Goal: Feedback & Contribution: Leave review/rating

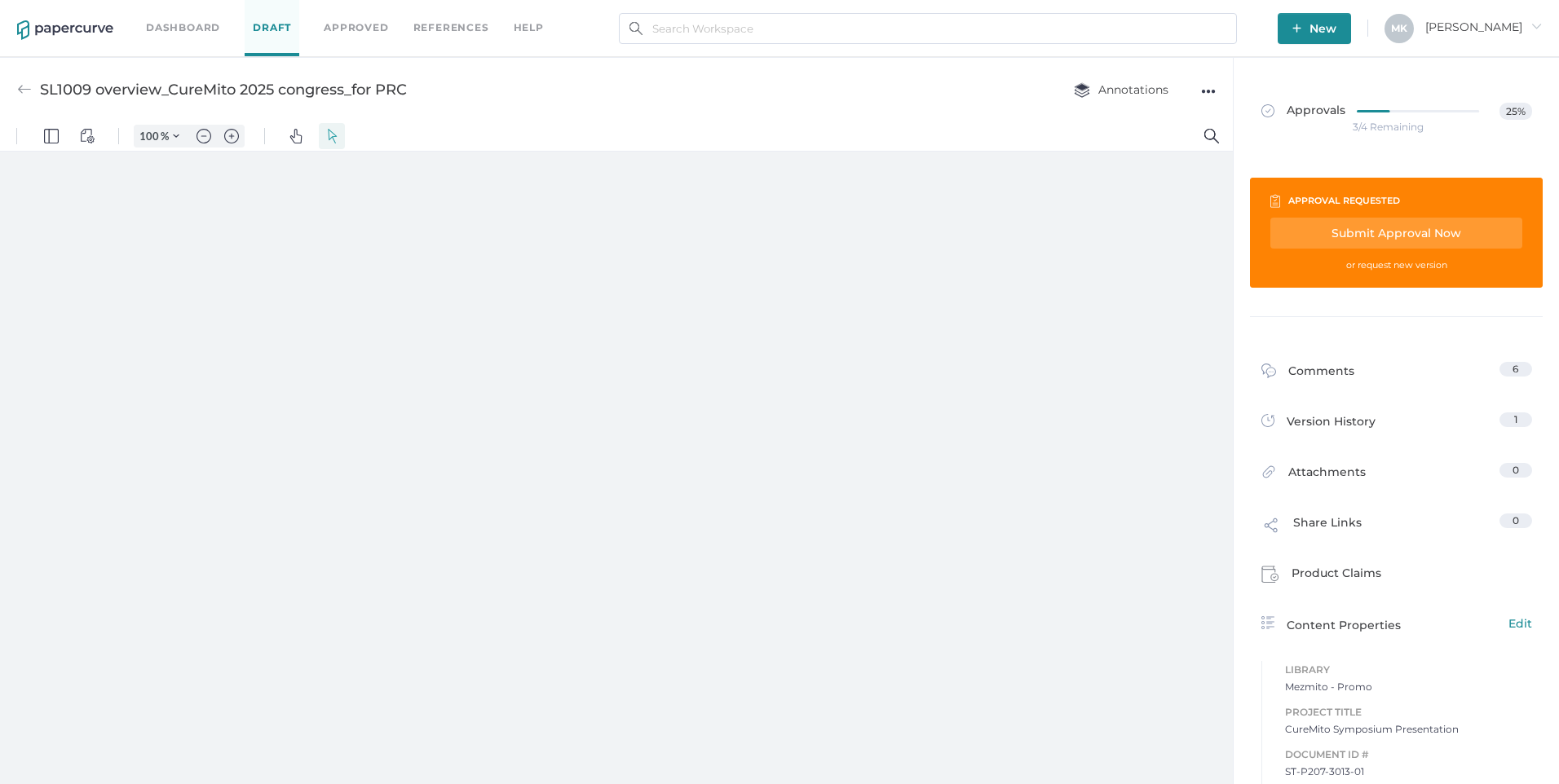
type input "211"
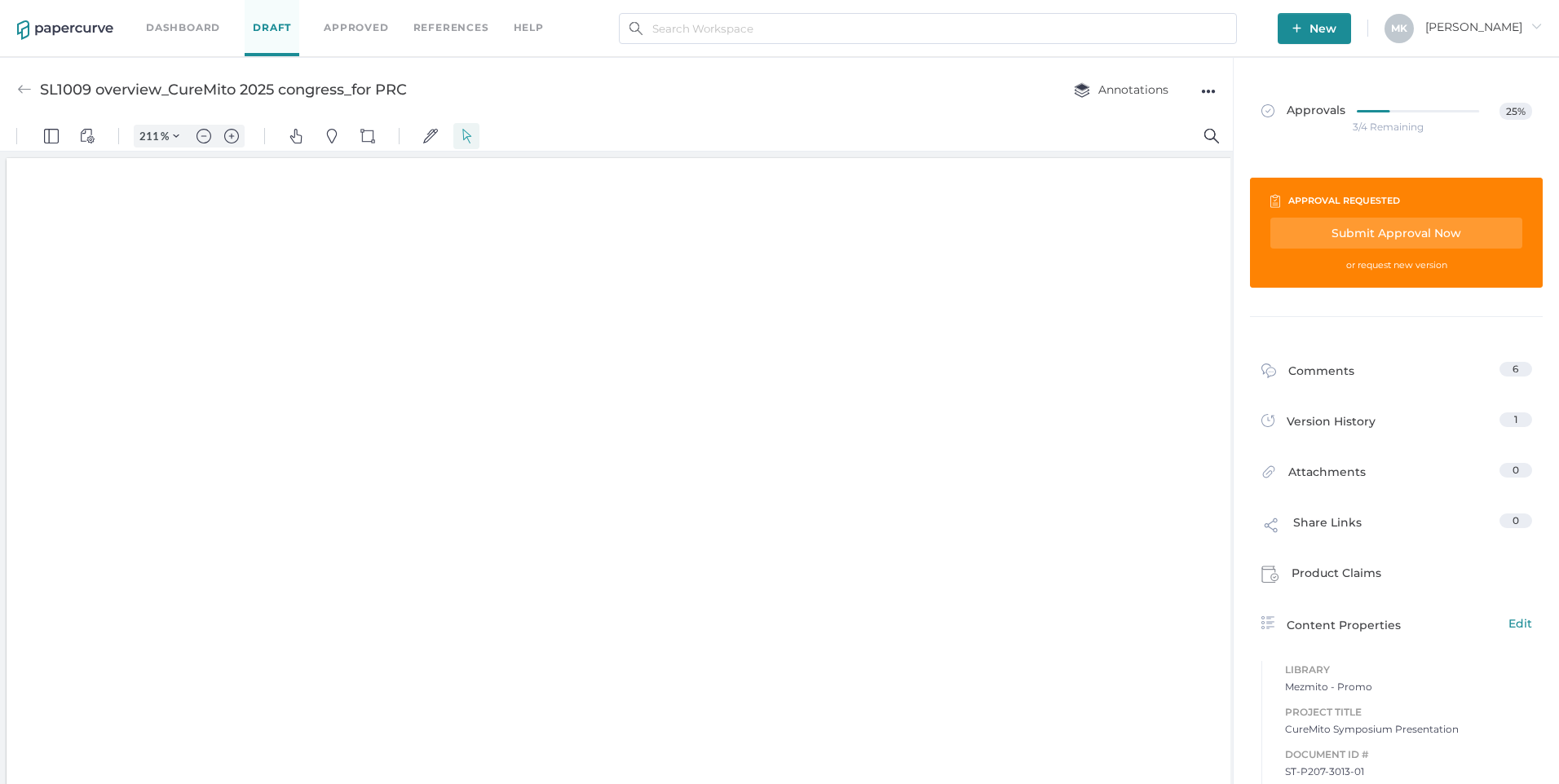
scroll to position [2, 0]
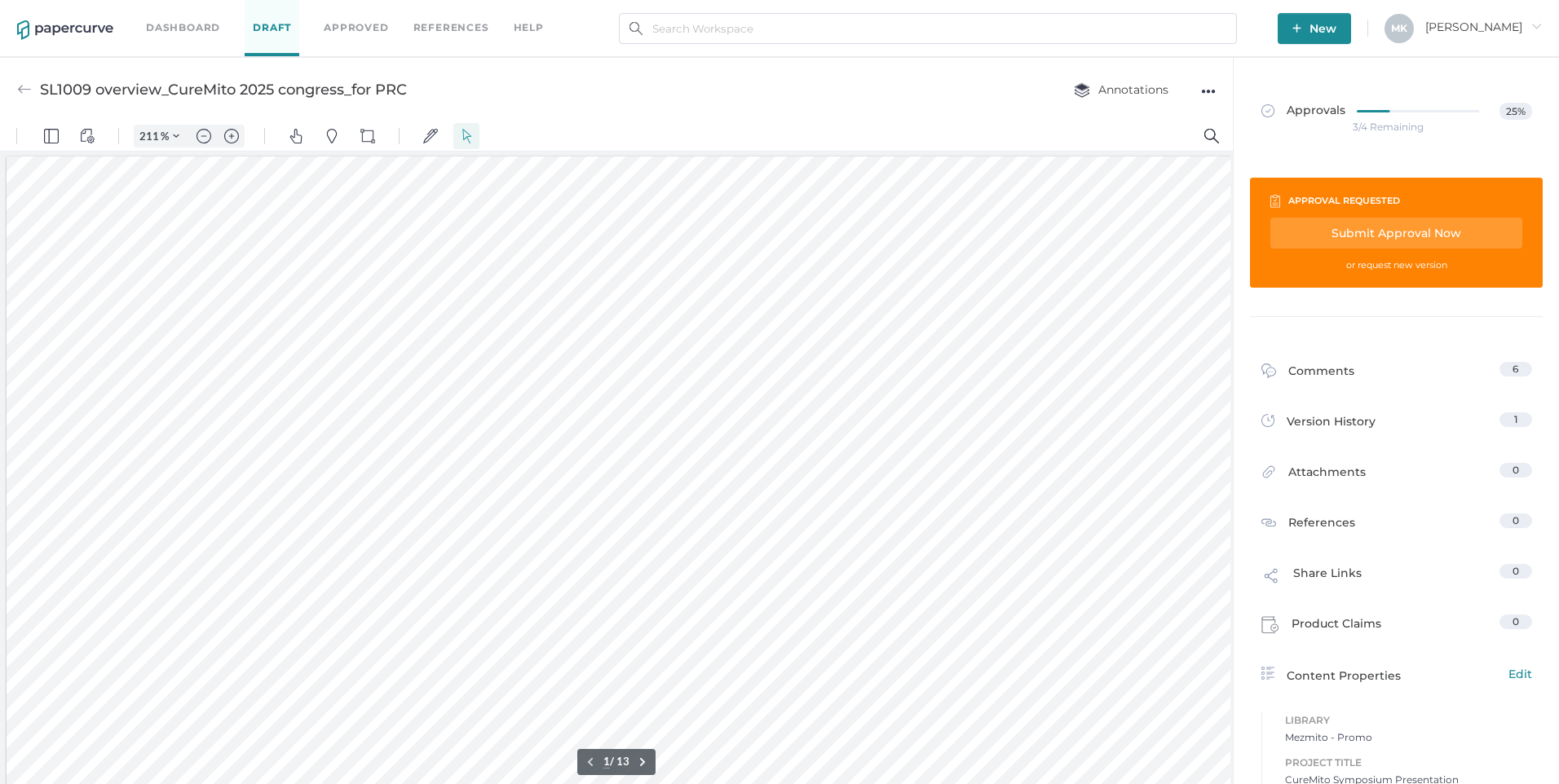
click at [191, 28] on link "Dashboard" at bounding box center [183, 28] width 74 height 18
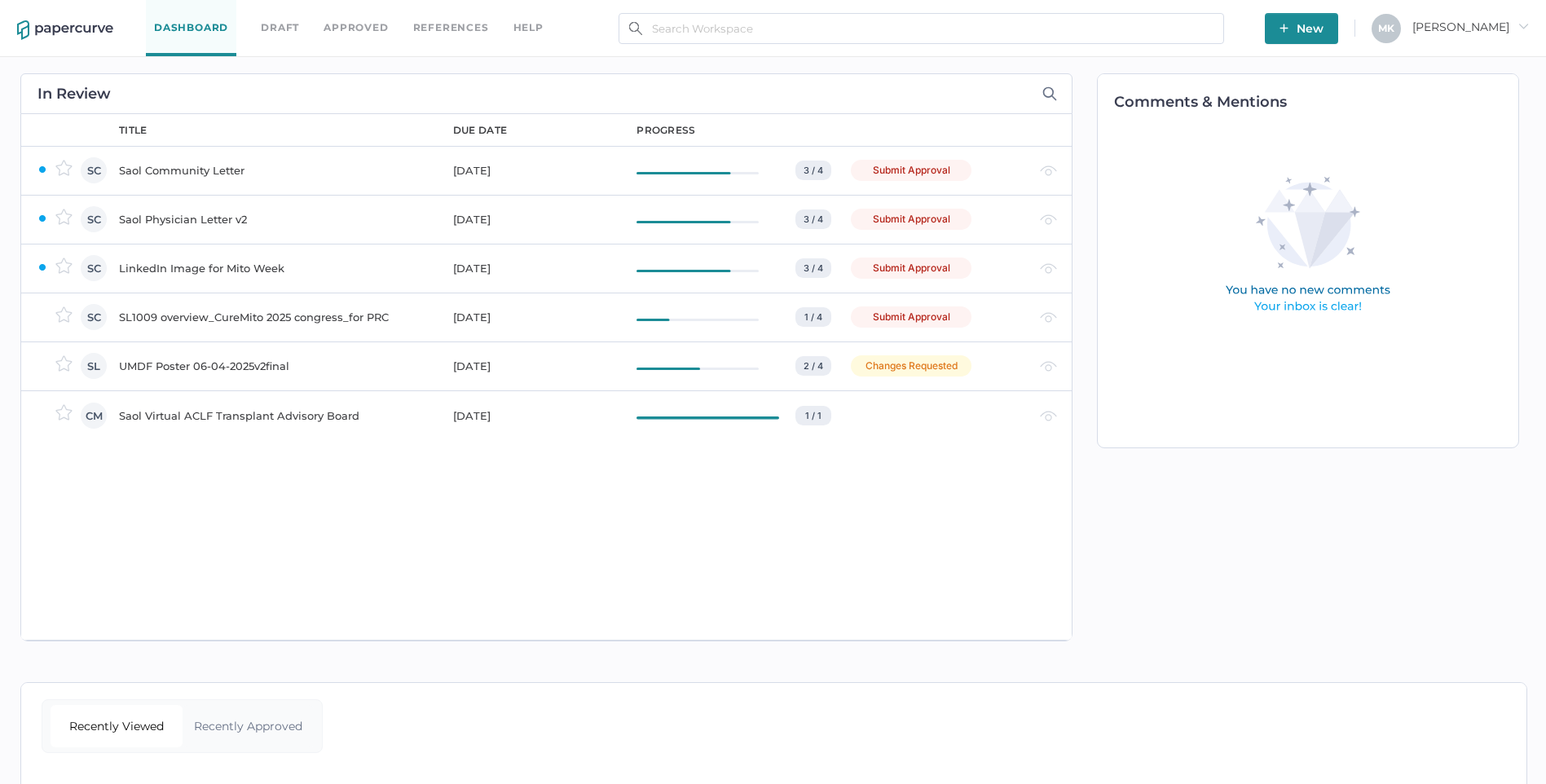
click at [209, 169] on div "Saol Community Letter" at bounding box center [276, 170] width 314 height 19
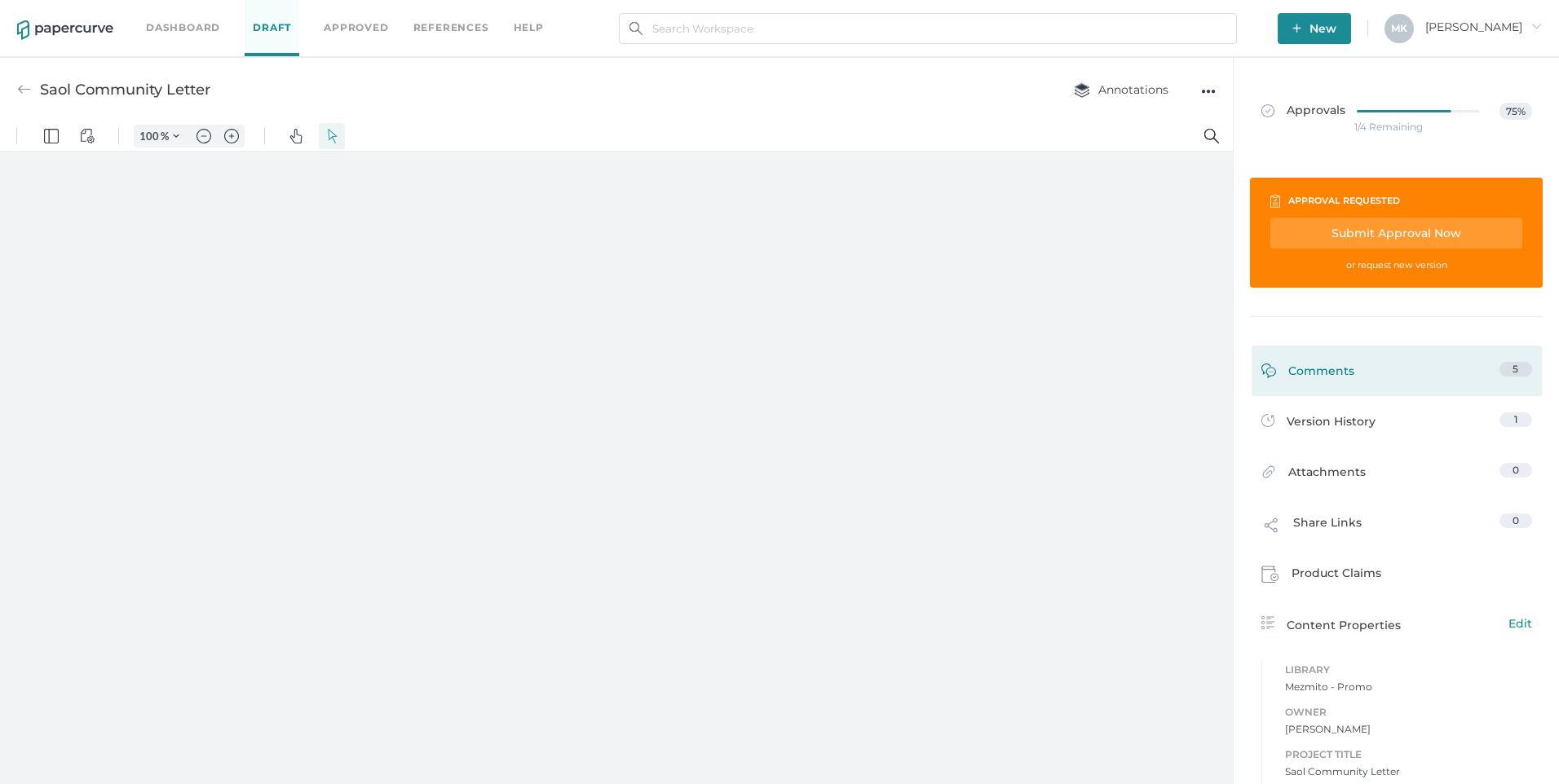
type input "211"
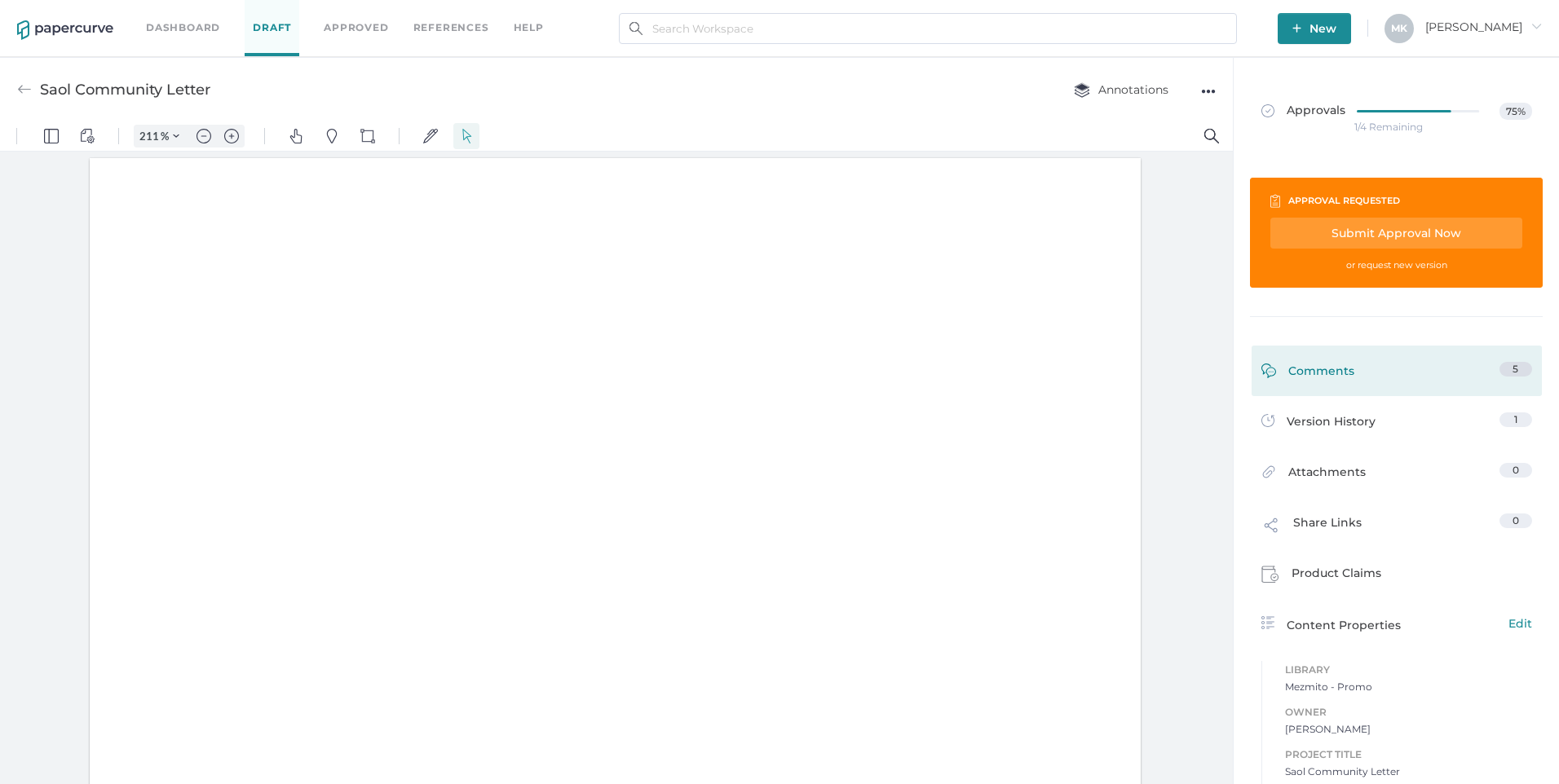
scroll to position [3, 0]
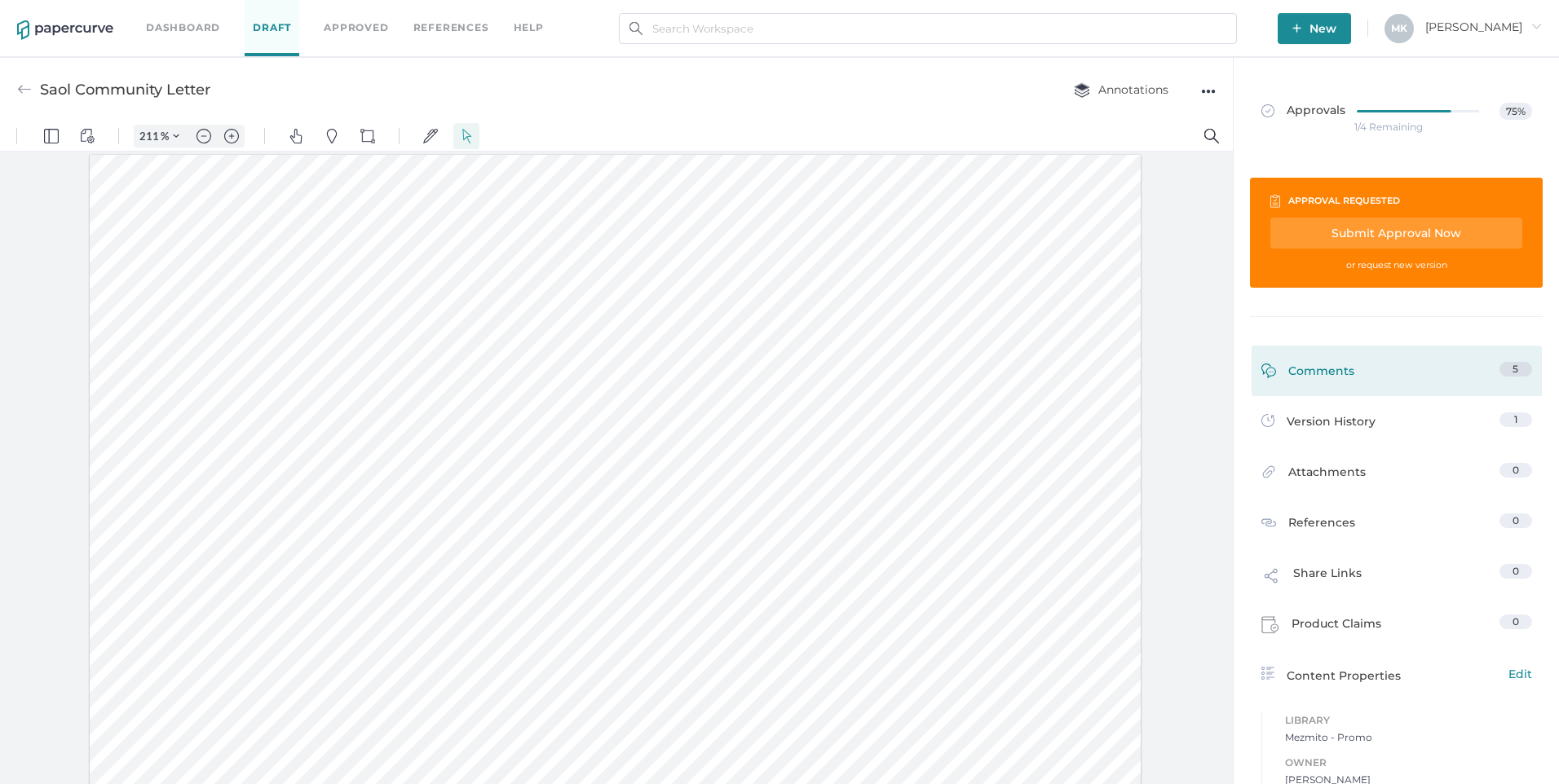
click at [1331, 363] on div "Comments" at bounding box center [1308, 375] width 93 height 25
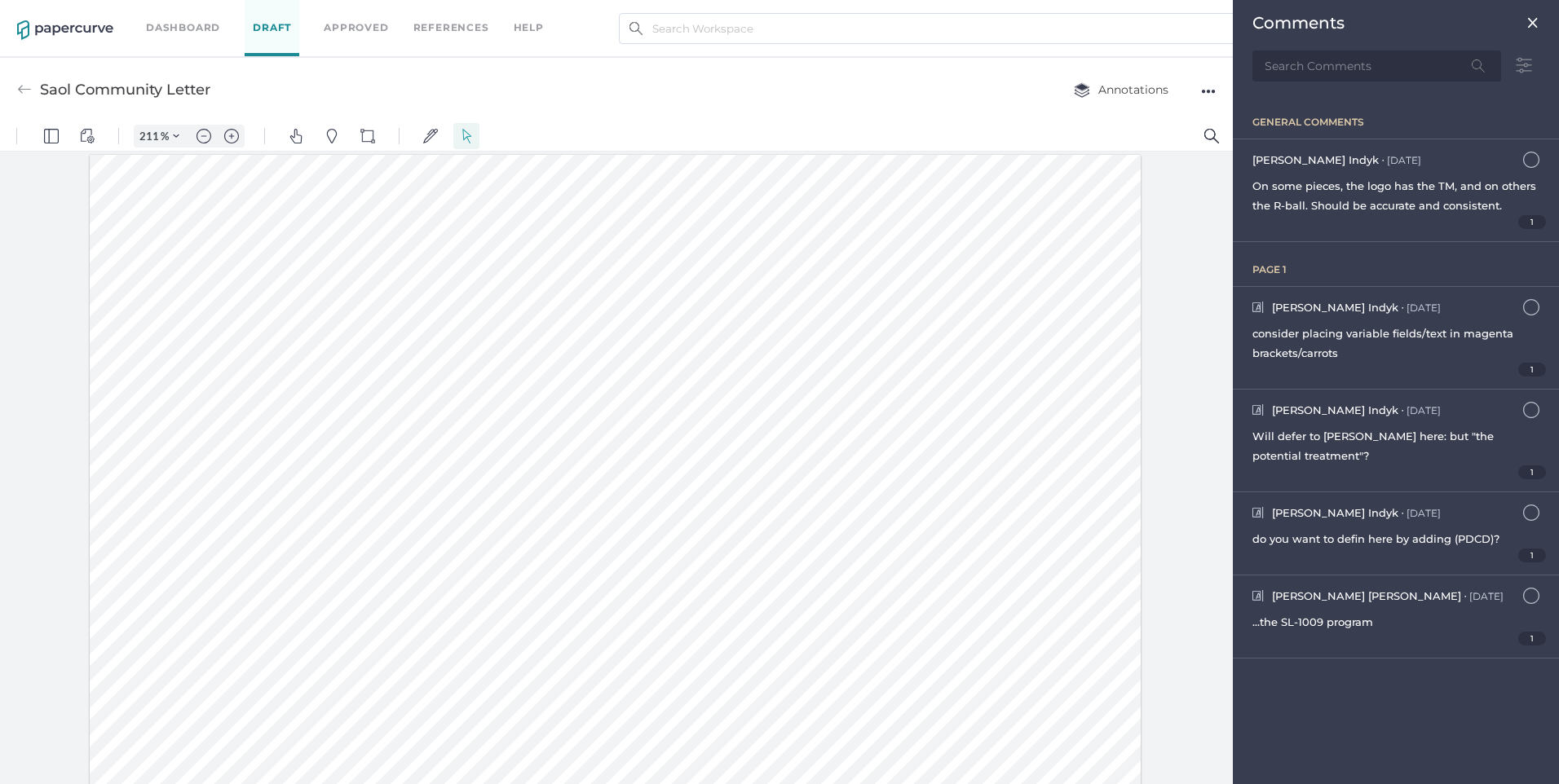
scroll to position [8, 0]
click at [1414, 552] on div "1" at bounding box center [1396, 555] width 287 height 13
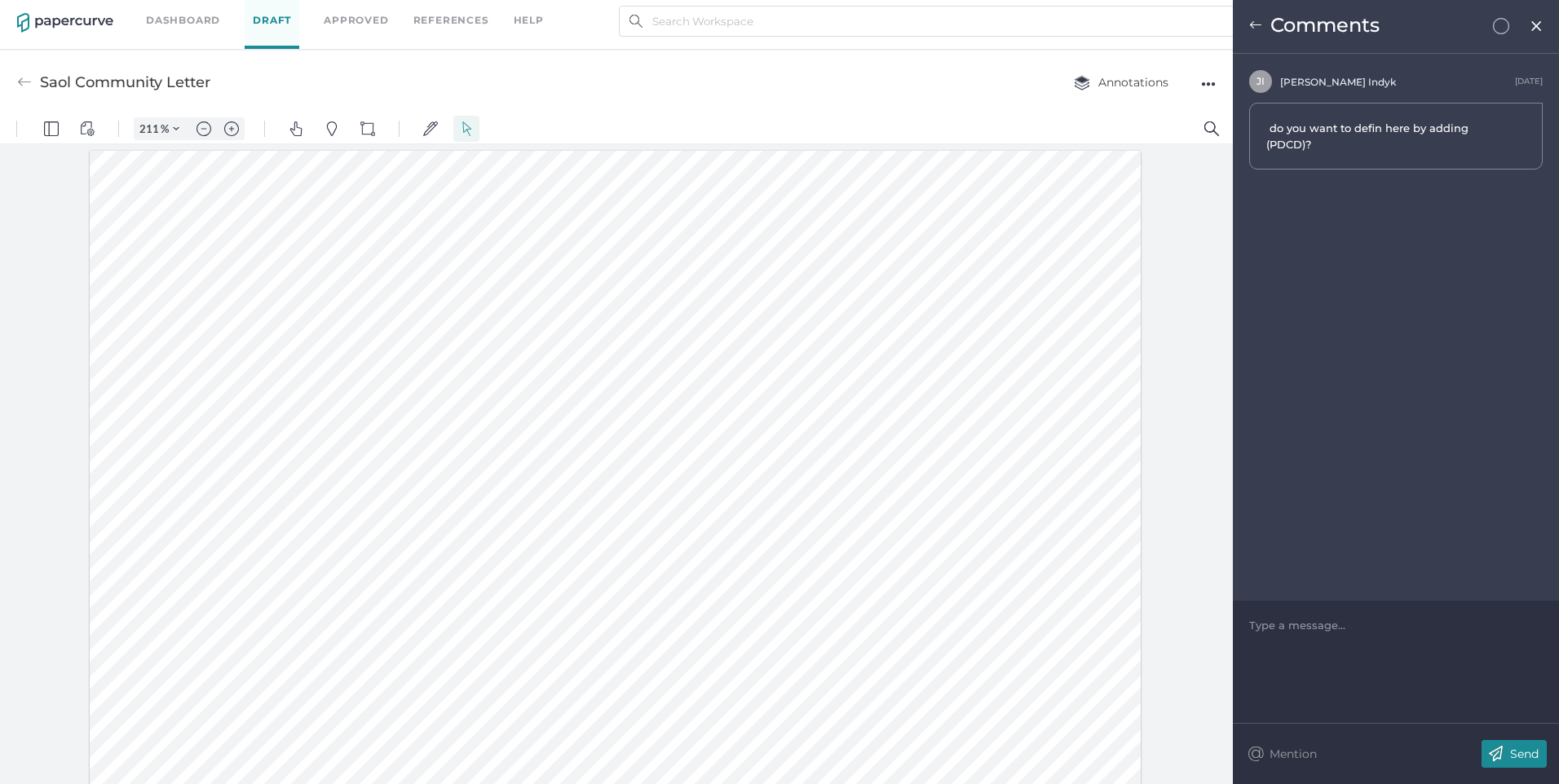
click at [1246, 23] on div "Comments" at bounding box center [1396, 27] width 326 height 54
click at [1256, 26] on img at bounding box center [1256, 26] width 13 height 13
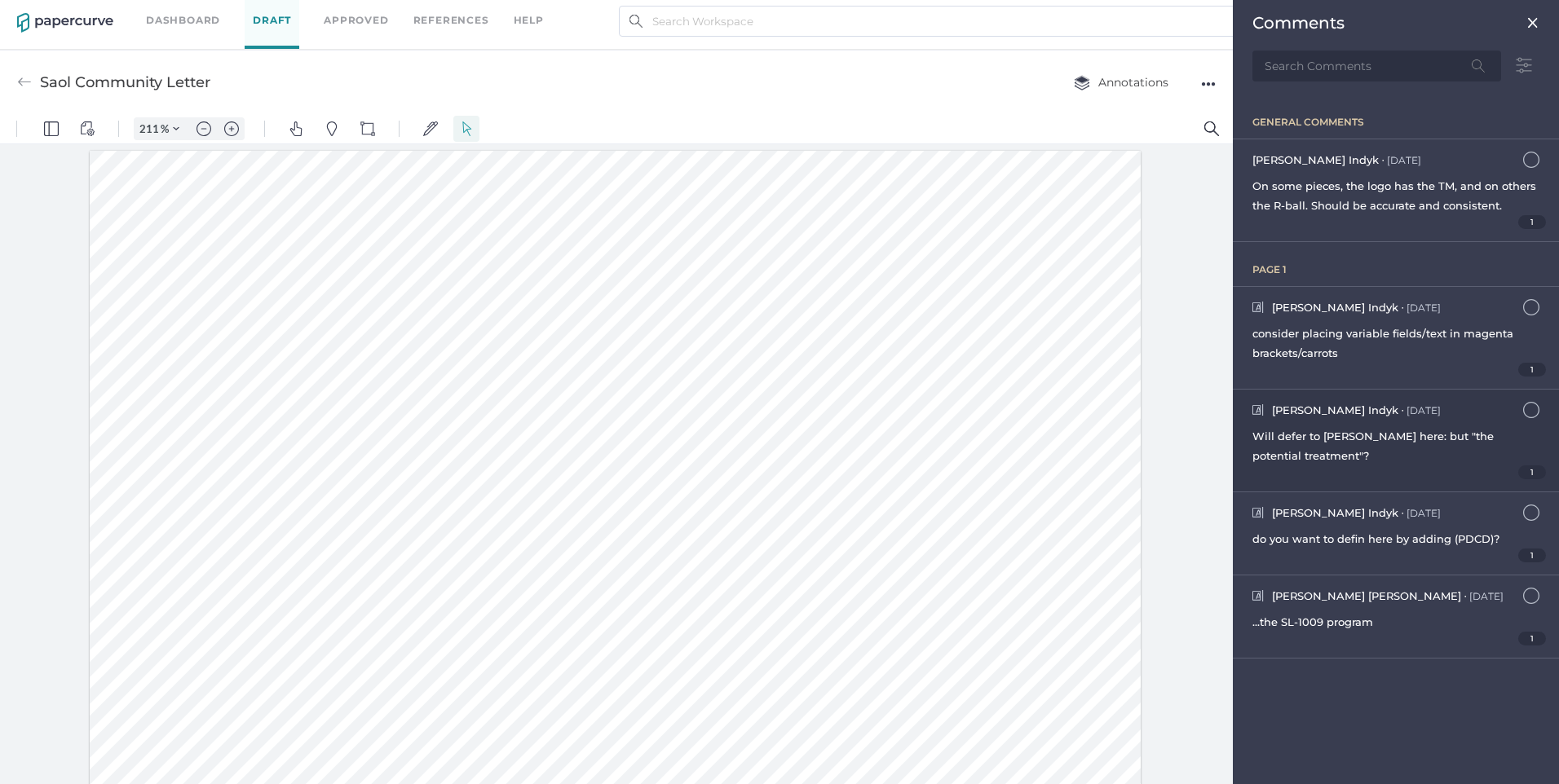
click at [1401, 429] on span "Will defer to Julie here: but "the potential treatment"?" at bounding box center [1373, 446] width 241 height 33
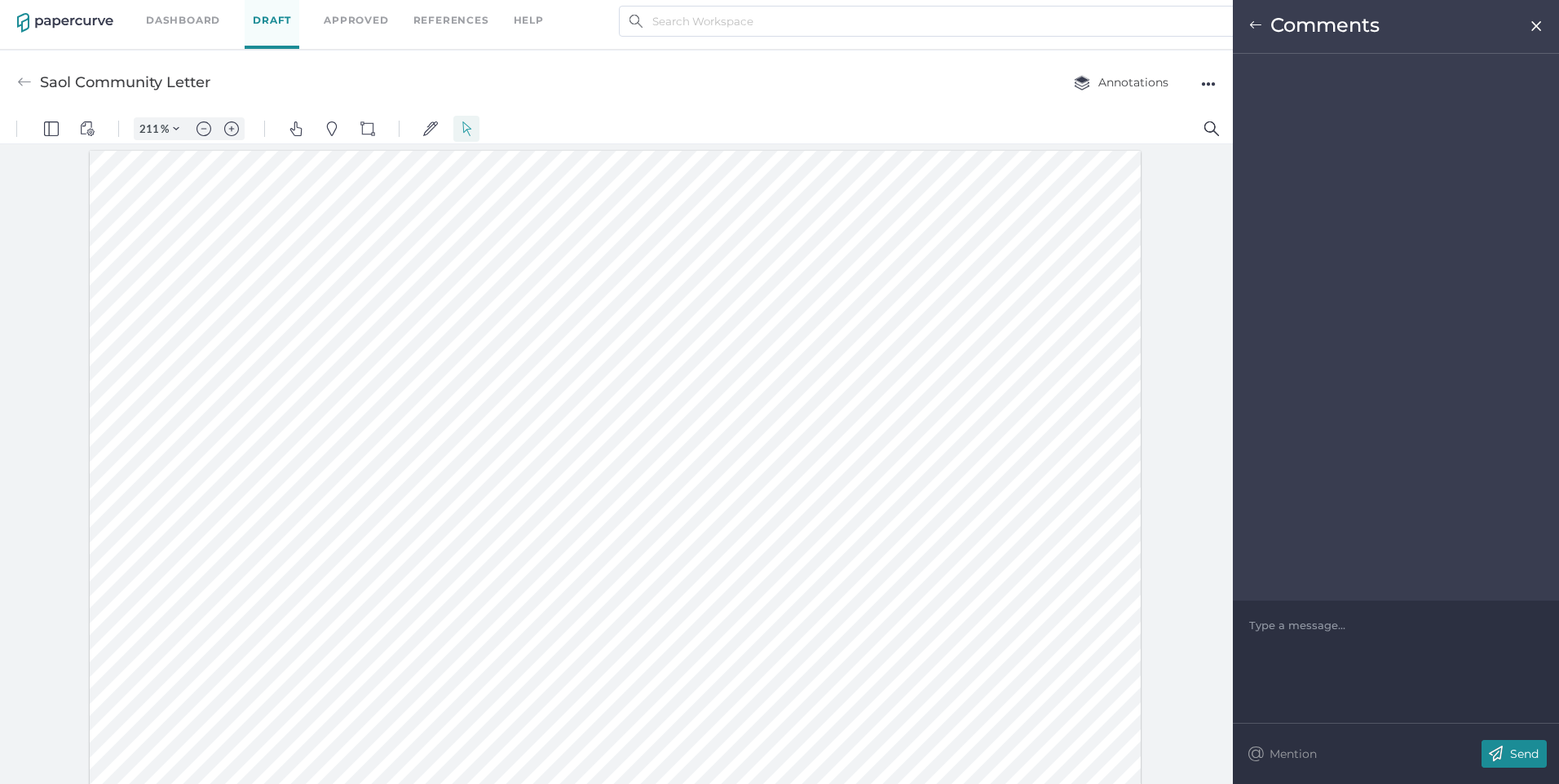
scroll to position [98, 0]
click at [1256, 22] on img at bounding box center [1256, 26] width 13 height 13
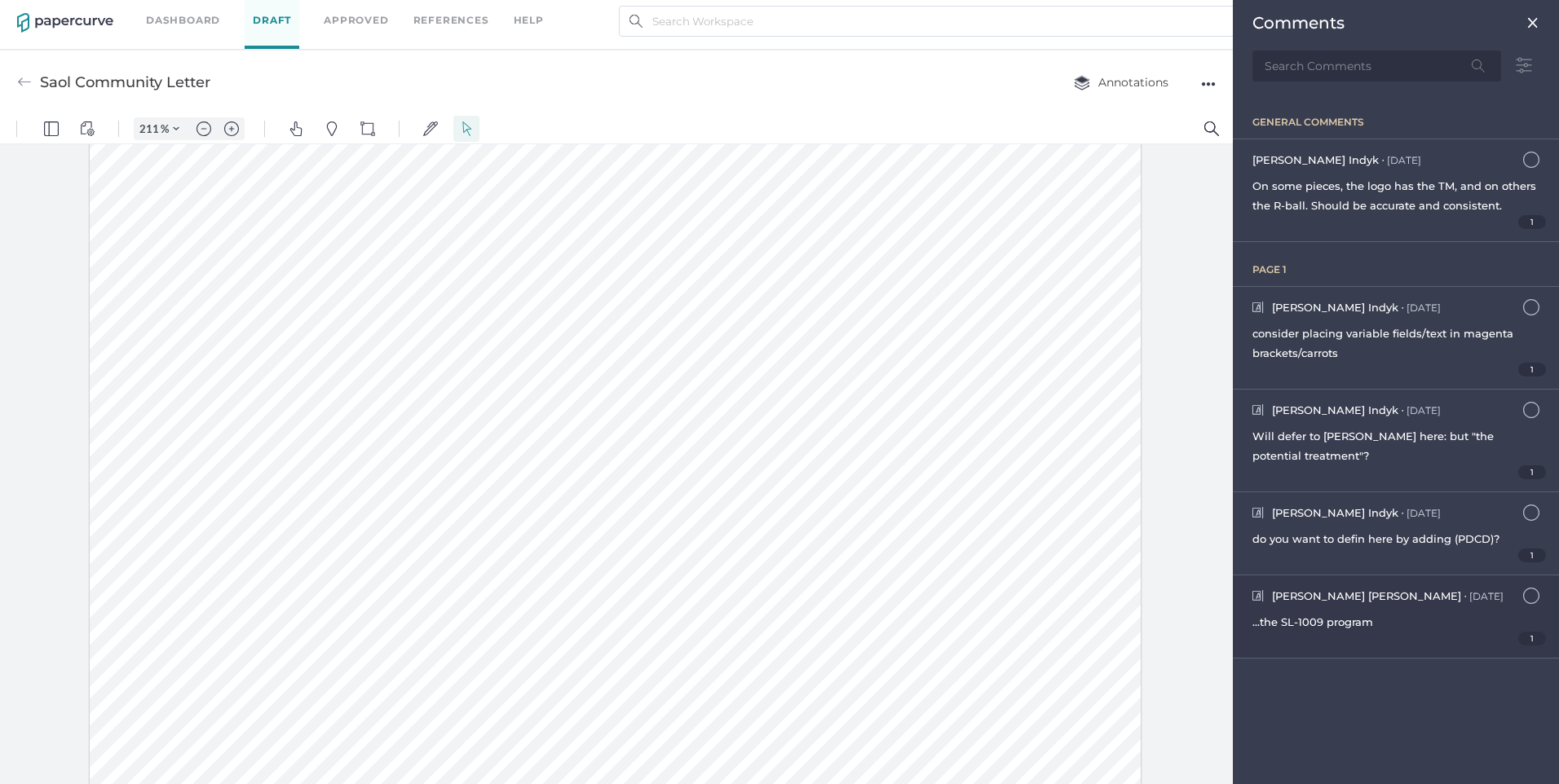
click at [1341, 611] on div "Jeff Janofsky ● Aug 21 August 21, 2025 at 11:16am ...the SL-1009 program 1" at bounding box center [1396, 617] width 326 height 83
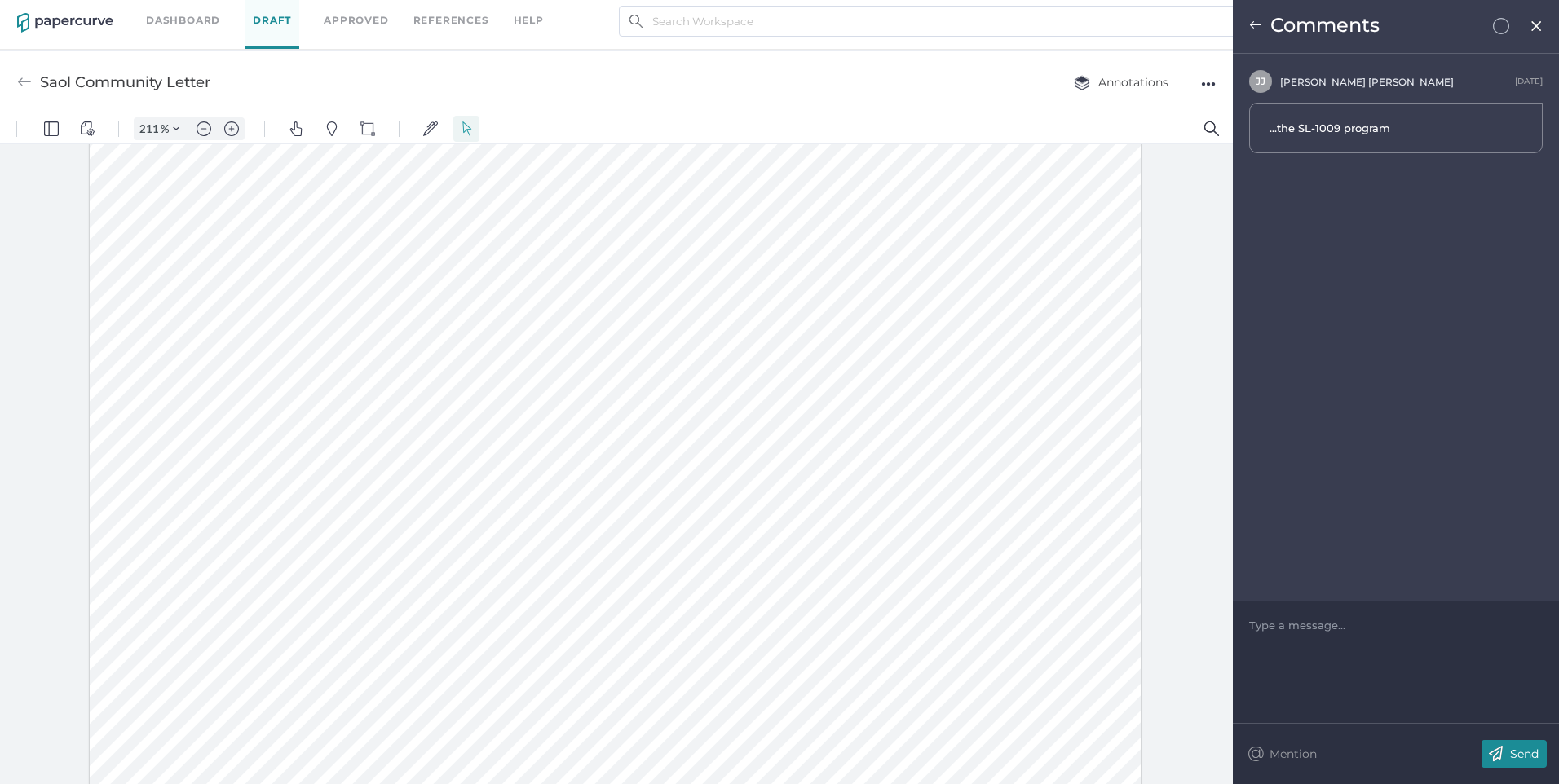
click at [1251, 24] on img at bounding box center [1256, 26] width 13 height 13
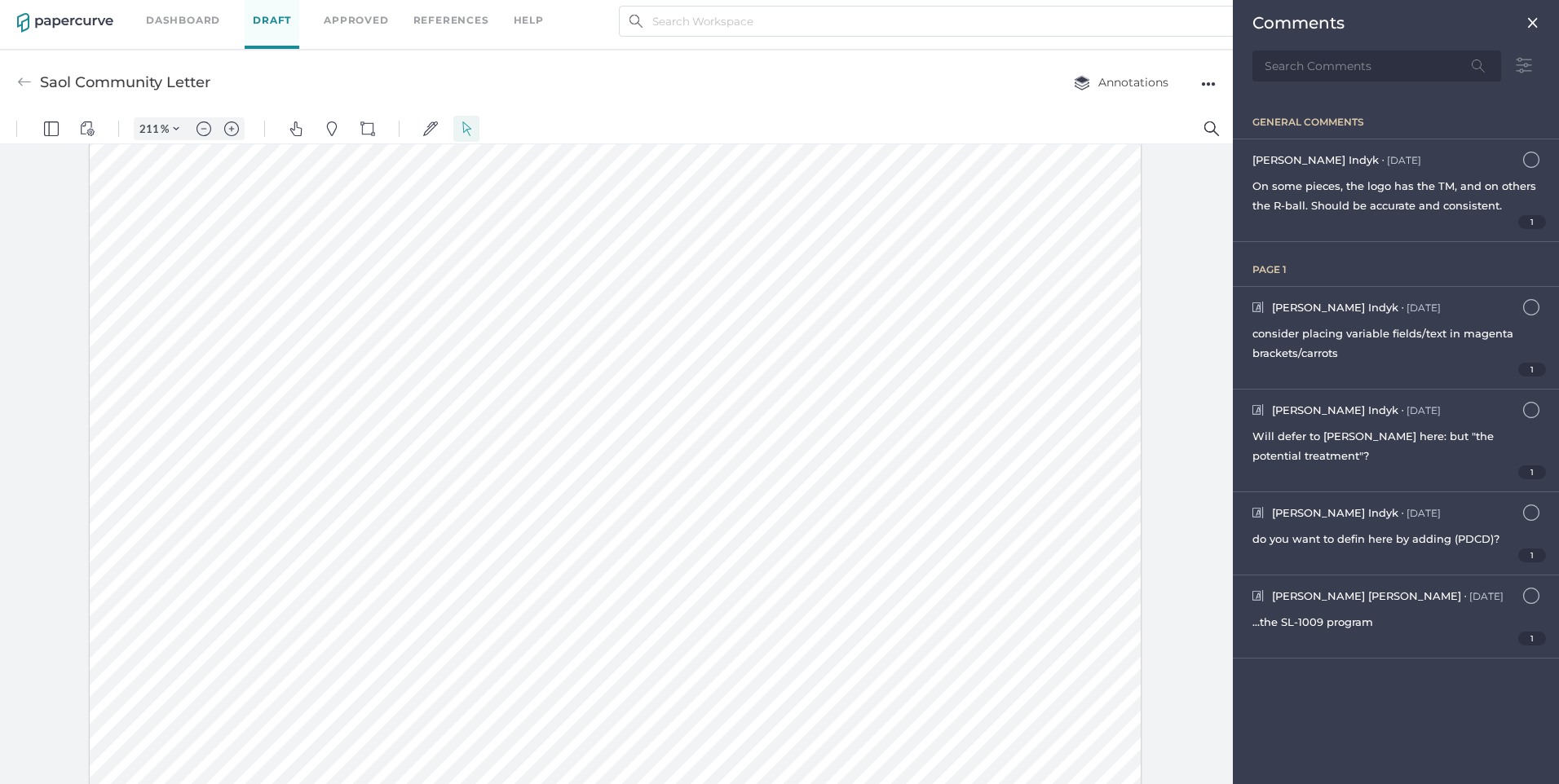
click at [218, 726] on div at bounding box center [615, 327] width 1052 height 1360
click at [331, 128] on img "Pins" at bounding box center [332, 128] width 14 height 14
click at [234, 489] on div at bounding box center [615, 97] width 1052 height 1360
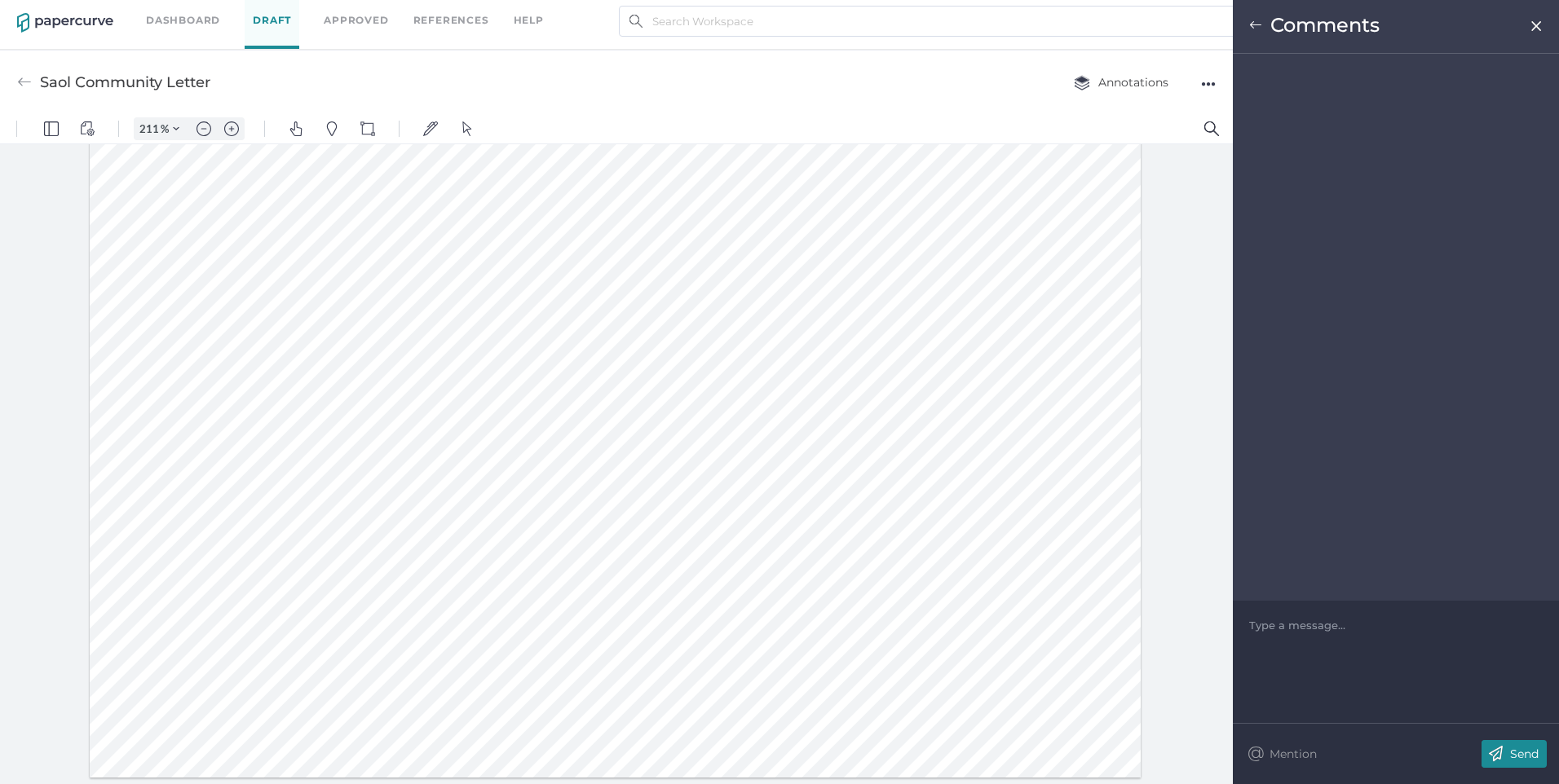
scroll to position [733, 0]
click at [1398, 630] on div at bounding box center [1397, 625] width 293 height 16
drag, startPoint x: 1364, startPoint y: 644, endPoint x: 1270, endPoint y: 649, distance: 94.1
click at [1270, 649] on div "Do you want to hadd something here to refer them to the saolrx.com/news" at bounding box center [1397, 633] width 293 height 33
drag, startPoint x: 1358, startPoint y: 643, endPoint x: 1251, endPoint y: 647, distance: 107.1
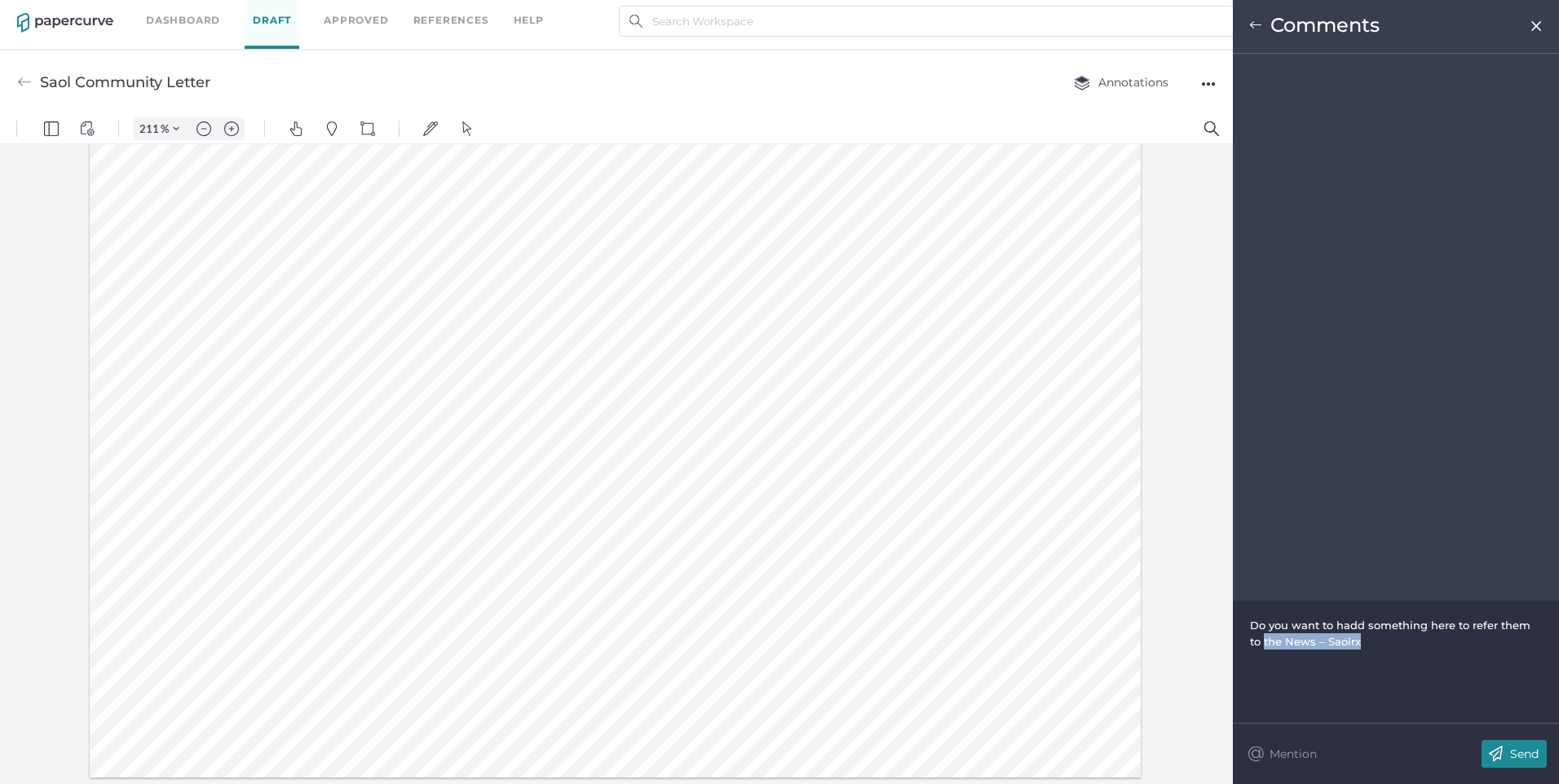
click at [1251, 647] on div "Do you want to hadd something here to refer them to the News – Saolrx" at bounding box center [1397, 633] width 293 height 33
drag, startPoint x: 1423, startPoint y: 655, endPoint x: 1234, endPoint y: 626, distance: 191.2
click at [1234, 626] on div "Do you want to hadd something here to refer them to www.saolrx.com/news/ for pu…" at bounding box center [1396, 661] width 326 height 122
copy span "Do you want to hadd something here to refer them to www.saolrx.com/news/ for pu…"
click at [1519, 750] on p "Send" at bounding box center [1524, 753] width 29 height 14
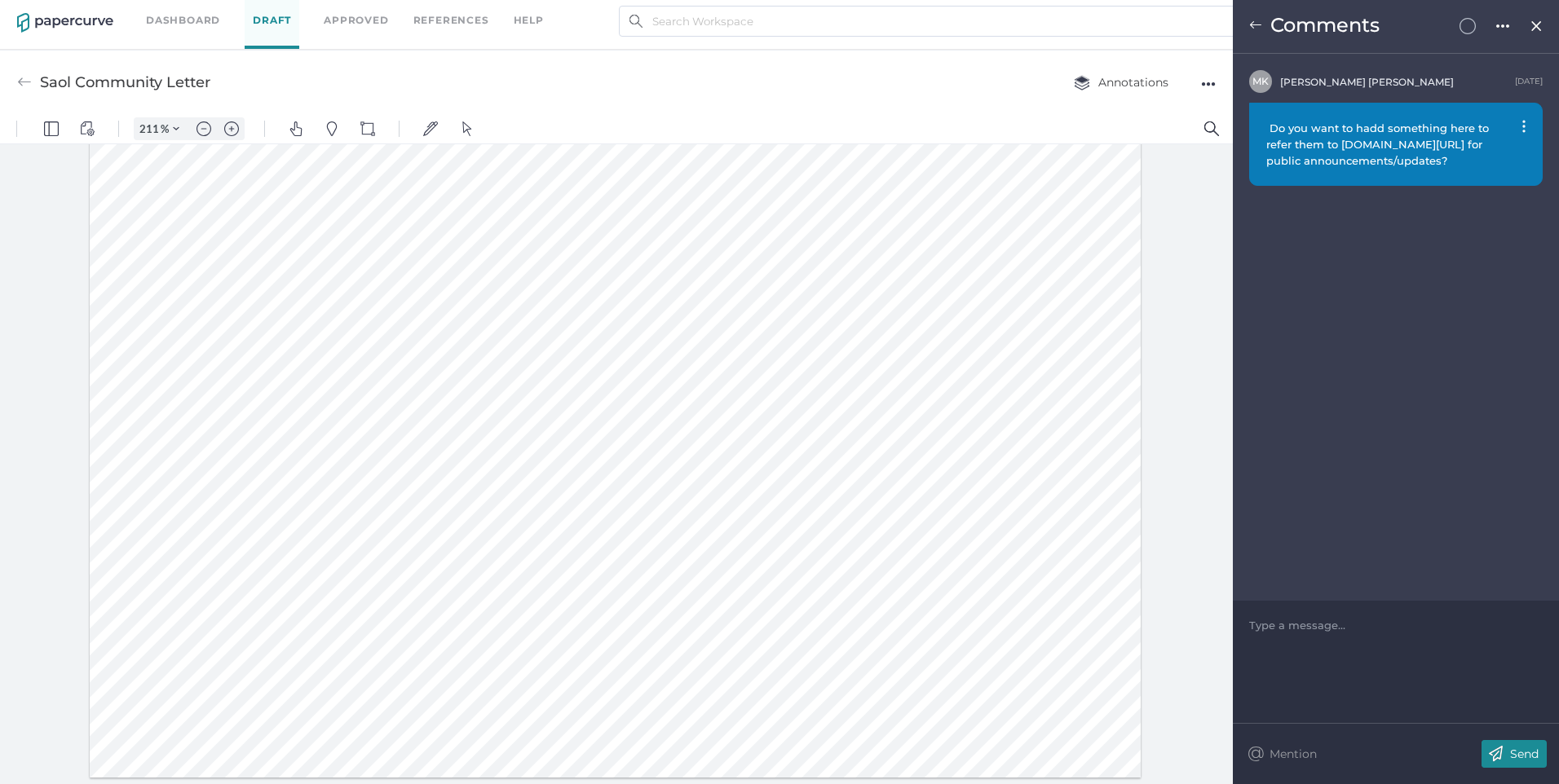
click at [208, 21] on link "Dashboard" at bounding box center [183, 20] width 74 height 18
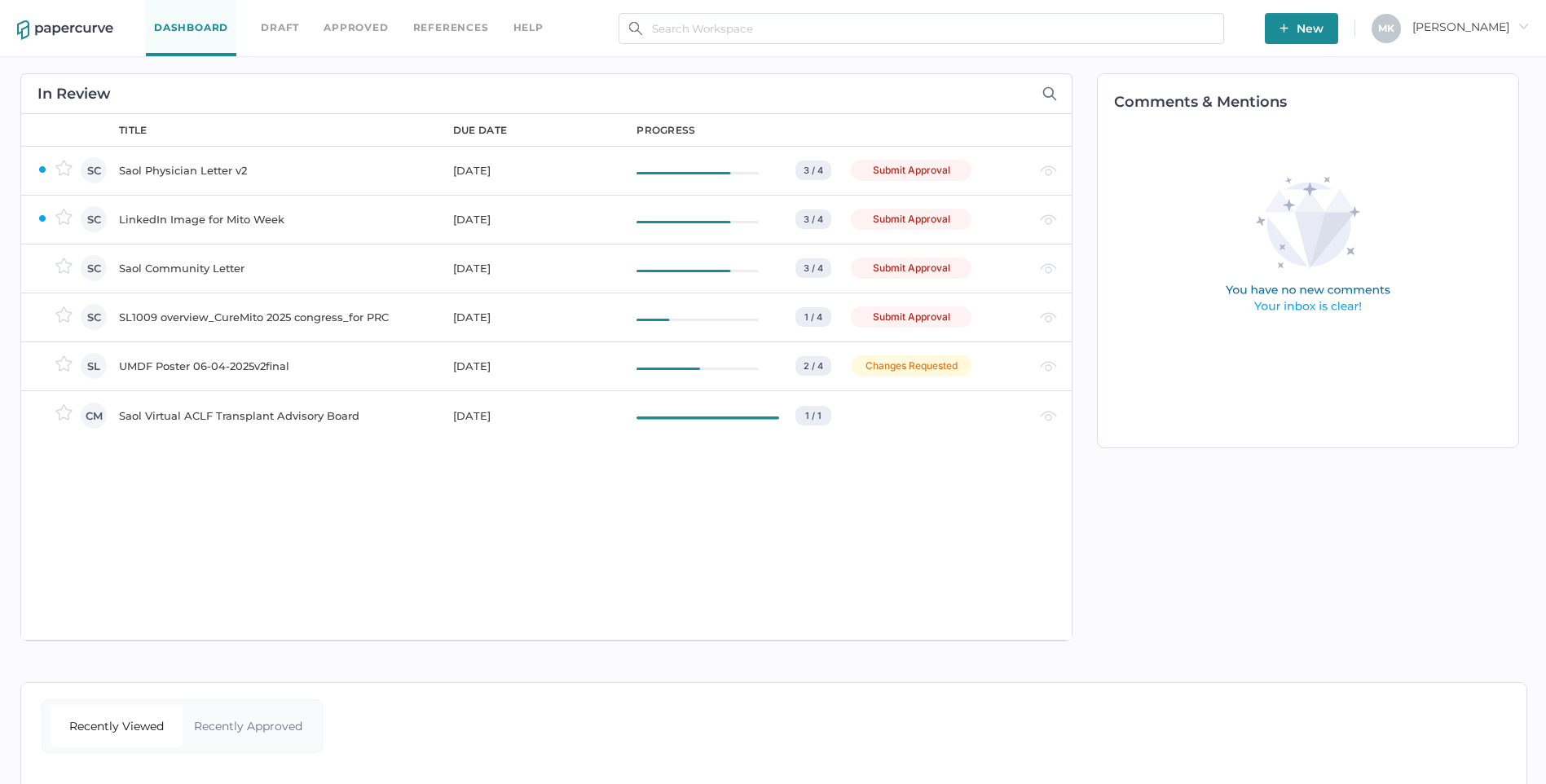
click at [210, 275] on div "Saol Community Letter" at bounding box center [276, 268] width 314 height 19
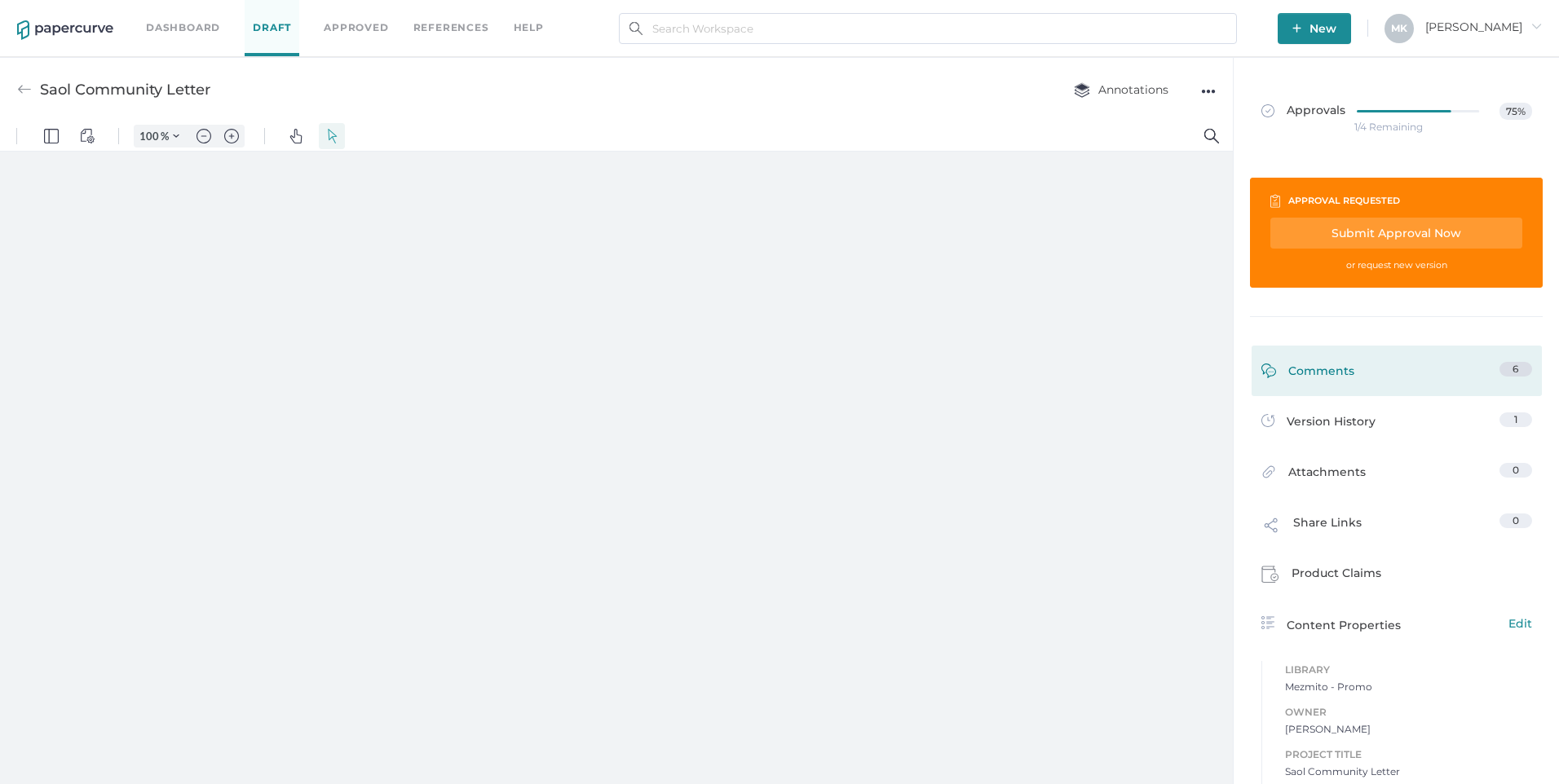
type input "211"
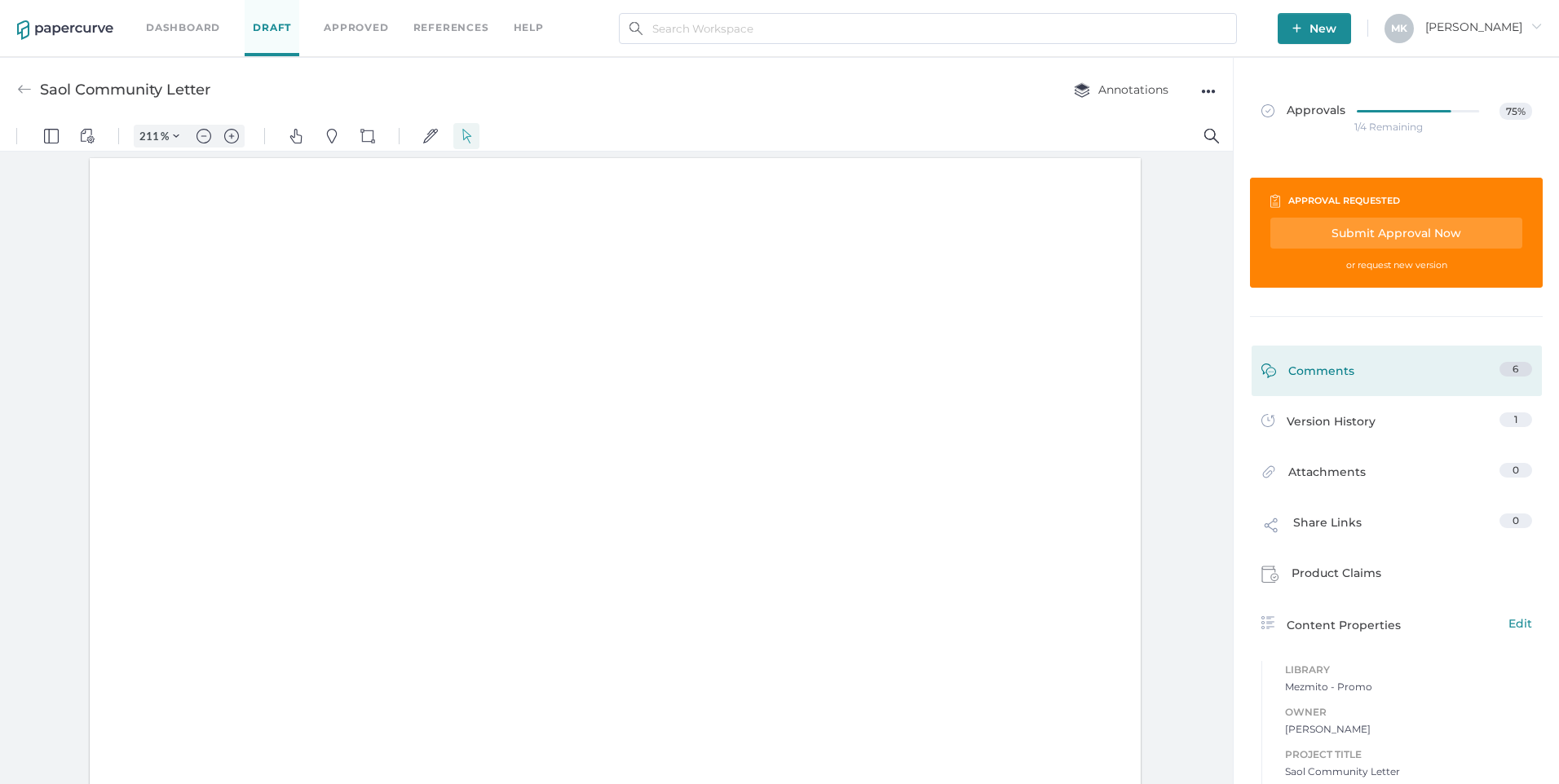
scroll to position [3, 0]
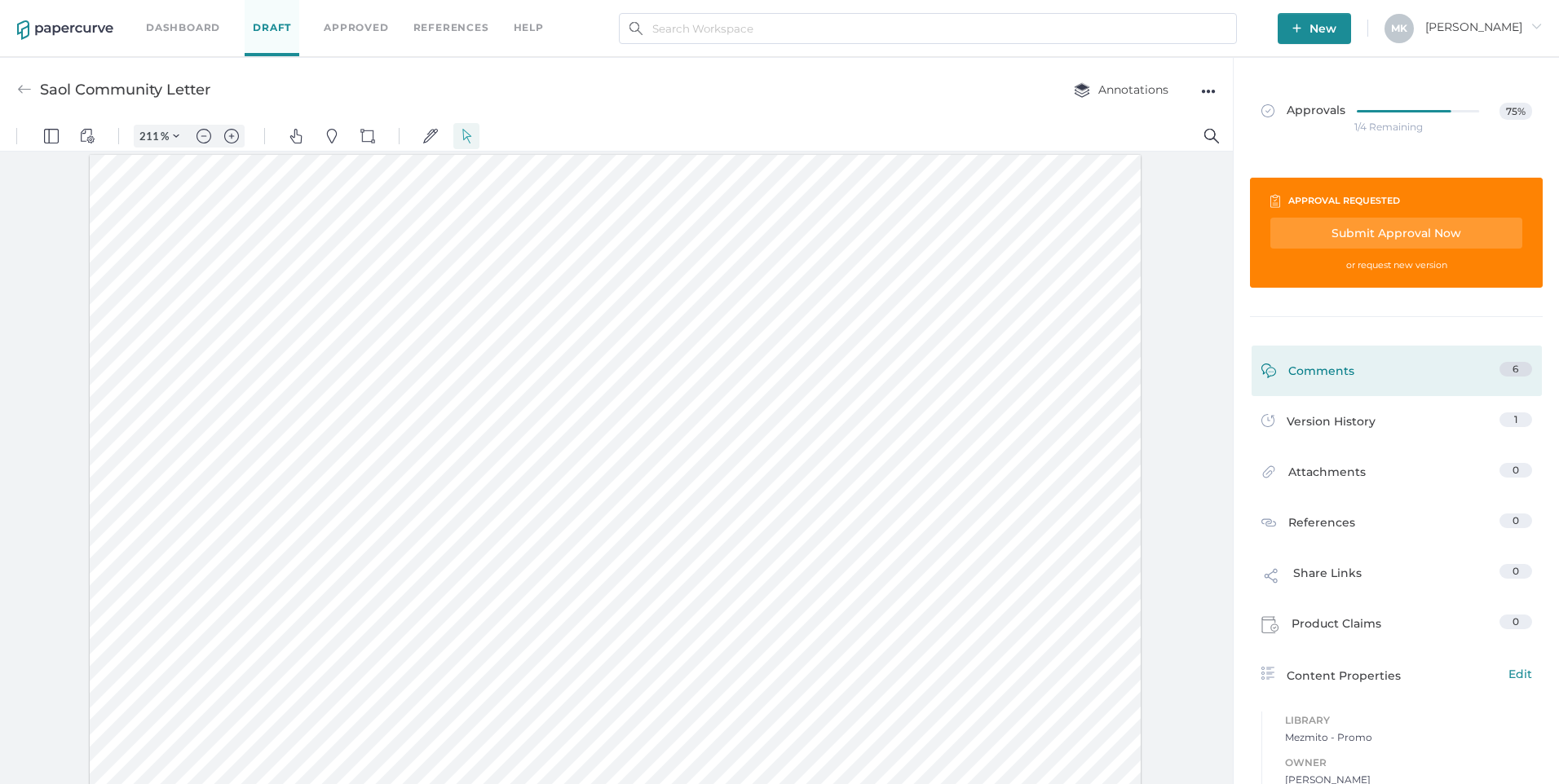
click at [1333, 368] on div "Comments" at bounding box center [1308, 375] width 93 height 25
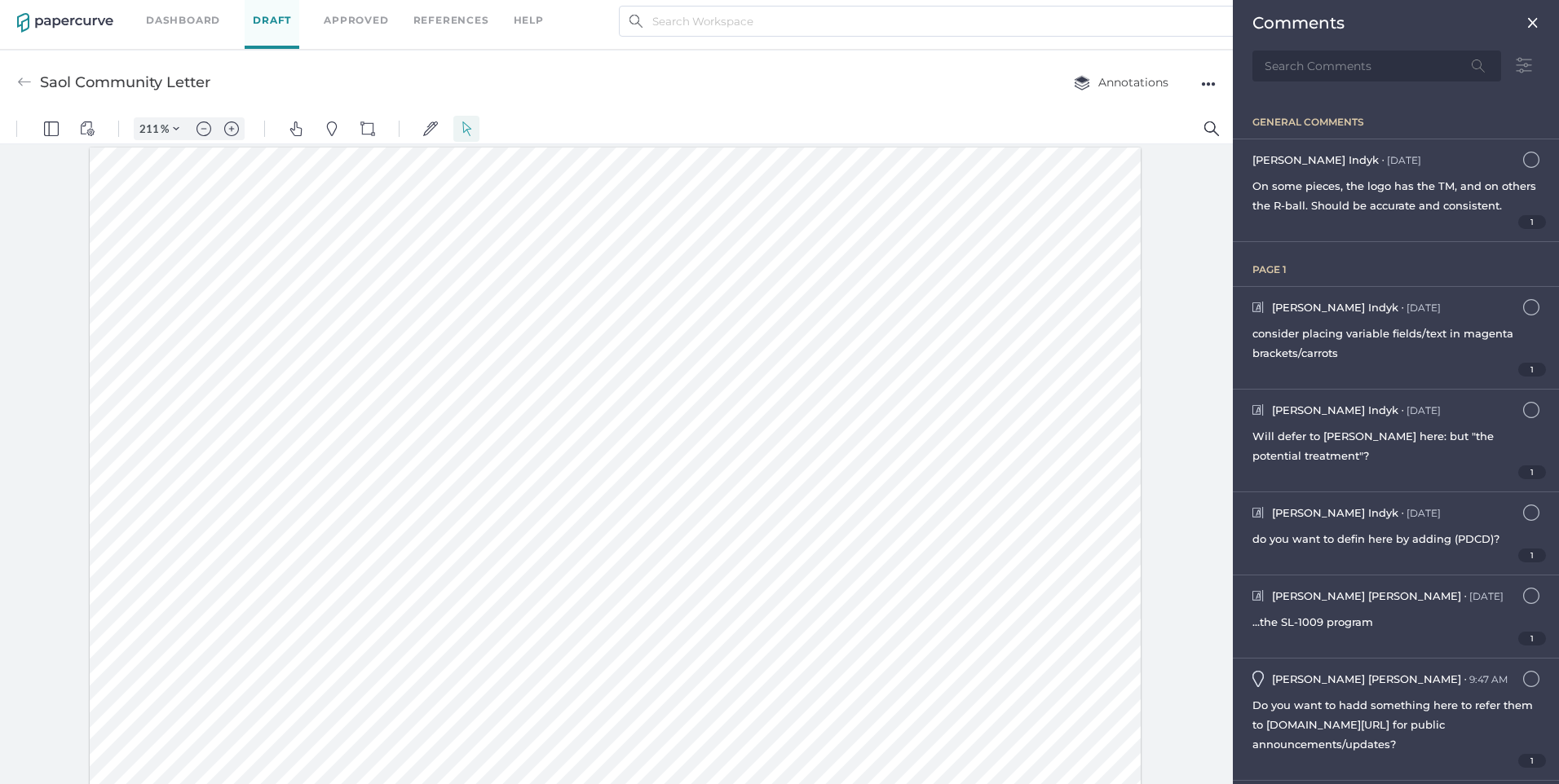
click at [208, 19] on link "Dashboard" at bounding box center [183, 20] width 74 height 18
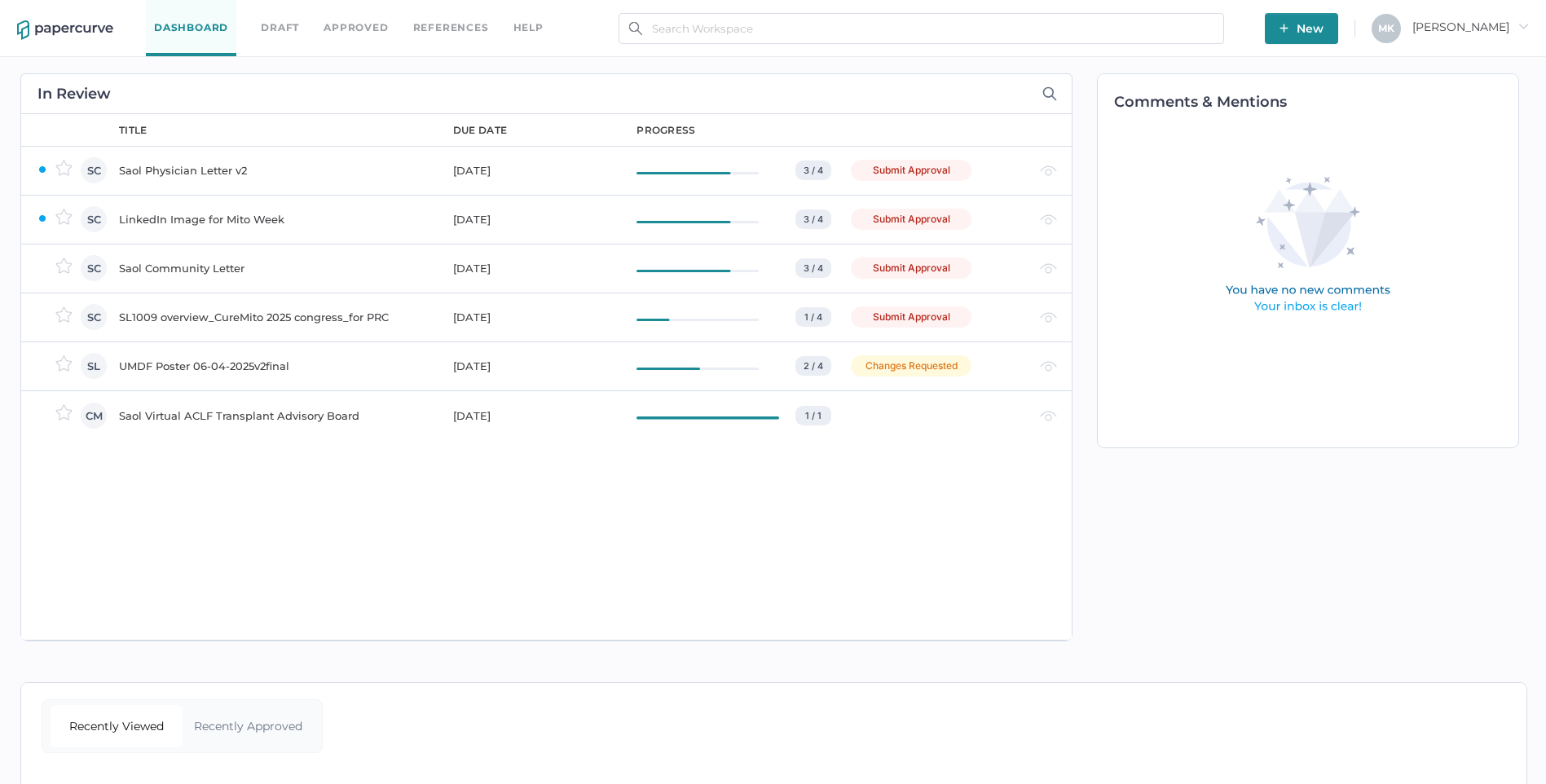
click at [209, 169] on div "Saol Physician Letter v2" at bounding box center [276, 170] width 314 height 19
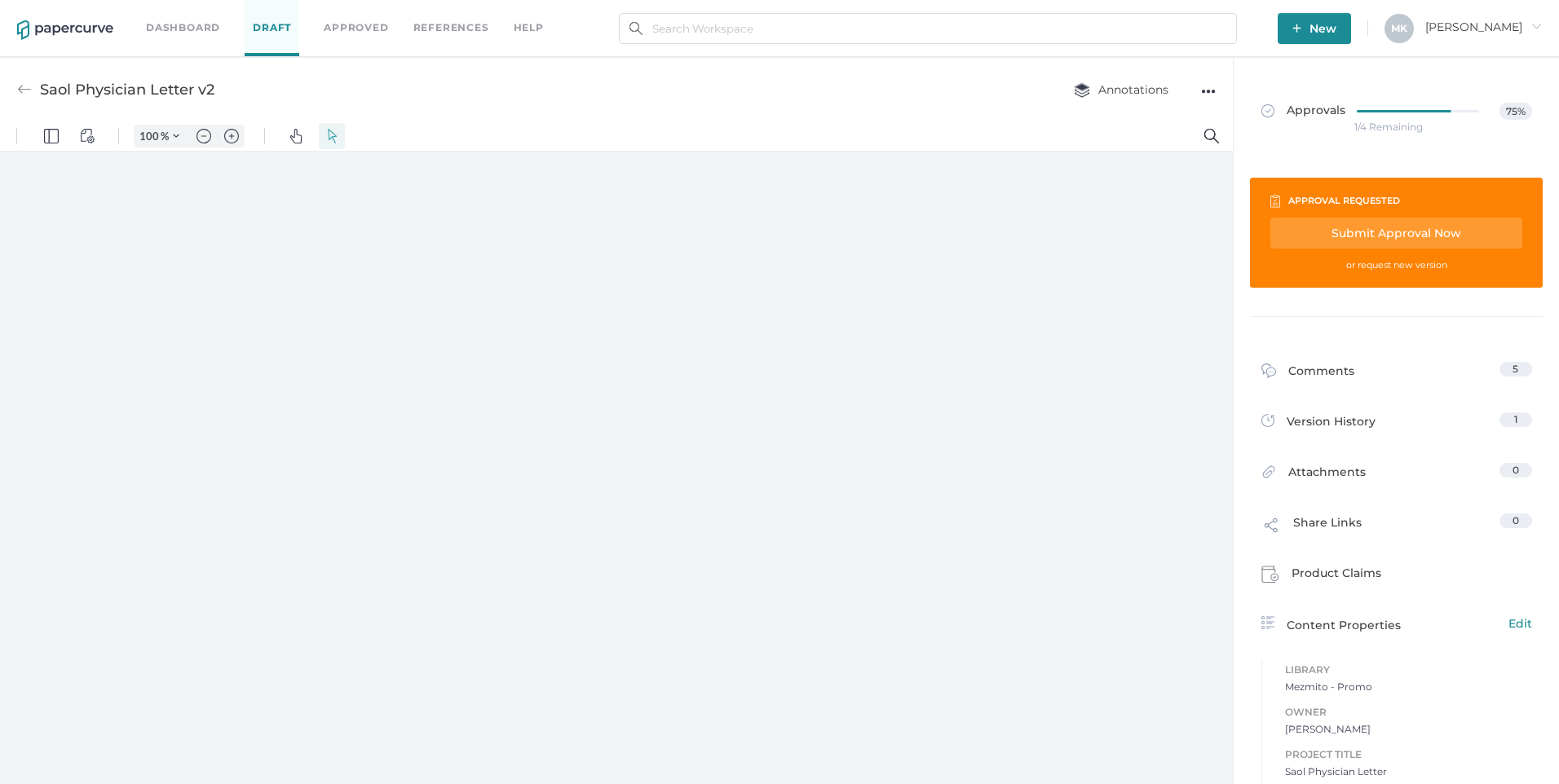
type input "211"
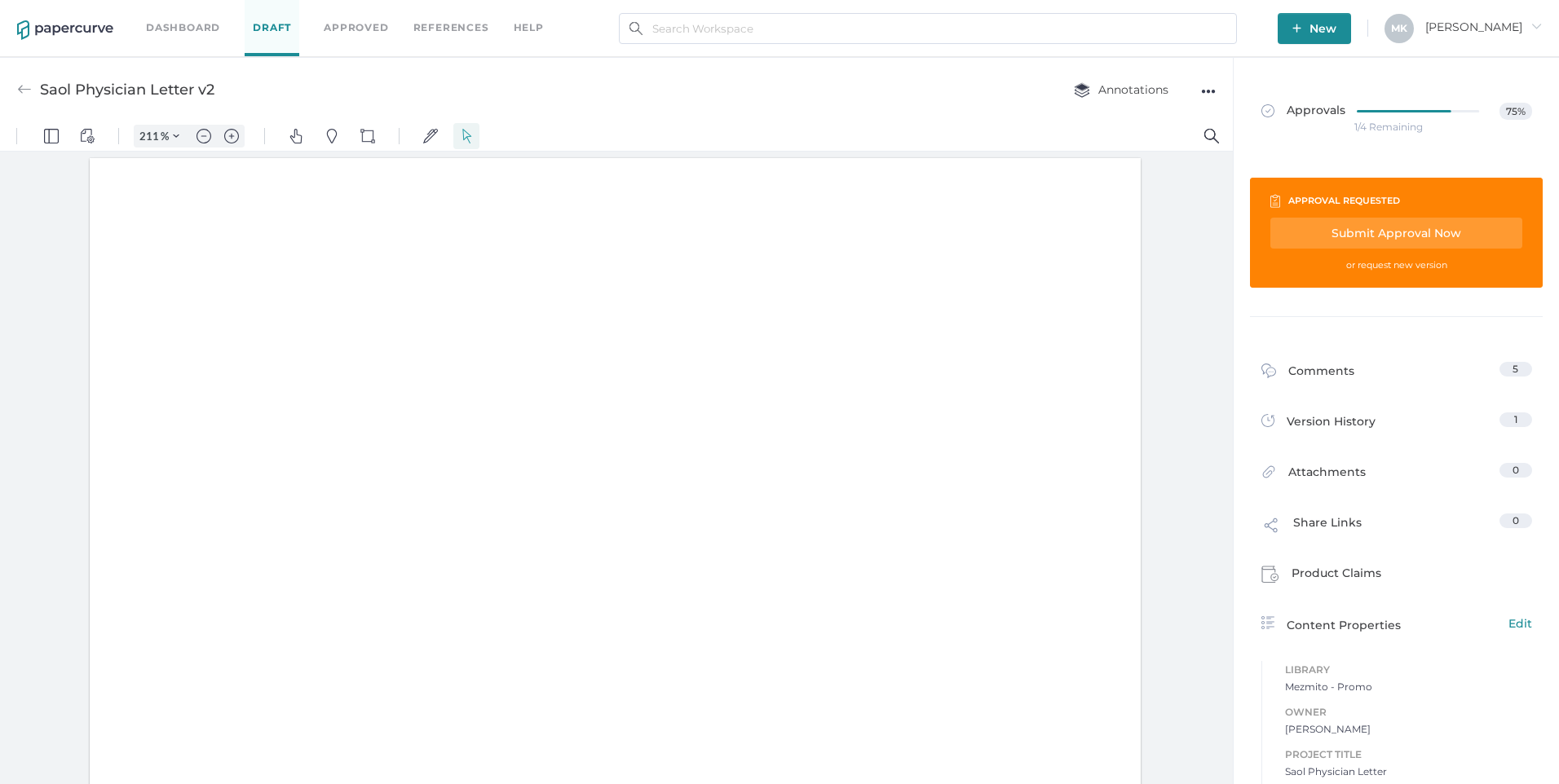
scroll to position [3, 0]
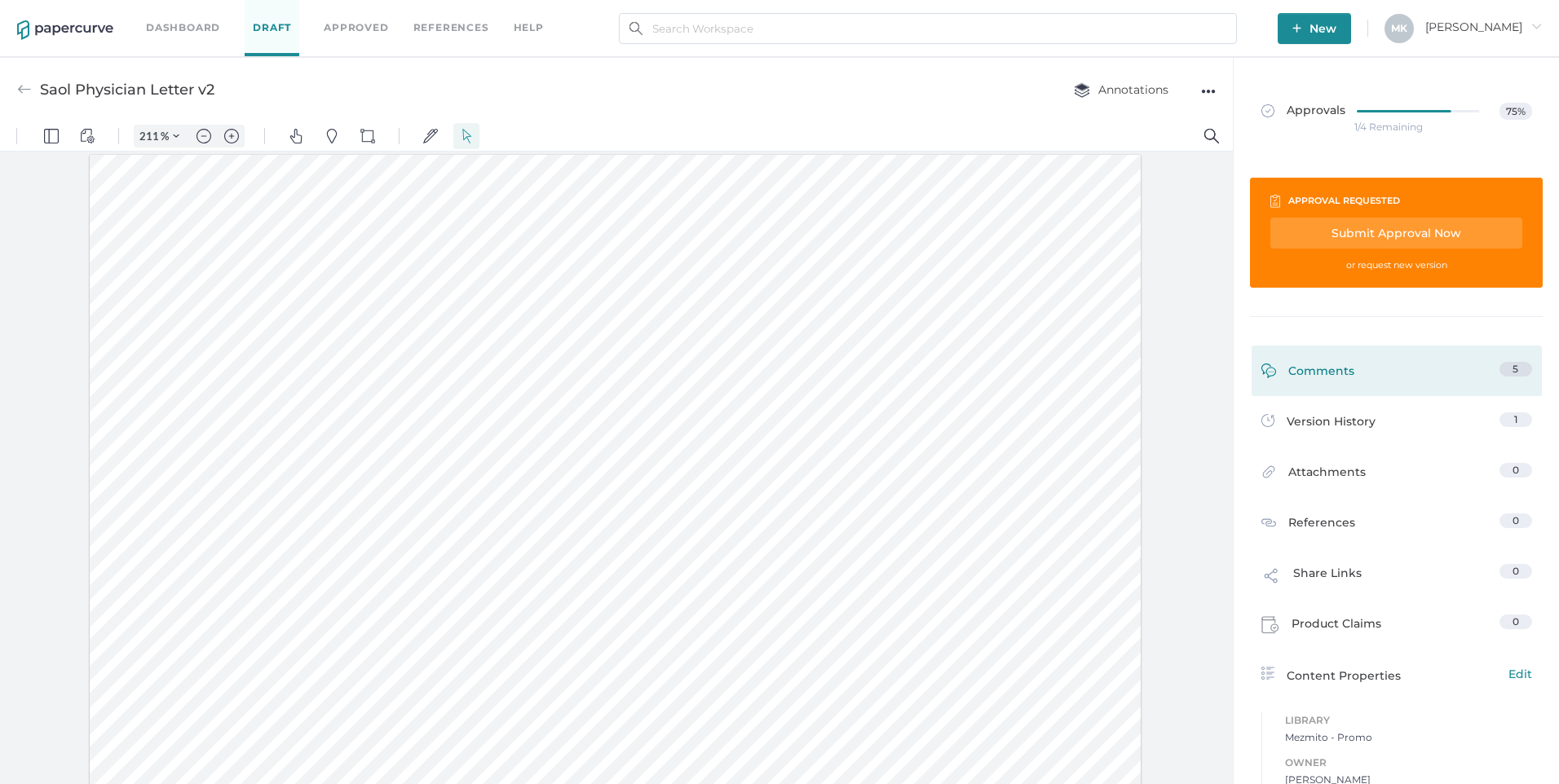
click at [1327, 374] on div "Comments" at bounding box center [1308, 375] width 93 height 25
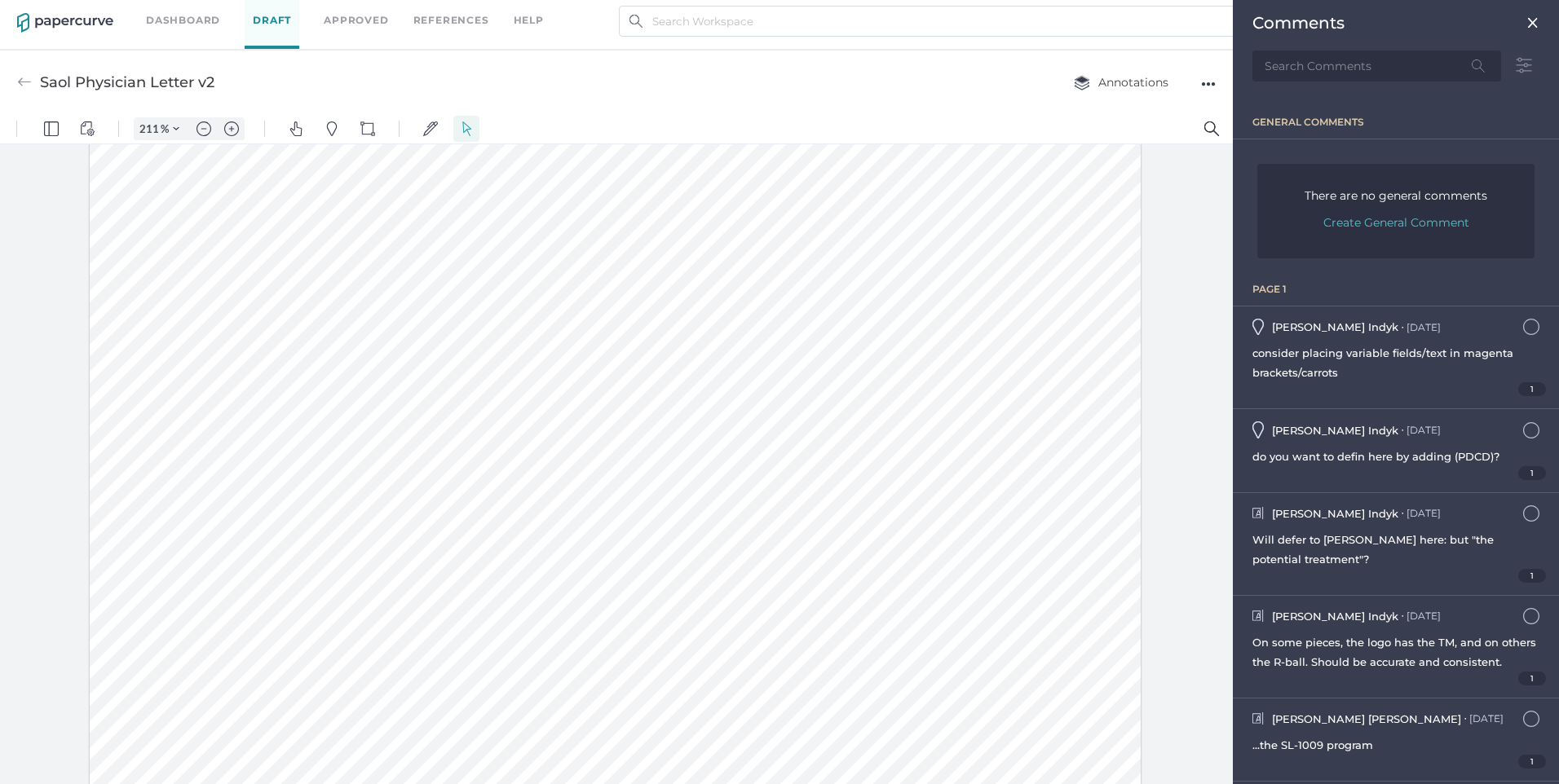
scroll to position [733, 0]
click at [328, 128] on img "Pins" at bounding box center [332, 128] width 14 height 14
click at [223, 502] on div at bounding box center [615, 138] width 1052 height 1360
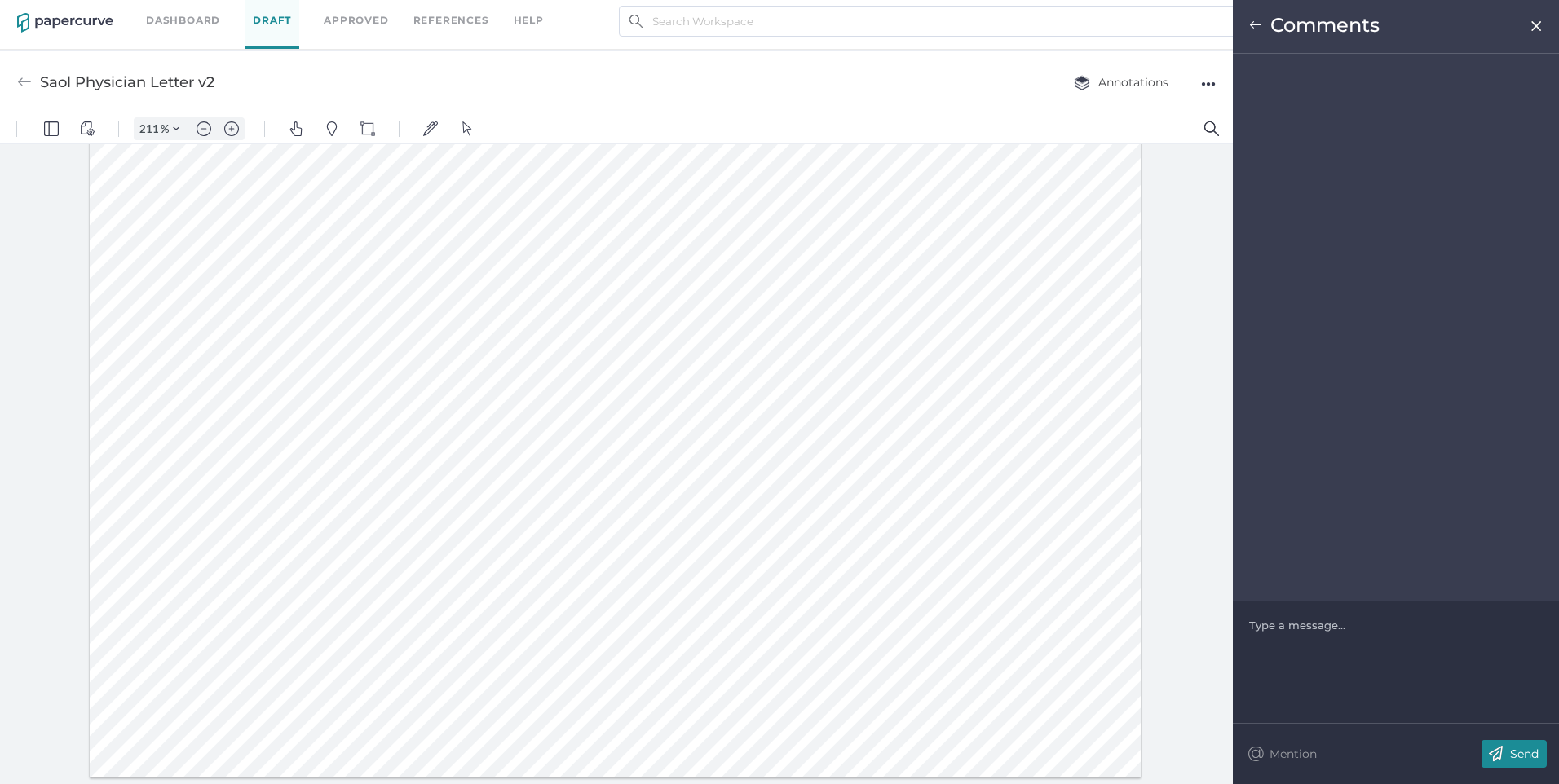
click at [1287, 629] on div at bounding box center [1397, 625] width 293 height 16
click at [1537, 757] on p "Send" at bounding box center [1524, 753] width 29 height 14
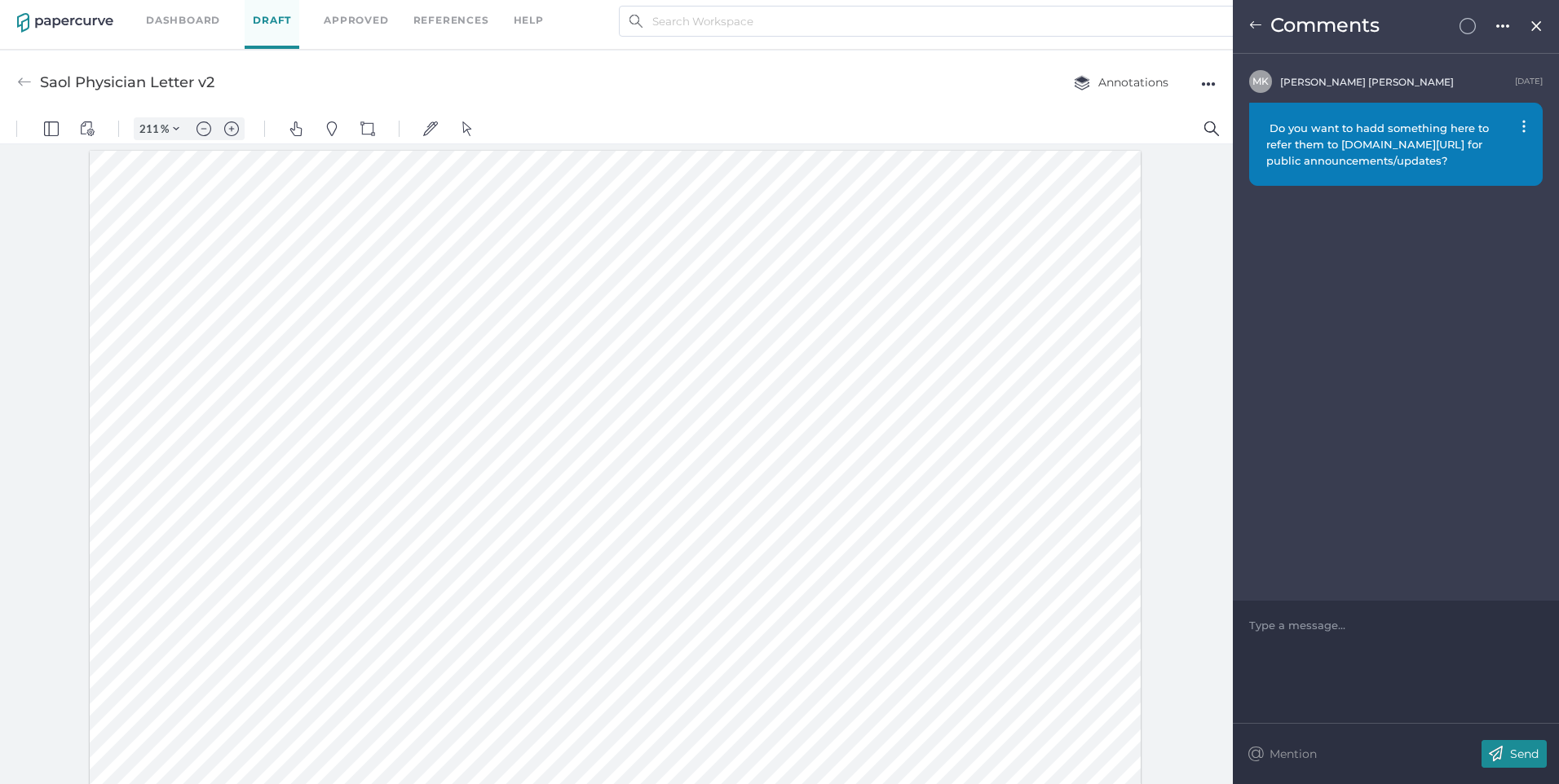
click at [191, 19] on link "Dashboard" at bounding box center [183, 20] width 74 height 18
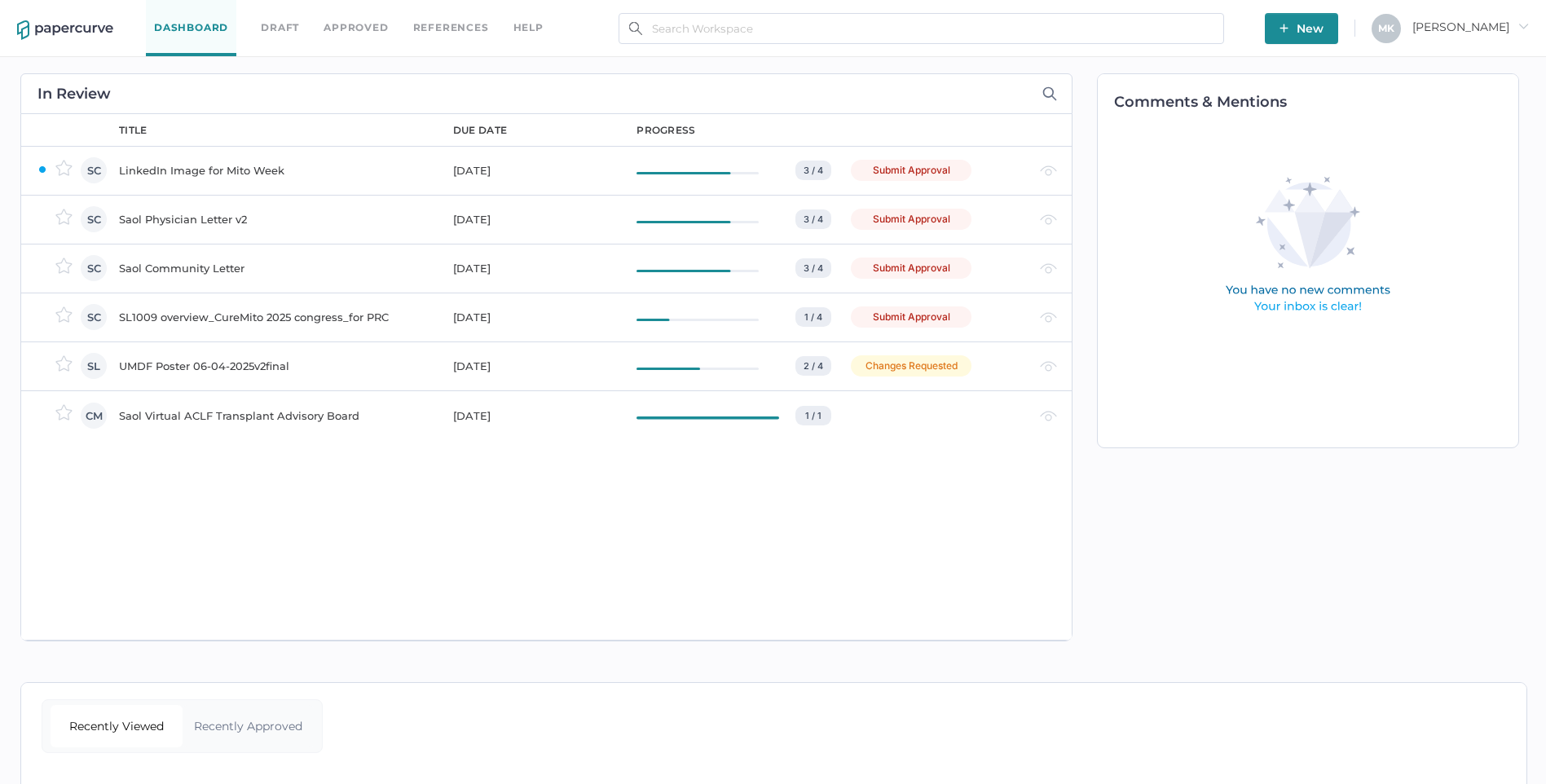
click at [203, 169] on div "LinkedIn Image for Mito Week" at bounding box center [276, 170] width 314 height 19
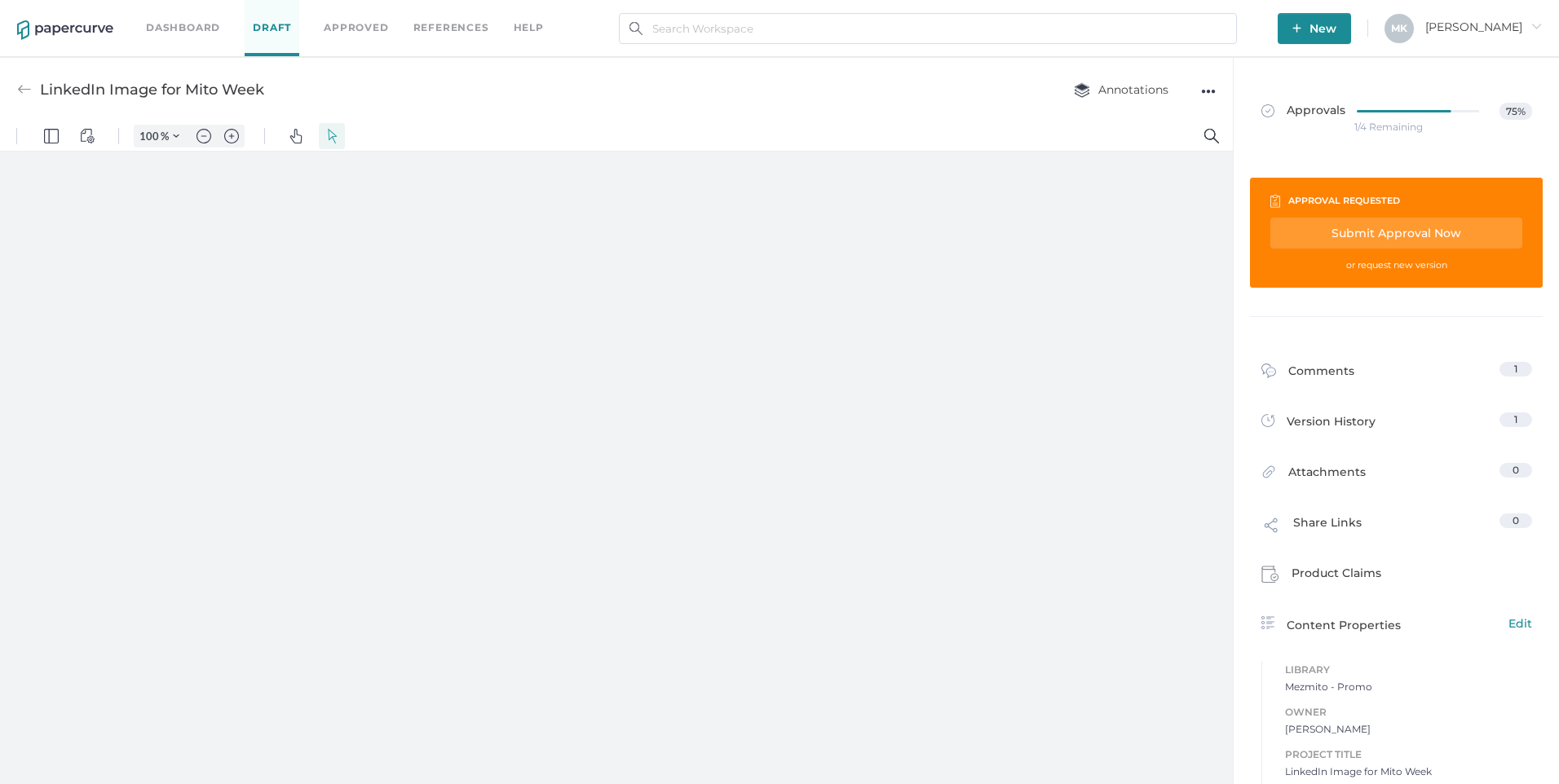
type input "211"
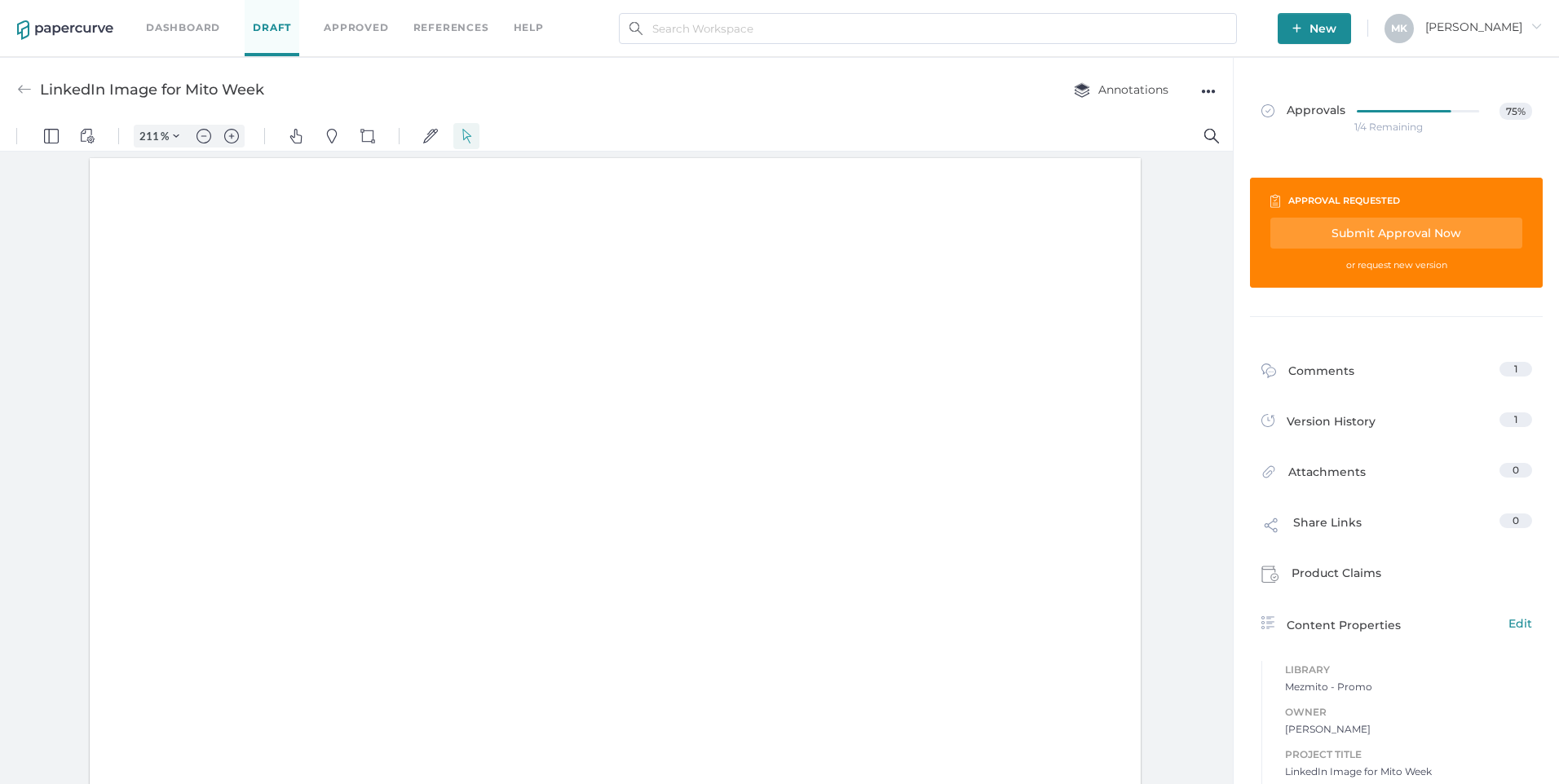
scroll to position [2, 0]
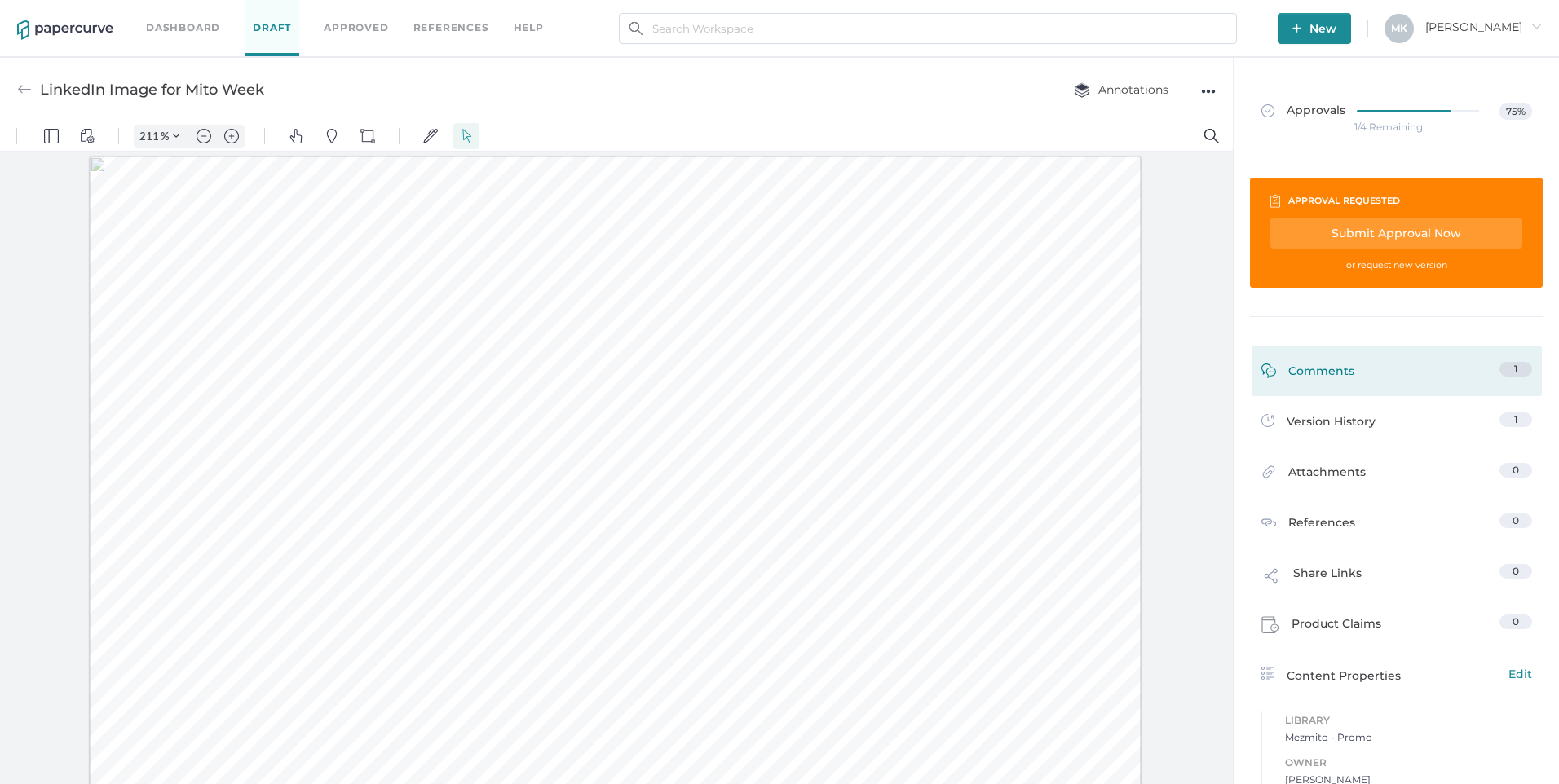
click at [1306, 372] on div "Comments" at bounding box center [1308, 375] width 93 height 25
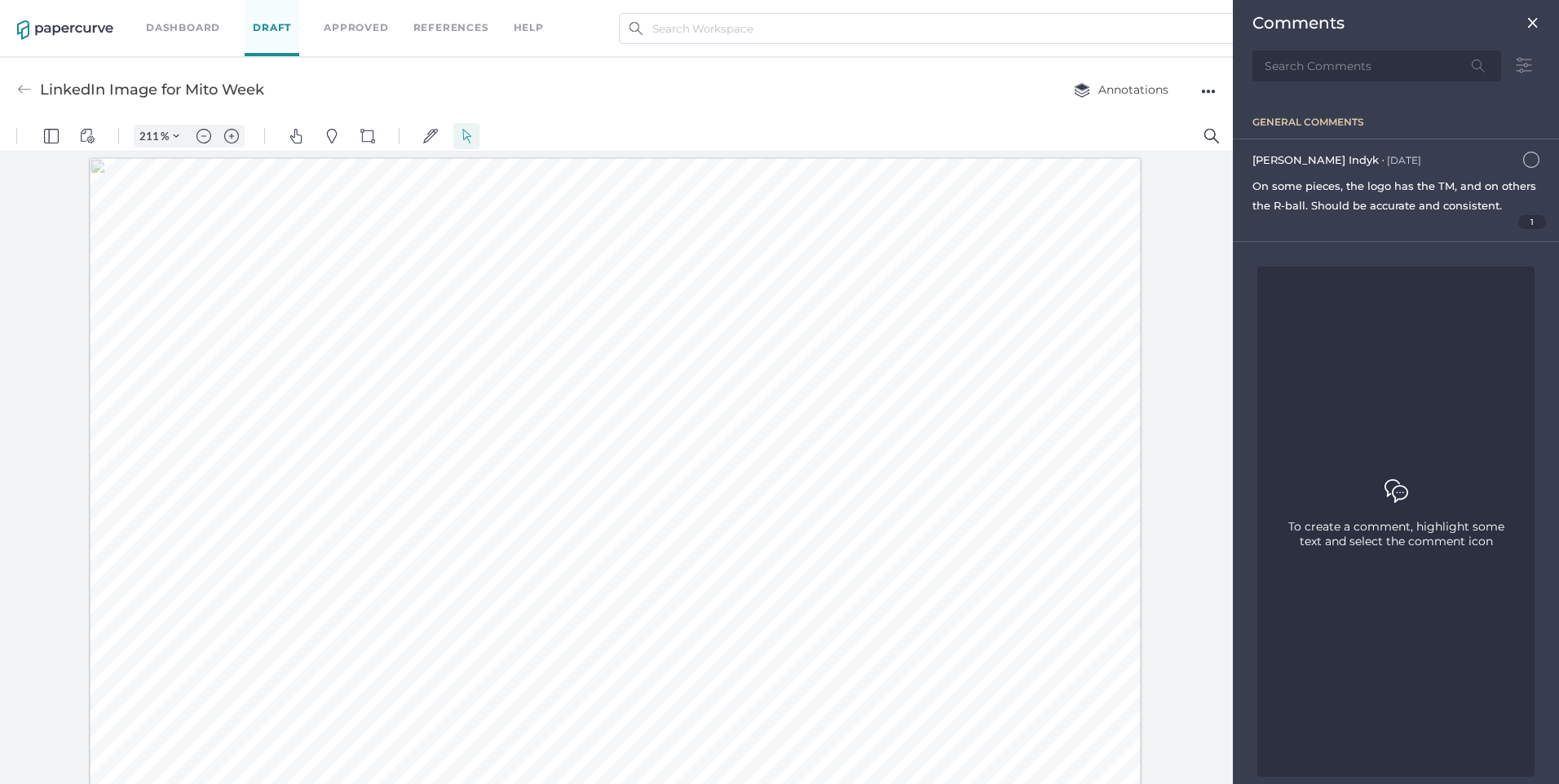
click at [1526, 24] on img at bounding box center [1533, 23] width 13 height 13
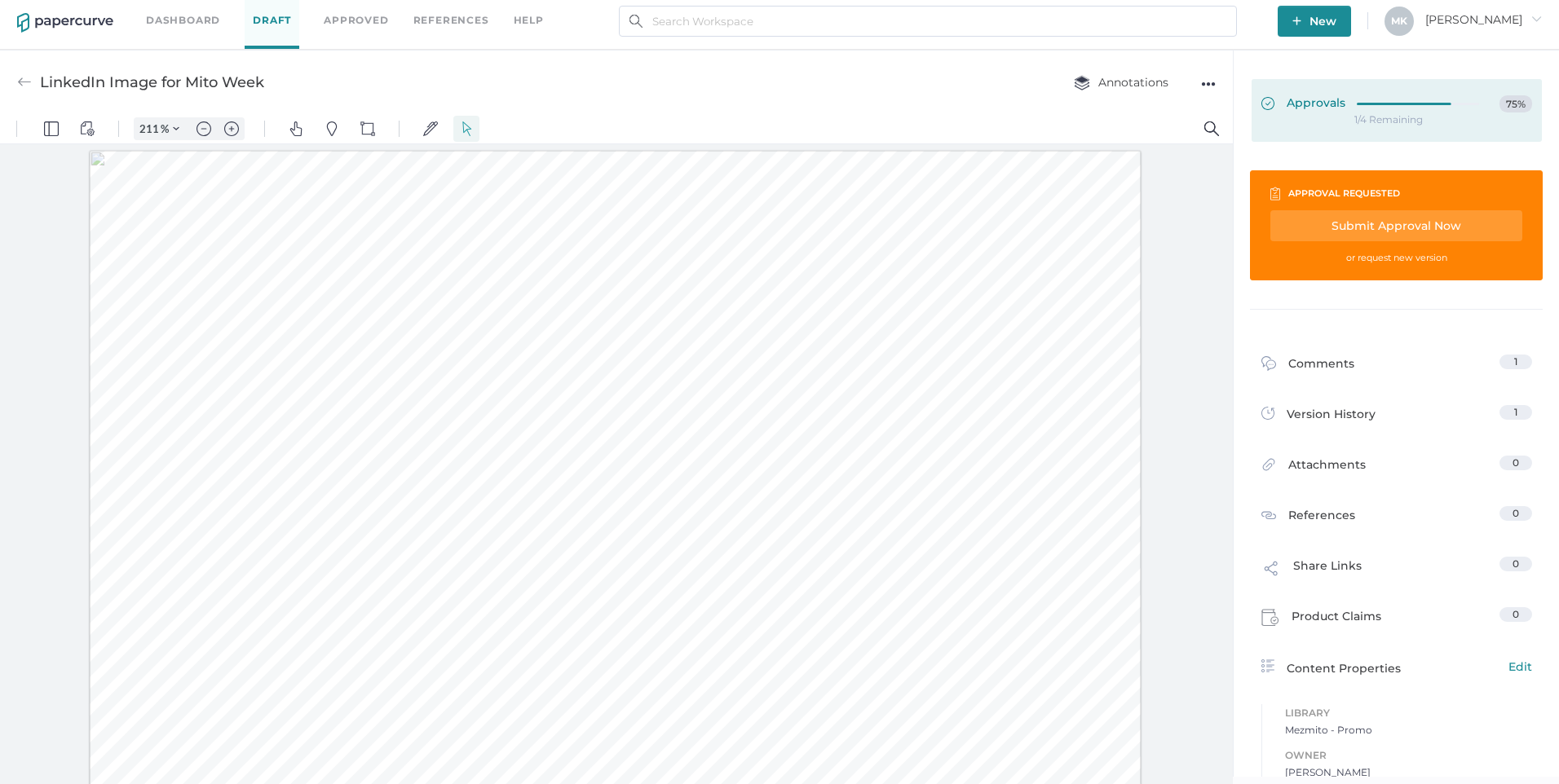
click at [1286, 106] on span "Approvals" at bounding box center [1303, 104] width 84 height 18
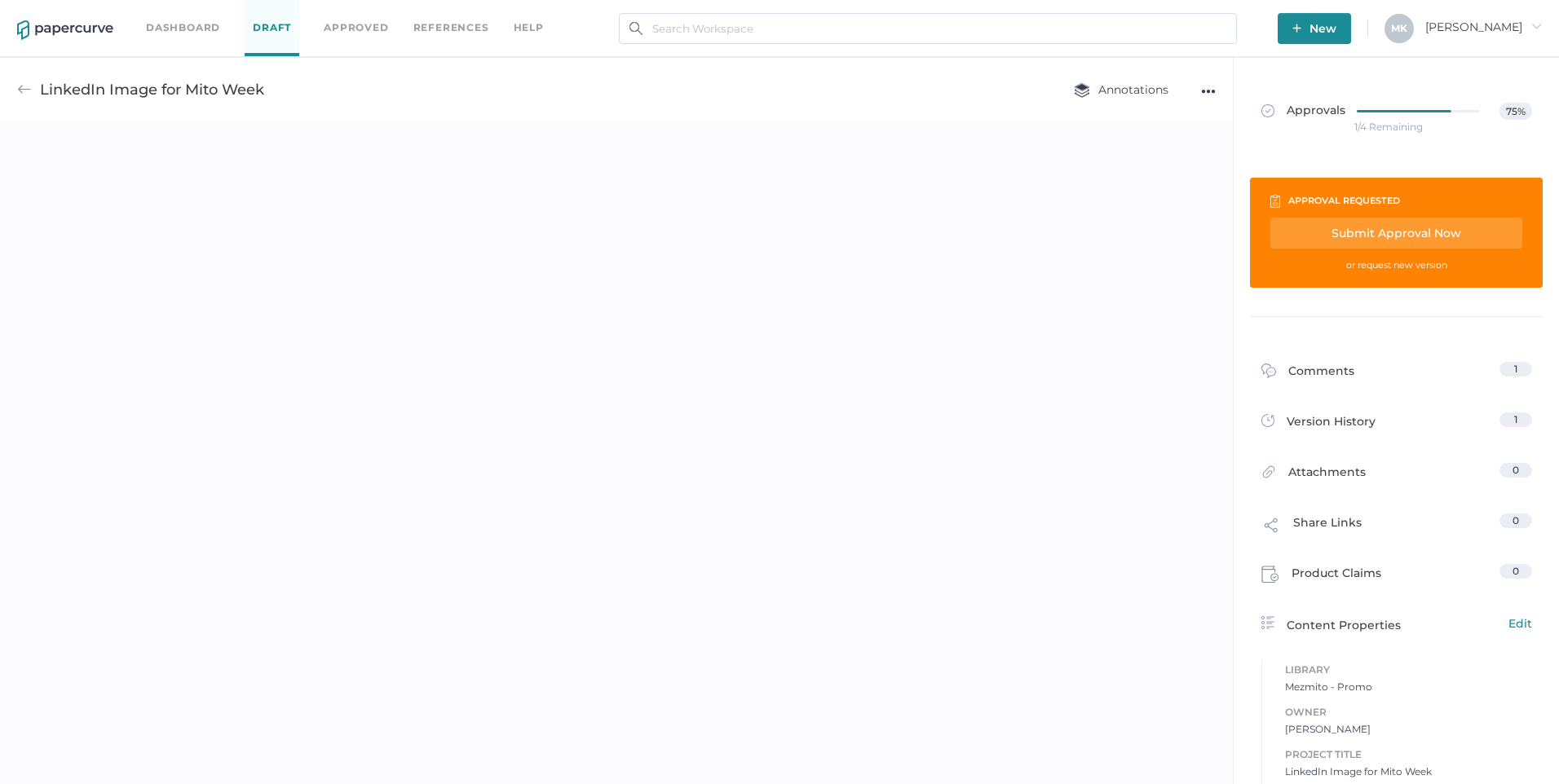
click at [1307, 203] on div "approval requested" at bounding box center [1345, 200] width 111 height 18
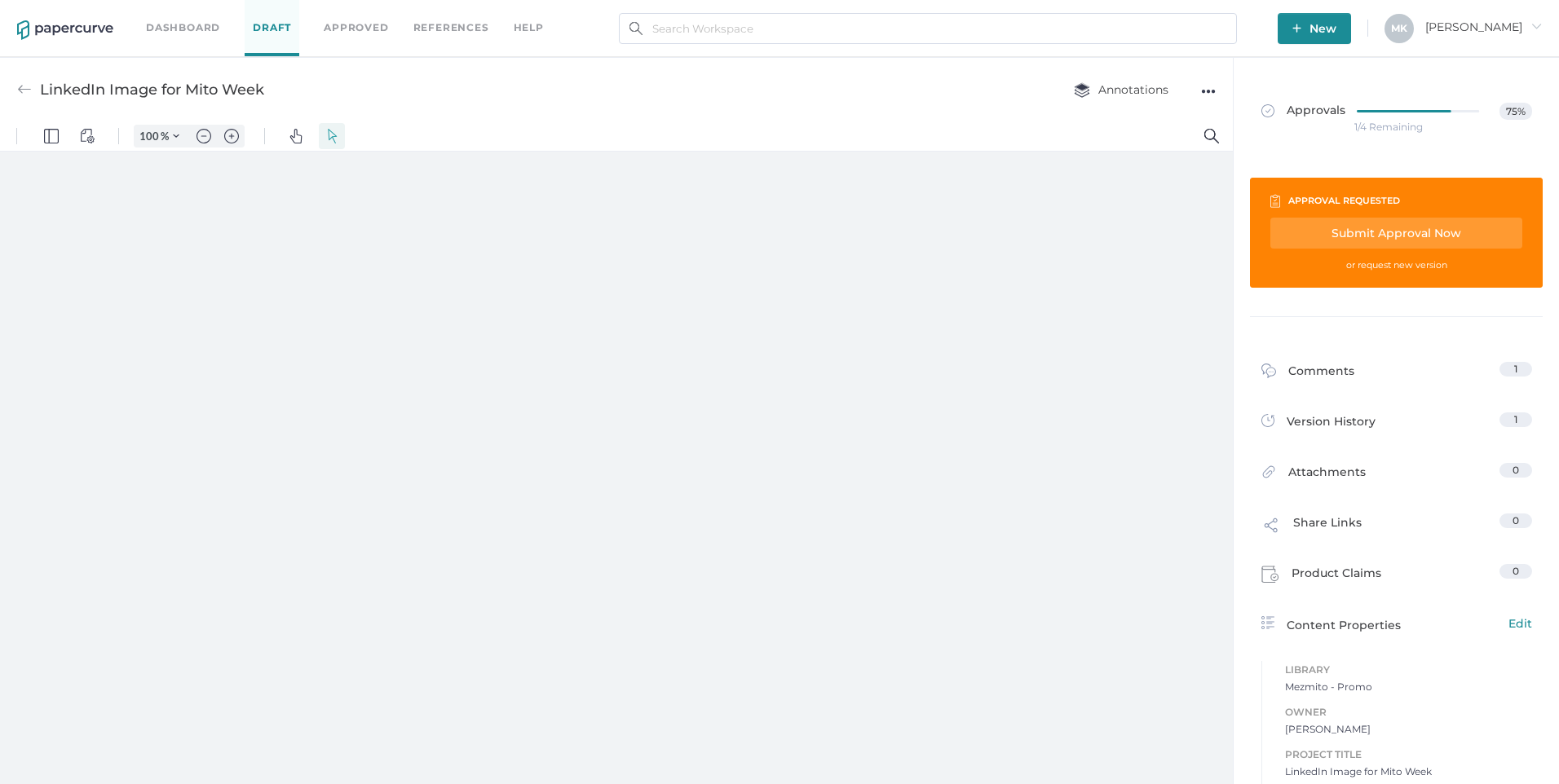
type input "211"
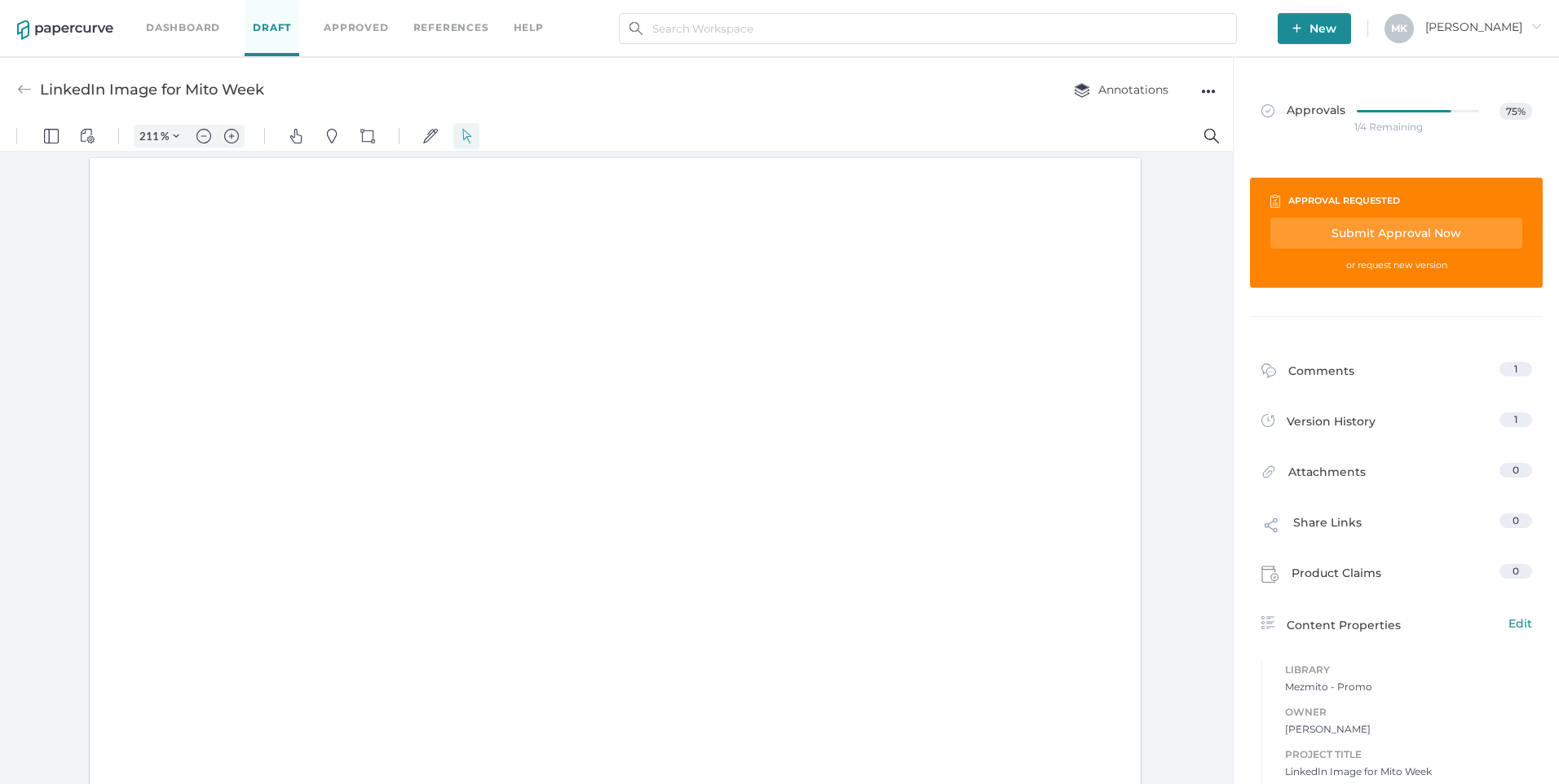
scroll to position [2, 0]
click at [1349, 241] on div "Submit Approval Now" at bounding box center [1397, 233] width 252 height 31
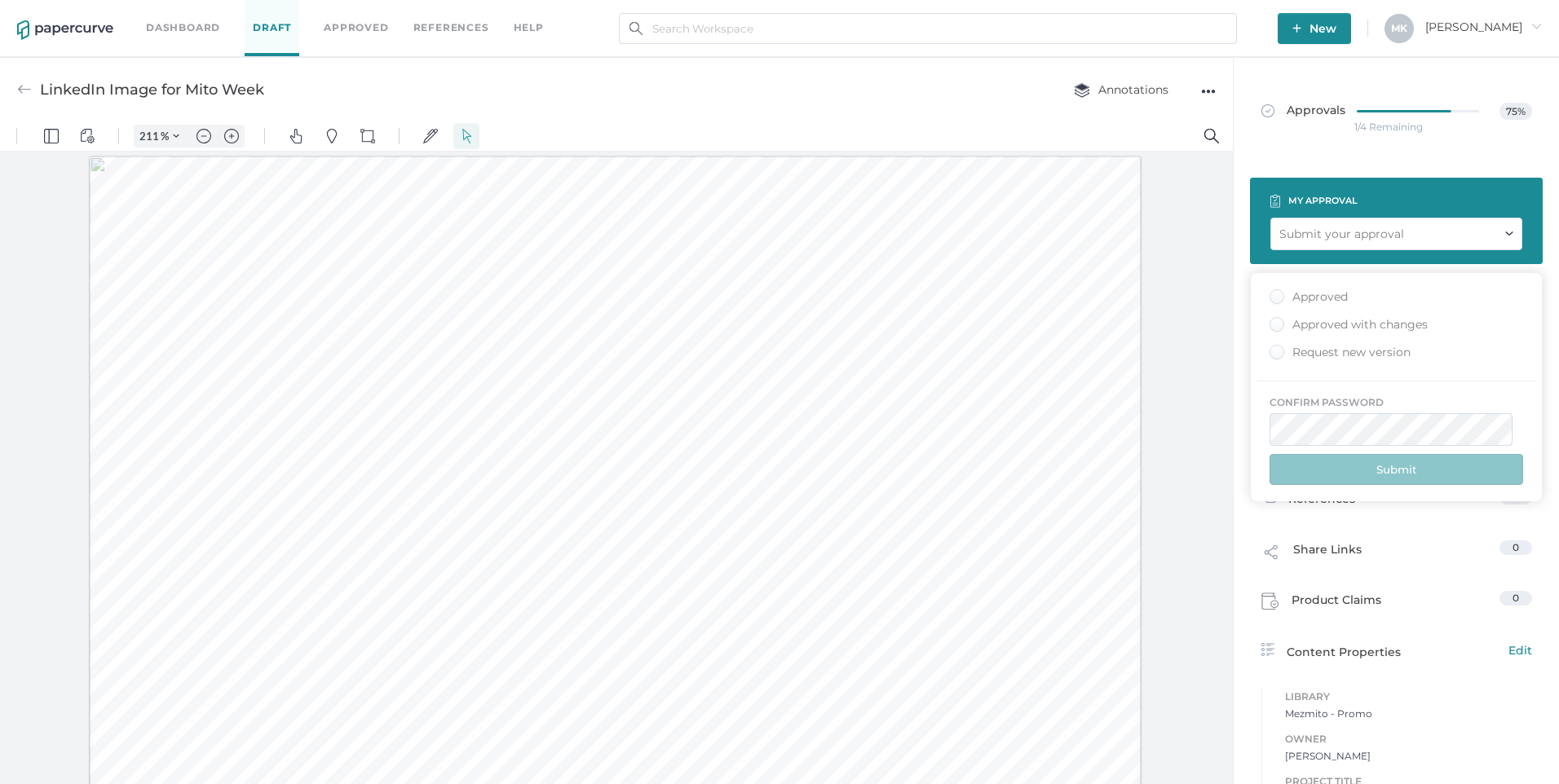
click at [1317, 291] on div "Approved" at bounding box center [1308, 297] width 78 height 15
click at [1274, 292] on input "Approved" at bounding box center [1274, 292] width 0 height 0
click at [1371, 467] on button "Submit" at bounding box center [1397, 470] width 254 height 31
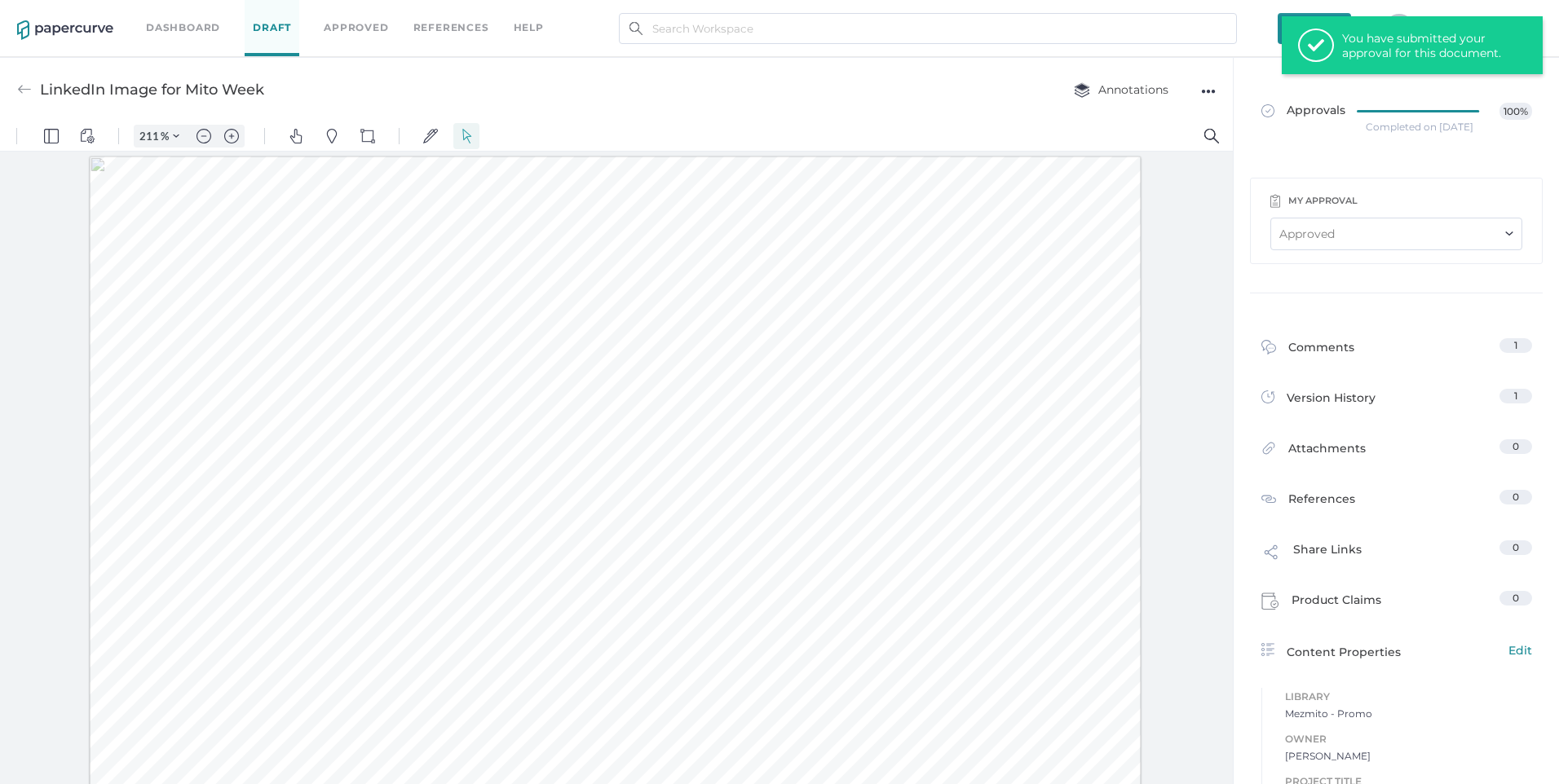
click at [189, 24] on link "Dashboard" at bounding box center [183, 28] width 74 height 18
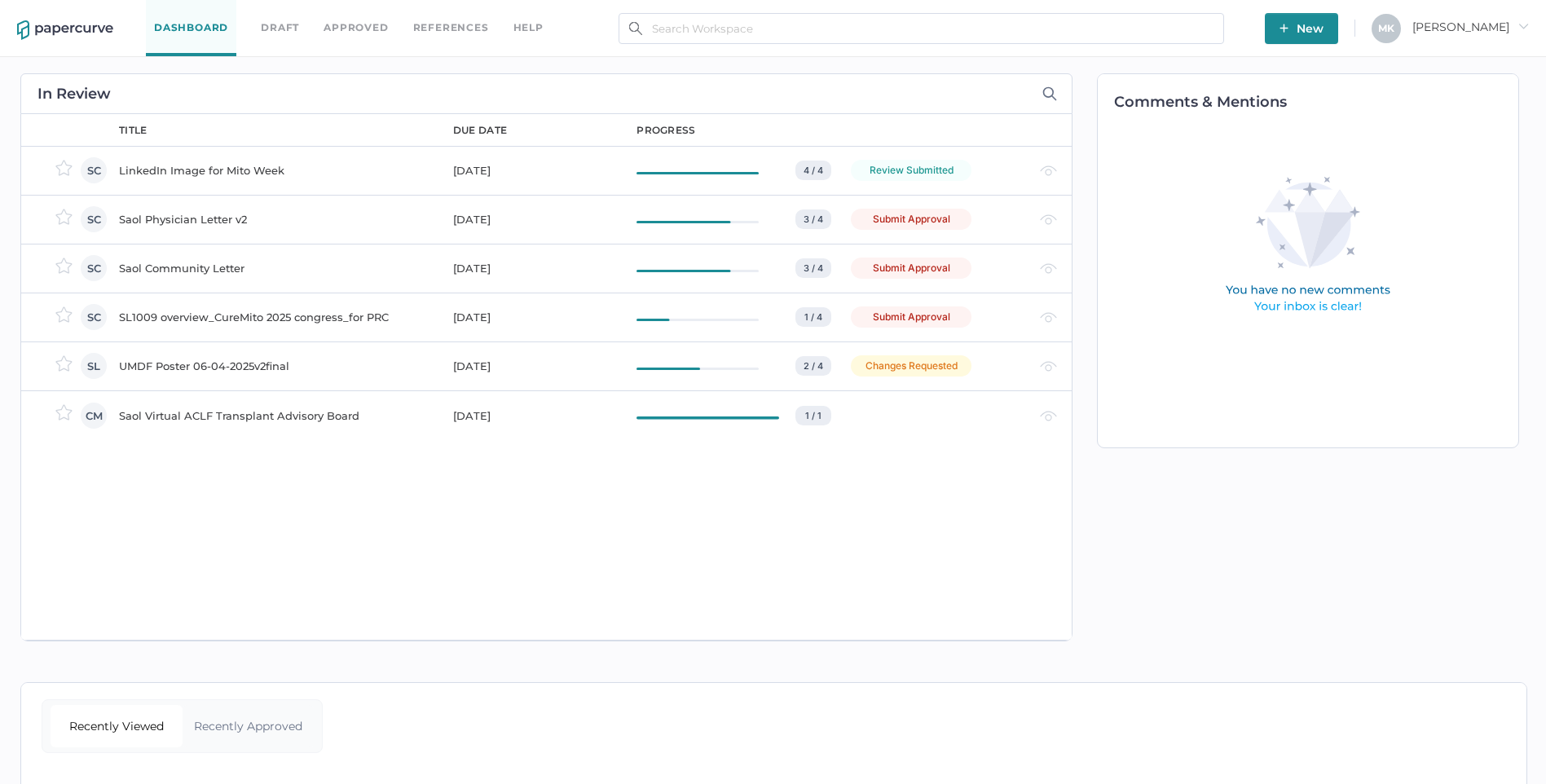
click at [174, 209] on div "Saol Physician Letter v2" at bounding box center [276, 219] width 314 height 19
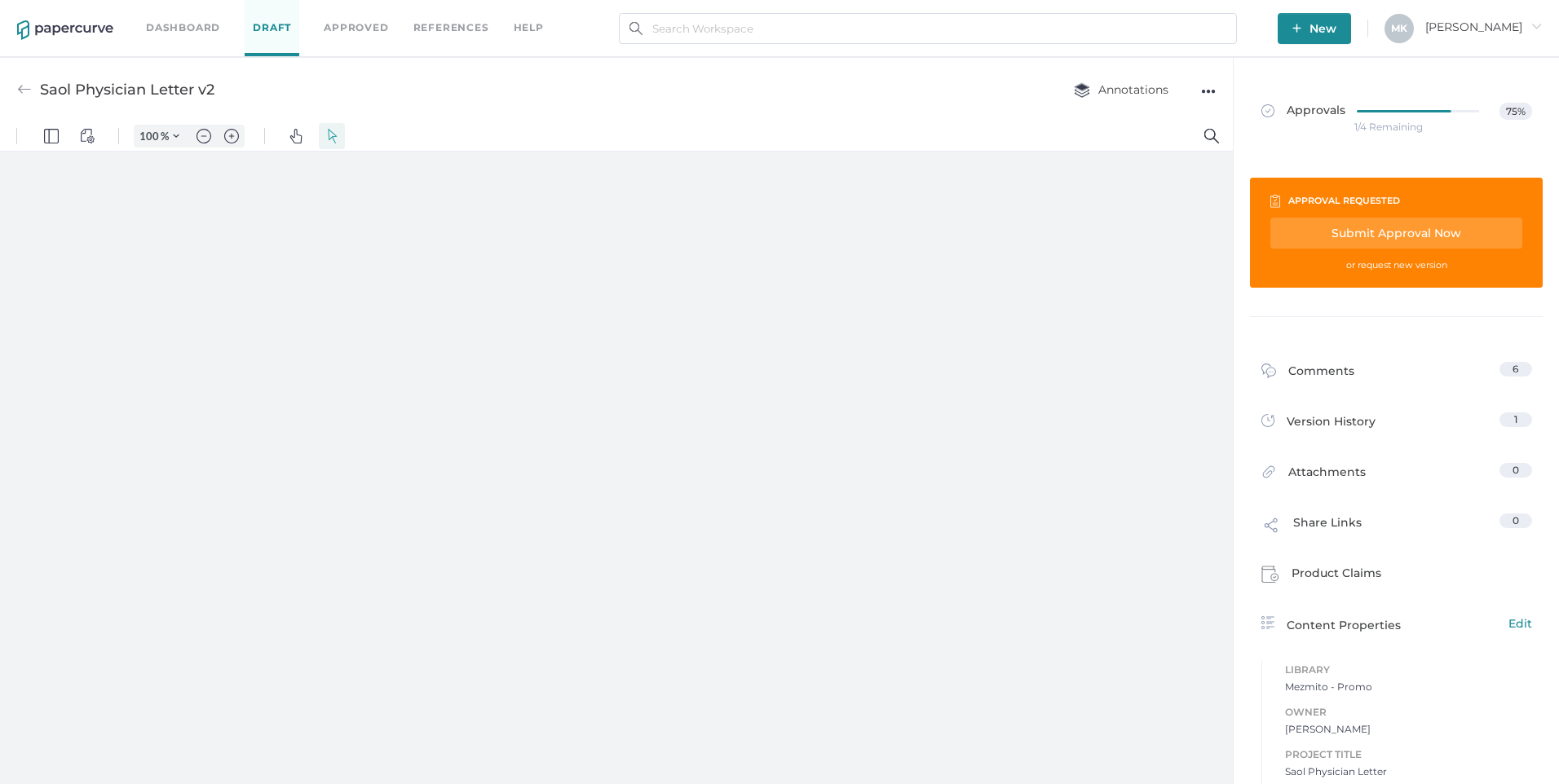
type input "211"
click at [341, 139] on button "Pins" at bounding box center [332, 135] width 26 height 26
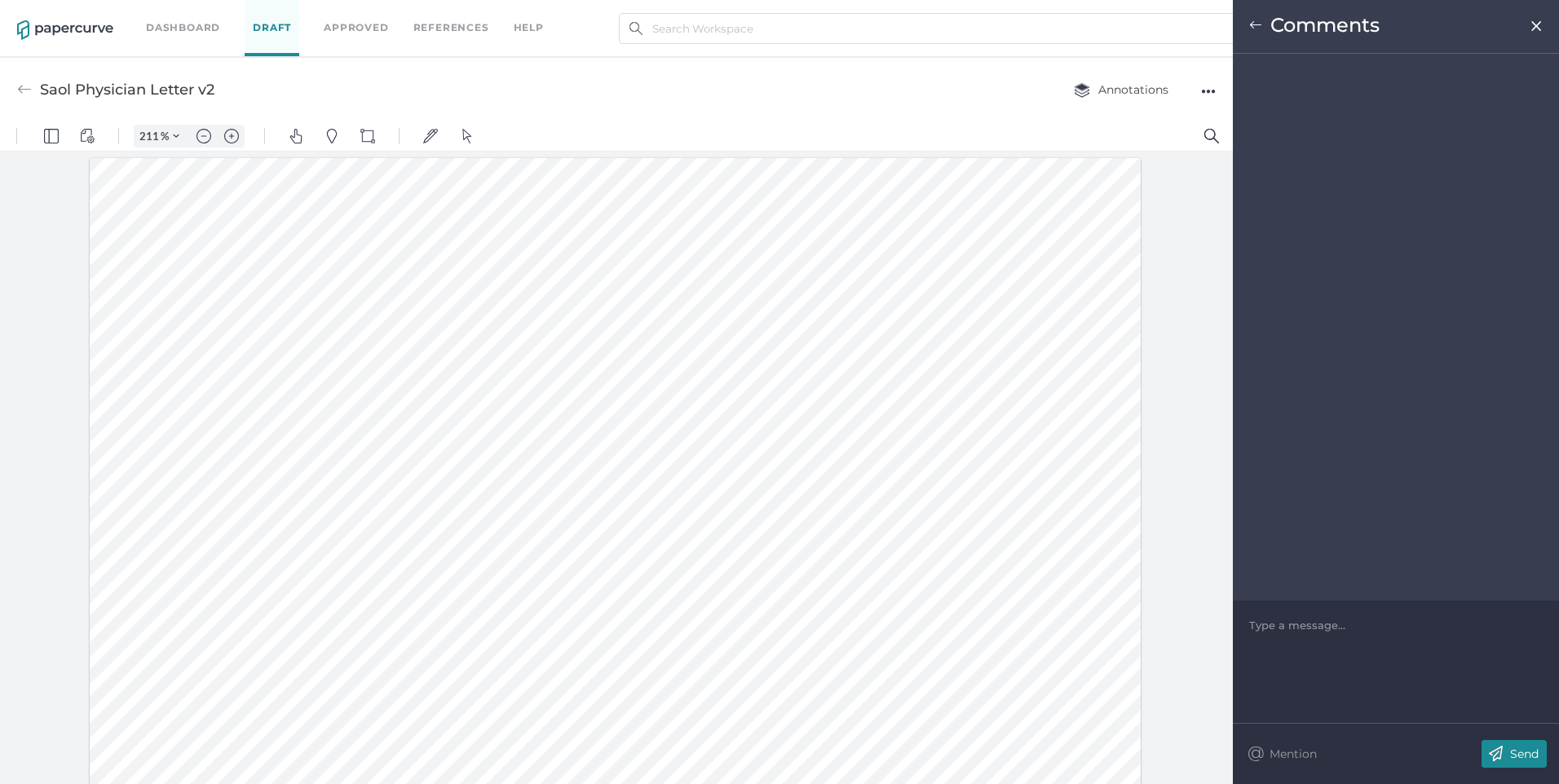
click at [1388, 637] on div "Type a message..." at bounding box center [1396, 625] width 293 height 49
click at [1297, 615] on div "Type a message..." at bounding box center [1396, 625] width 293 height 49
click at [1297, 625] on div at bounding box center [1397, 625] width 293 height 16
drag, startPoint x: 1466, startPoint y: 645, endPoint x: 1473, endPoint y: 639, distance: 9.2
click at [1466, 646] on span "What form is this going out in? is this an attachment to an email? is the conte…" at bounding box center [1397, 642] width 293 height 46
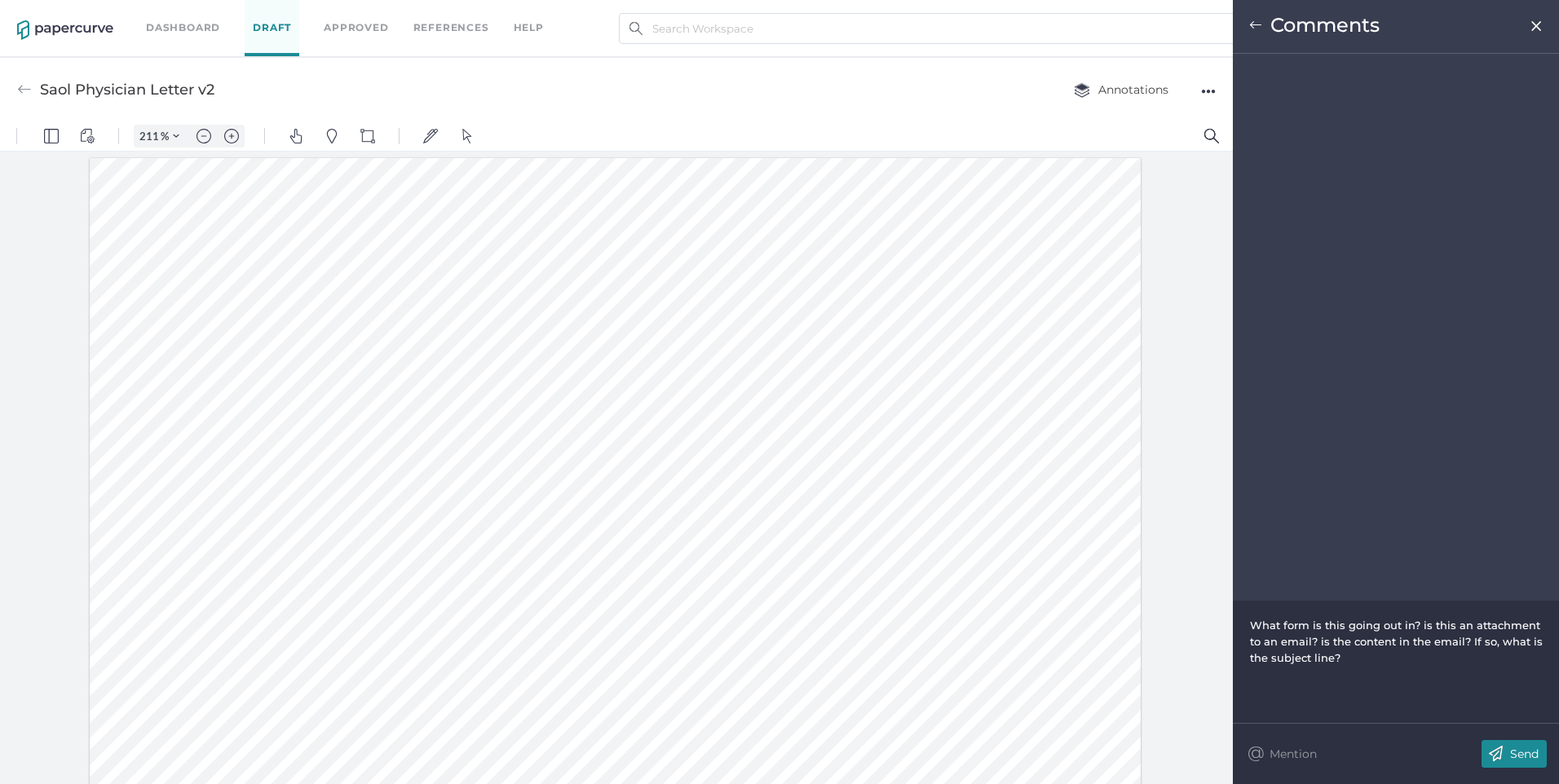
click at [1397, 658] on div "What form is this going out in? is this an attachment to an email? is the conte…" at bounding box center [1397, 641] width 293 height 49
drag, startPoint x: 1397, startPoint y: 661, endPoint x: 1246, endPoint y: 623, distance: 155.7
click at [1246, 623] on div "What form is this going out in? is this an attachment to an email? is the conte…" at bounding box center [1396, 661] width 326 height 122
copy span "What form is this going out in? is this an attachment to an email? is the conte…"
click at [1530, 757] on p "Send" at bounding box center [1524, 753] width 29 height 14
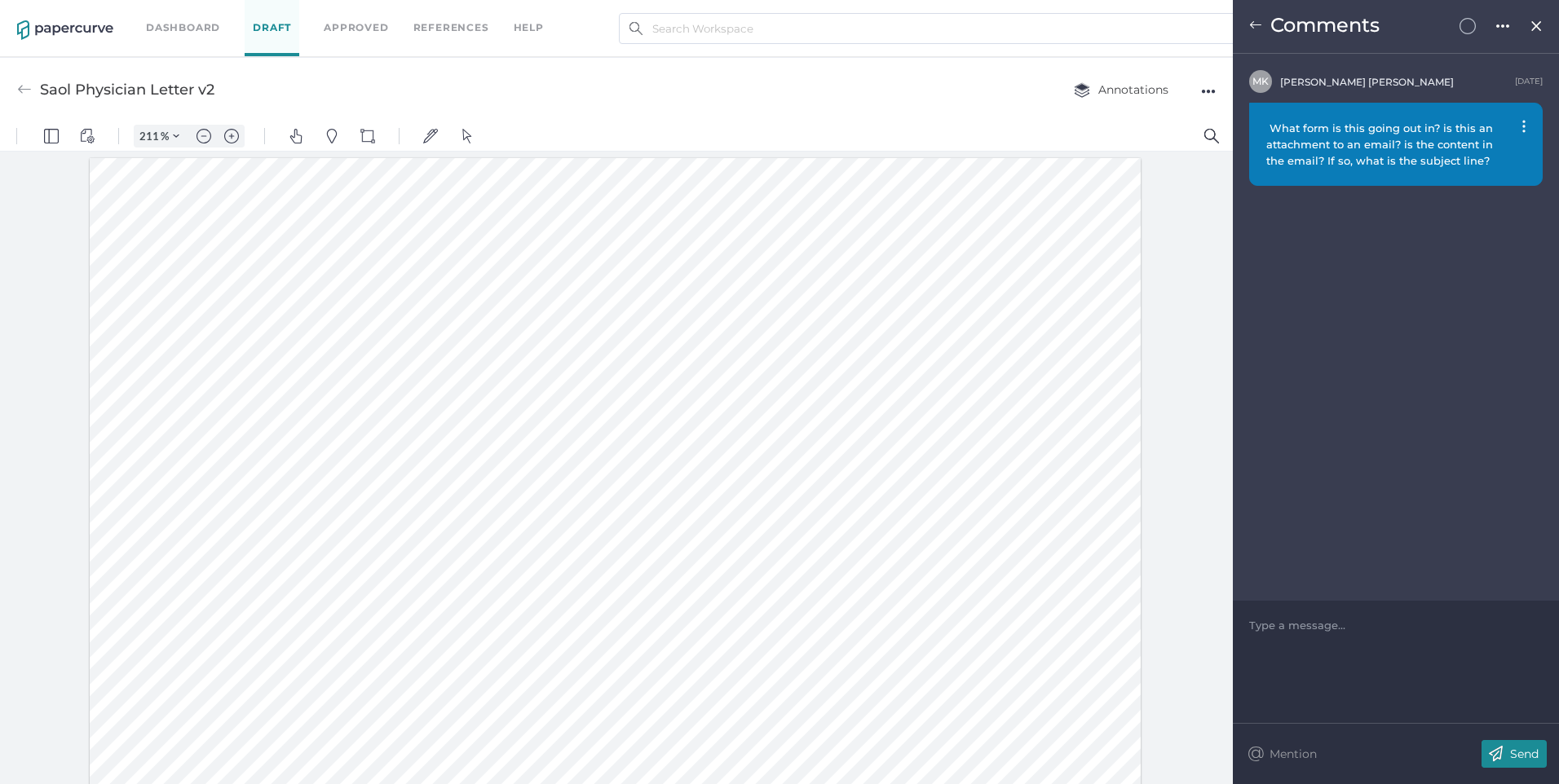
click at [186, 23] on link "Dashboard" at bounding box center [183, 28] width 74 height 18
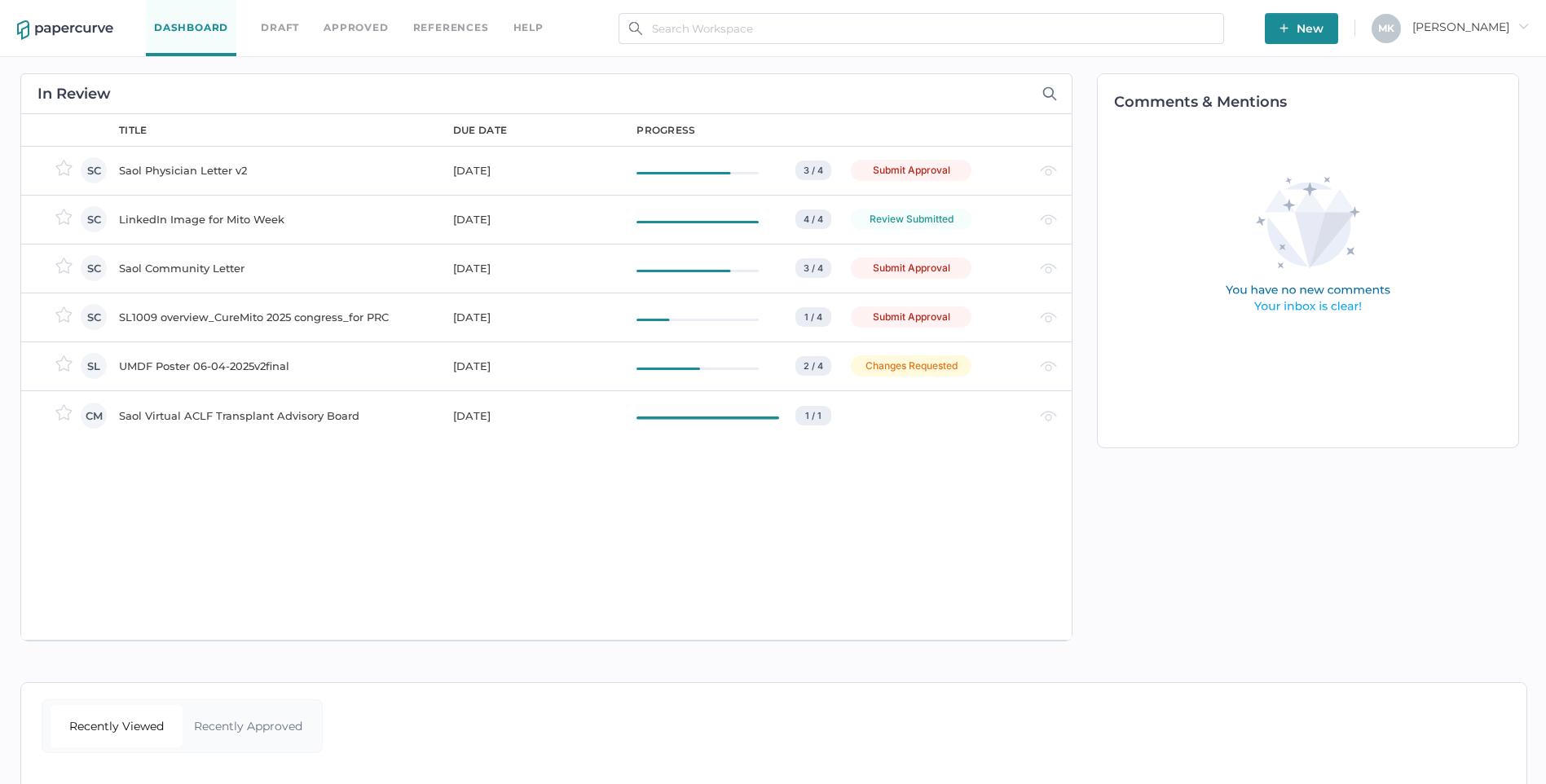
click at [235, 272] on div "Saol Community Letter" at bounding box center [276, 268] width 314 height 19
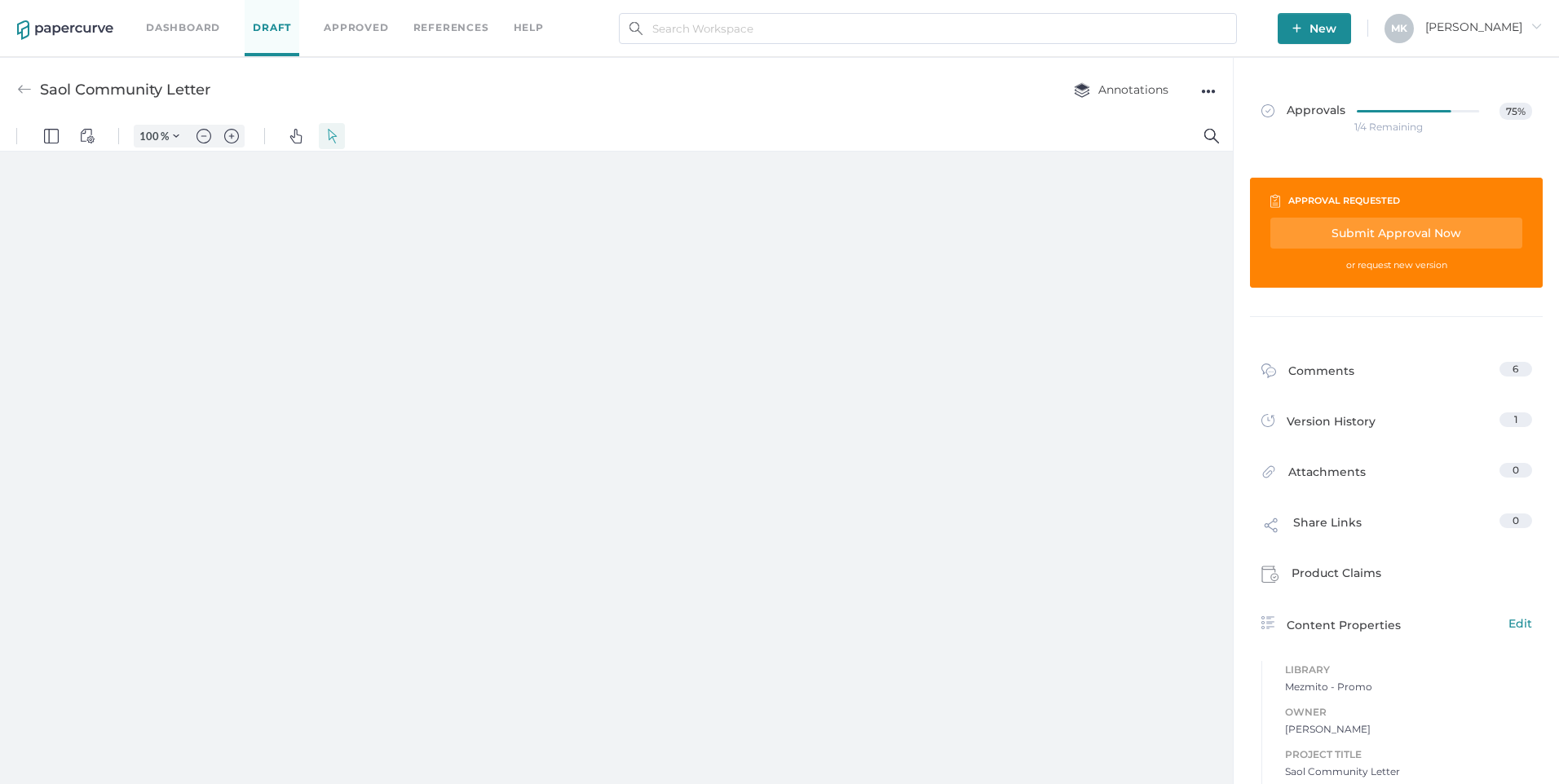
type input "211"
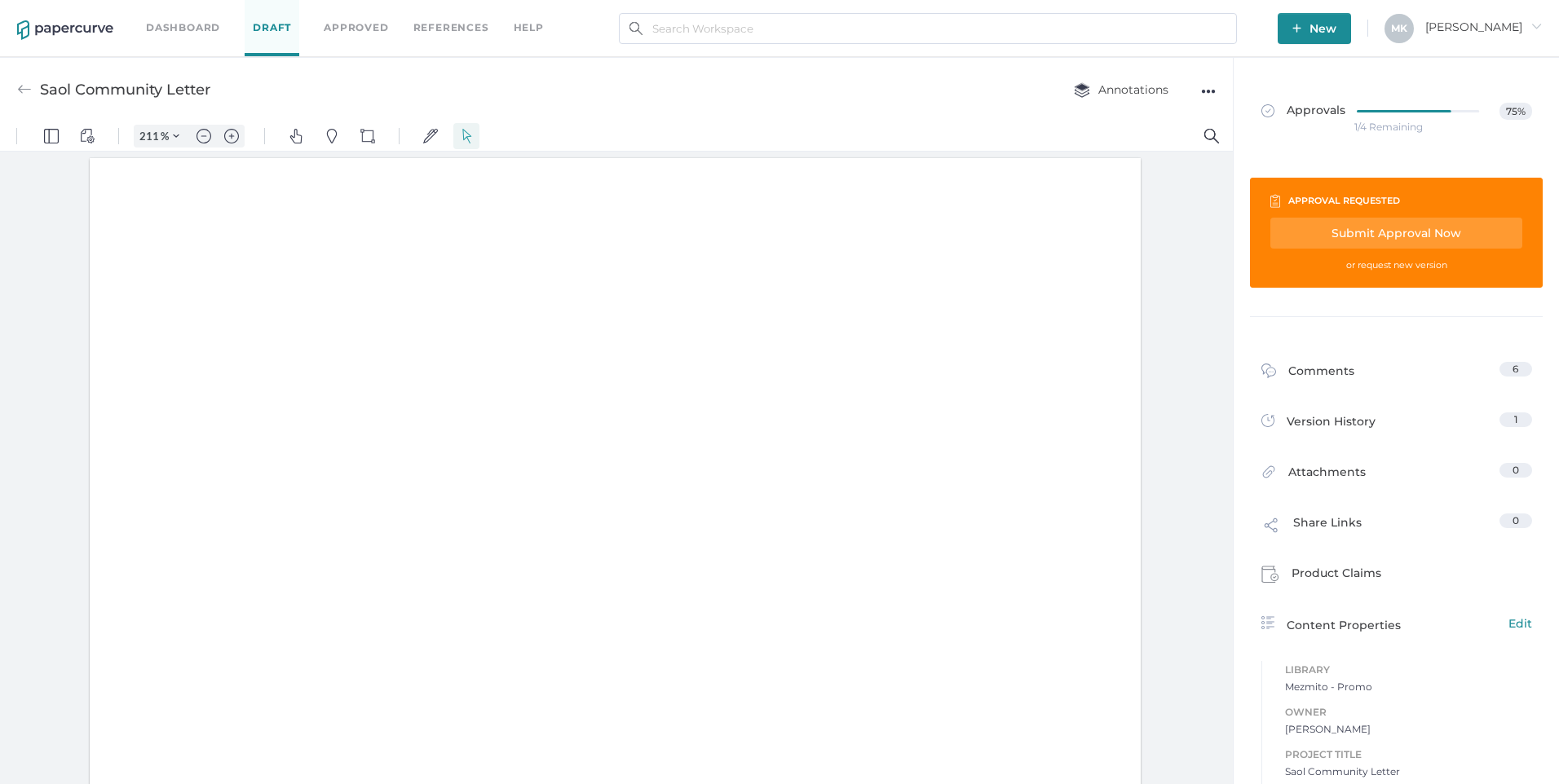
scroll to position [3, 0]
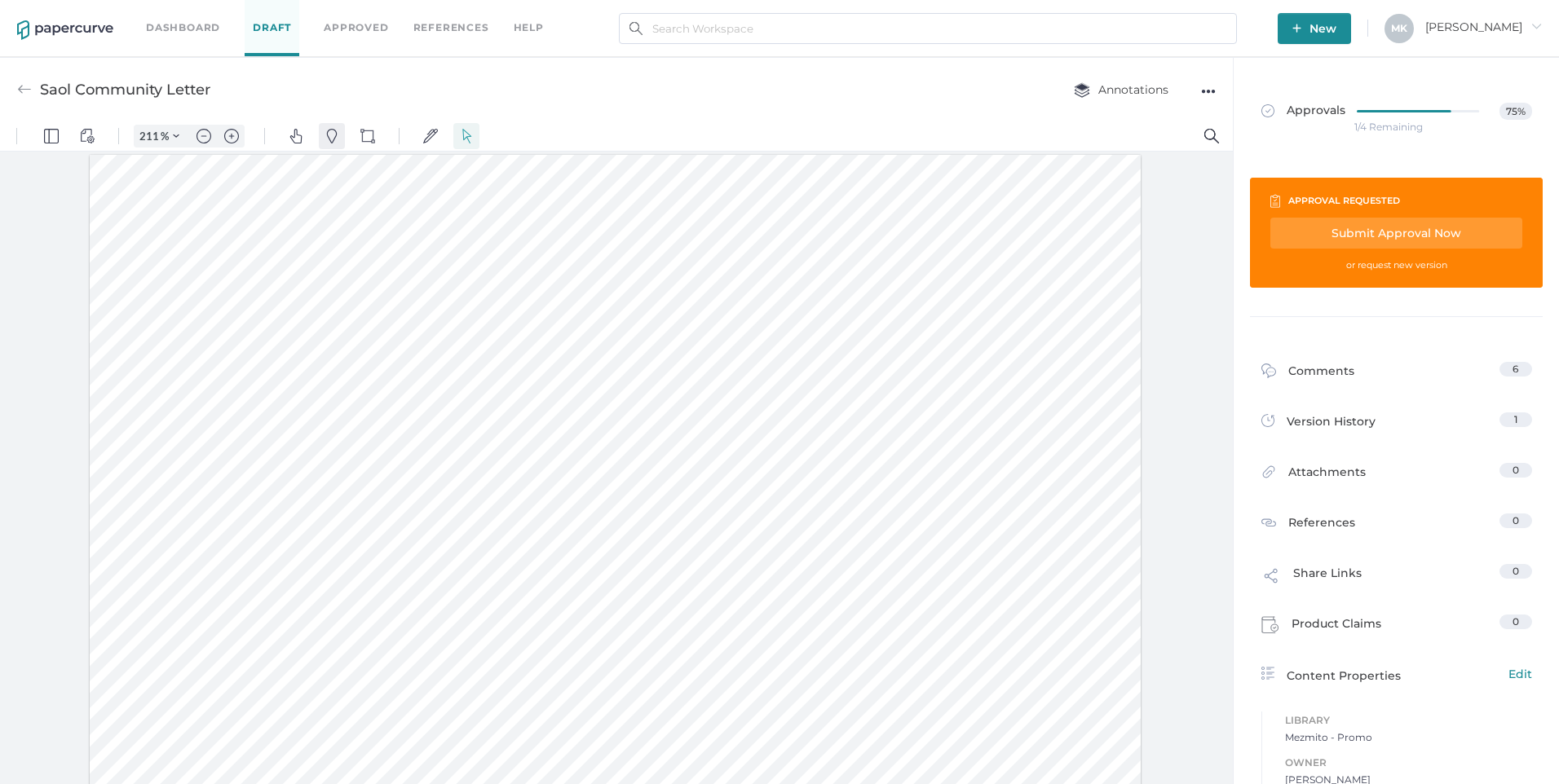
click at [338, 143] on button "Pins" at bounding box center [332, 135] width 26 height 26
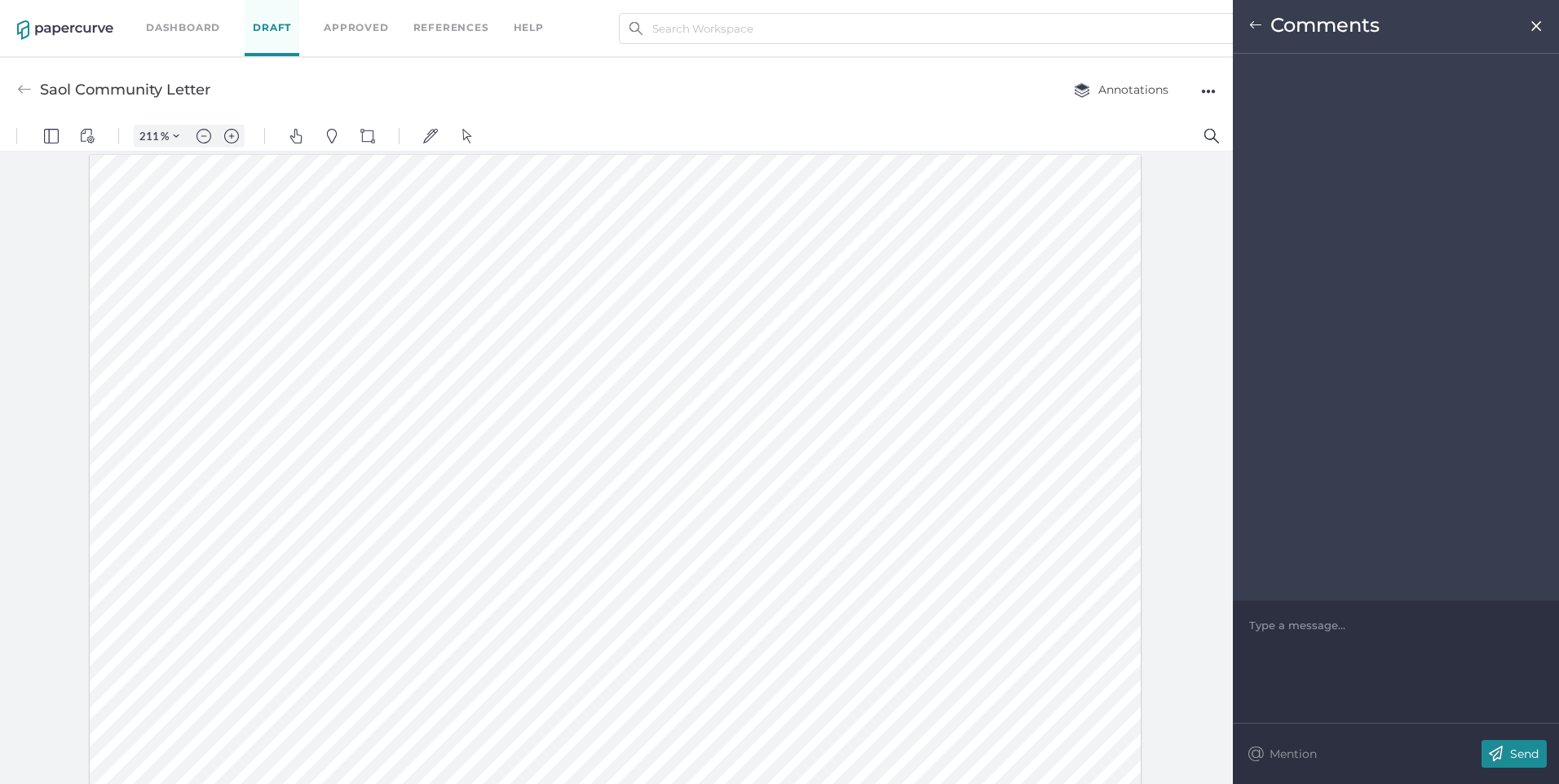
click at [1318, 643] on div "Type a message..." at bounding box center [1396, 625] width 293 height 49
click at [1316, 627] on div at bounding box center [1397, 625] width 293 height 16
click at [1503, 752] on img at bounding box center [1497, 753] width 29 height 28
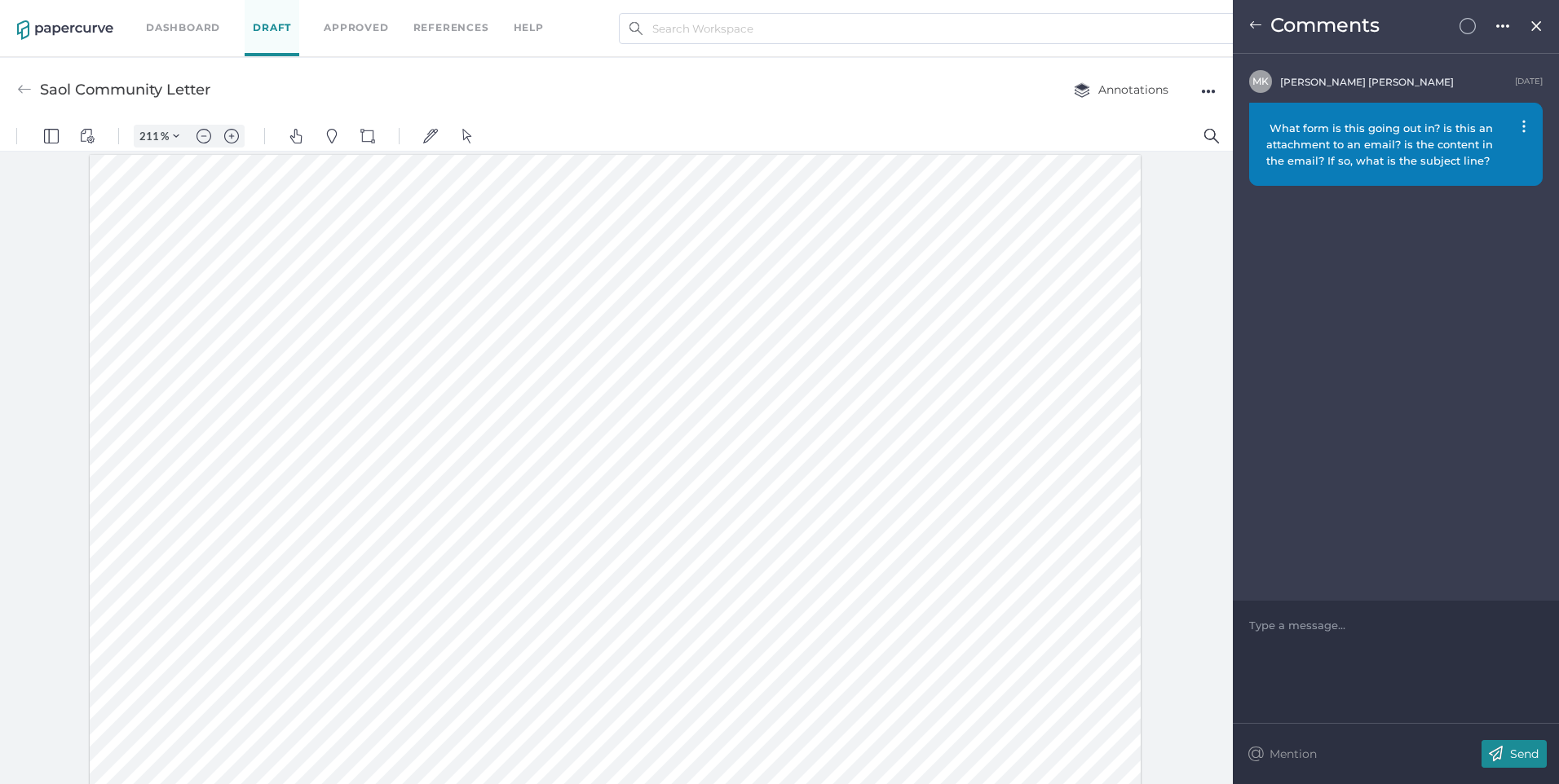
click at [1532, 28] on img at bounding box center [1537, 26] width 13 height 13
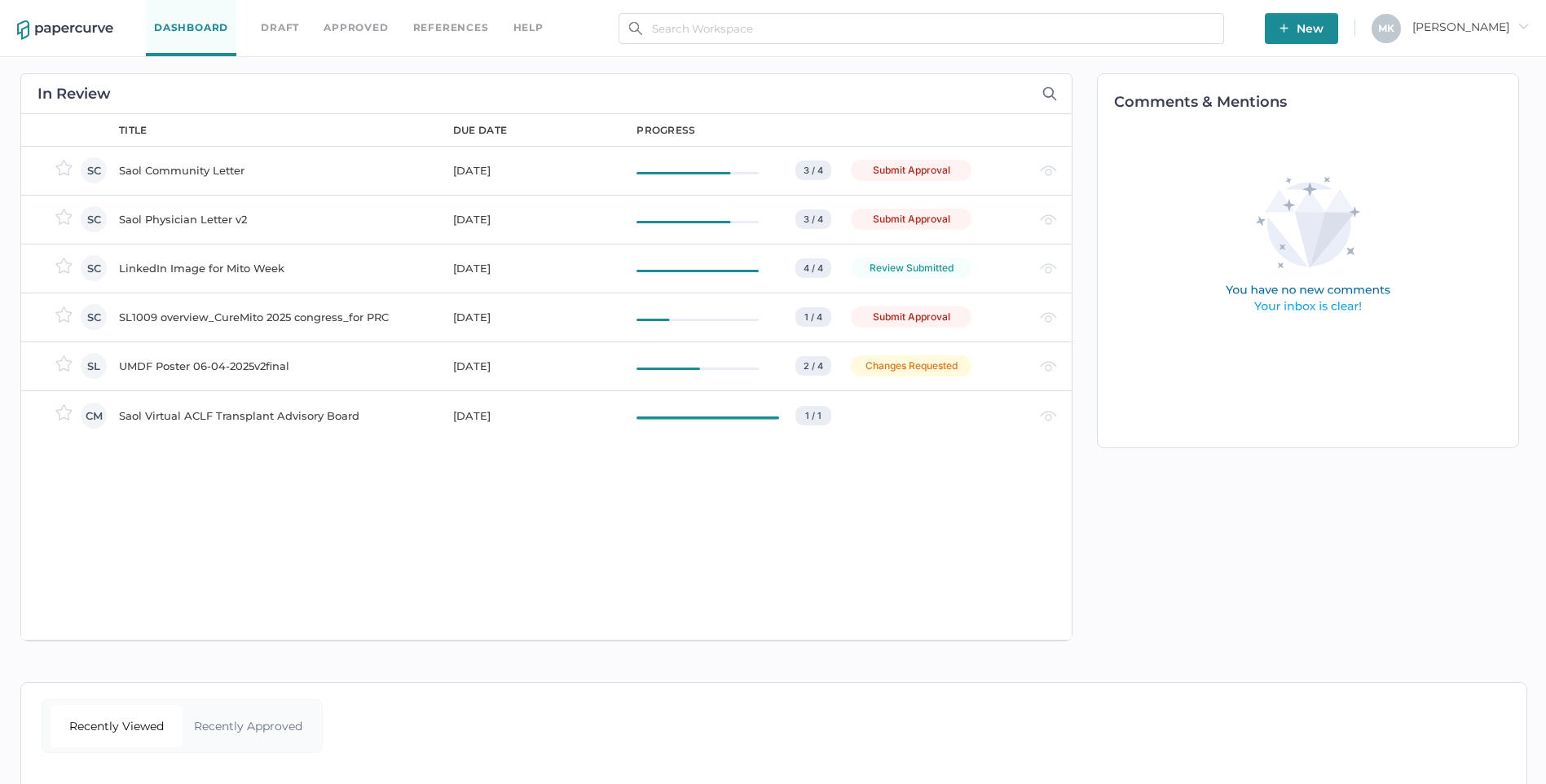
click at [240, 313] on div "SL1009 overview_CureMito 2025 congress_for PRC" at bounding box center [276, 317] width 314 height 19
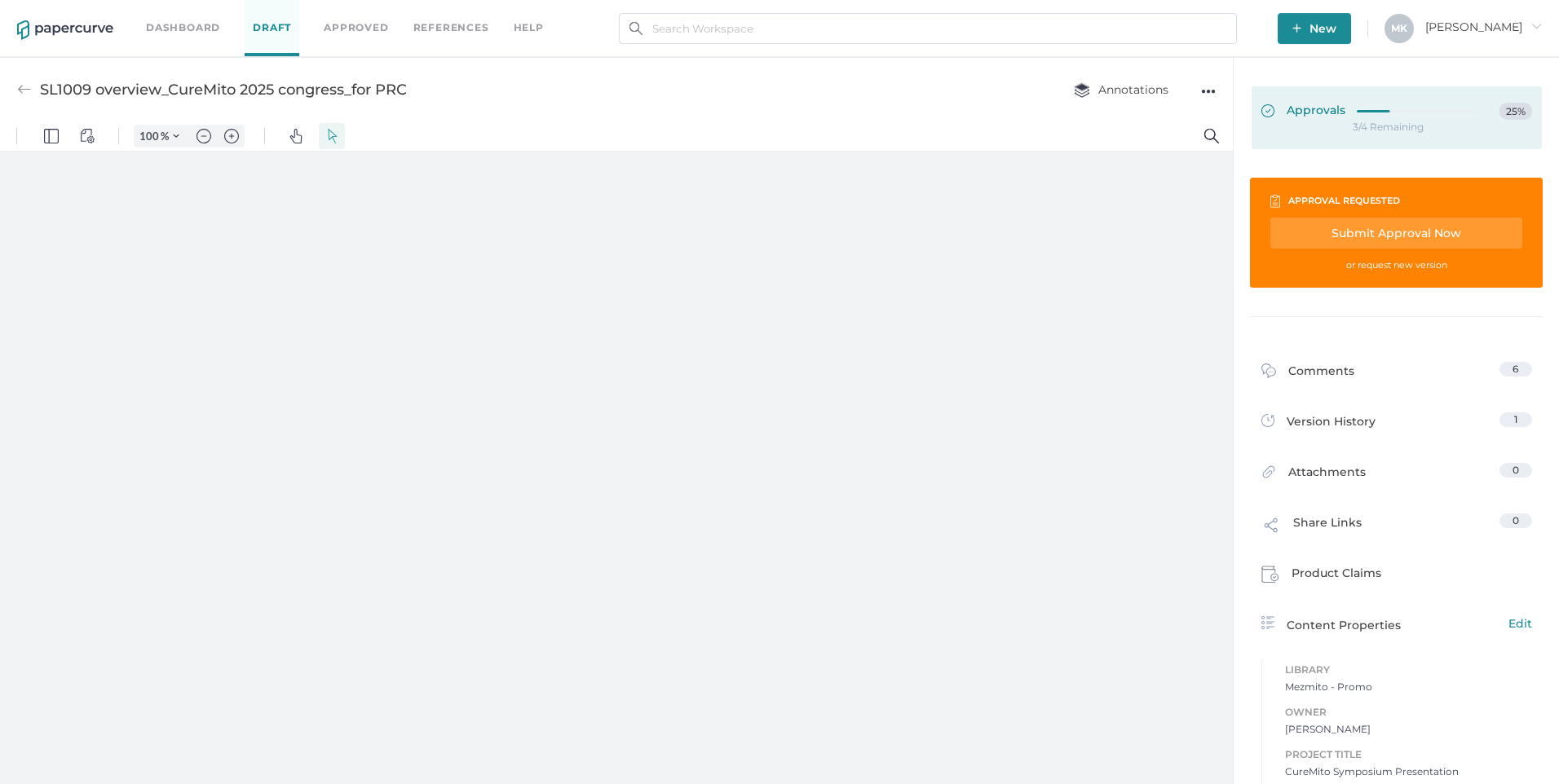
type input "211"
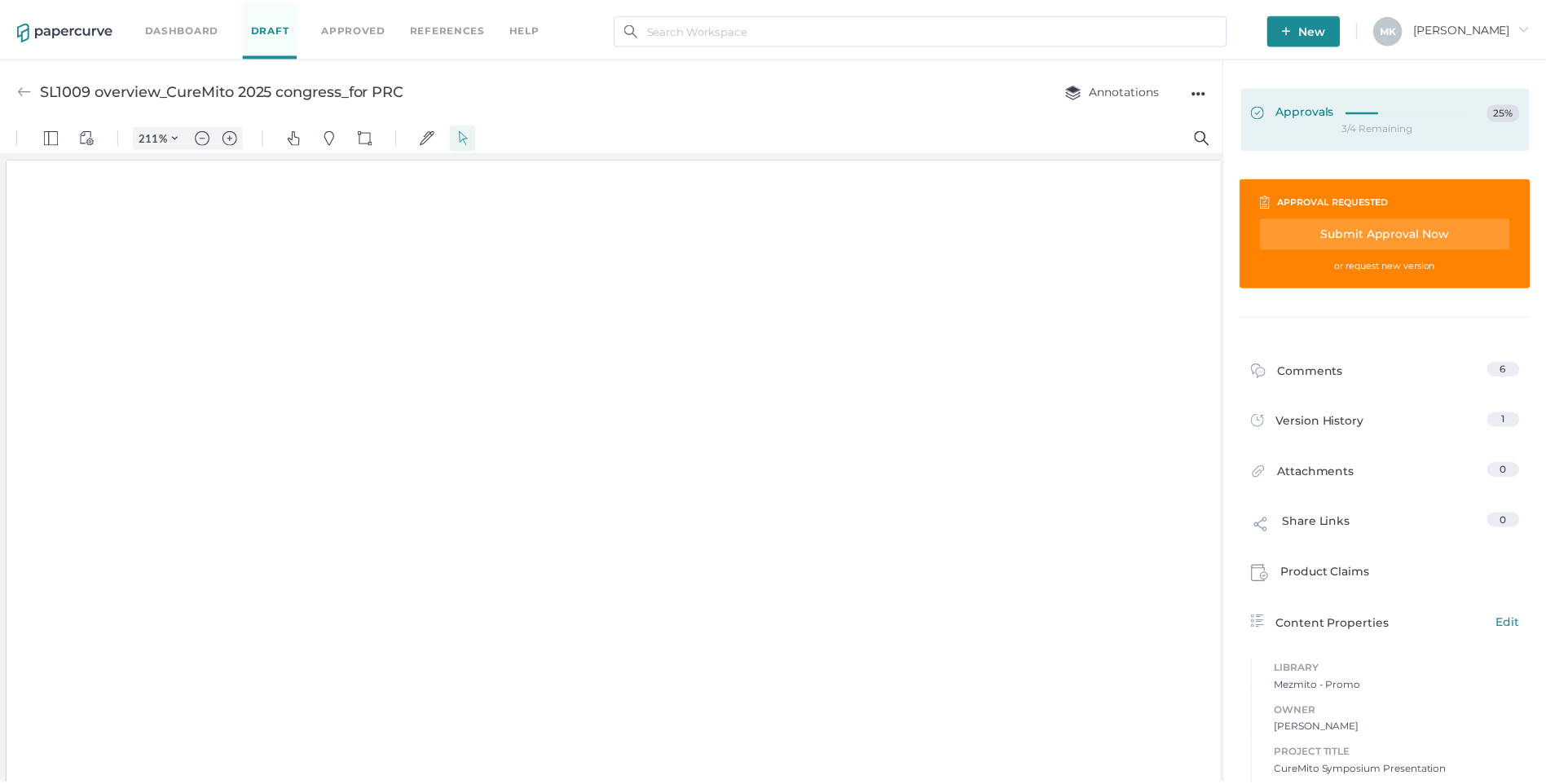
scroll to position [2, 0]
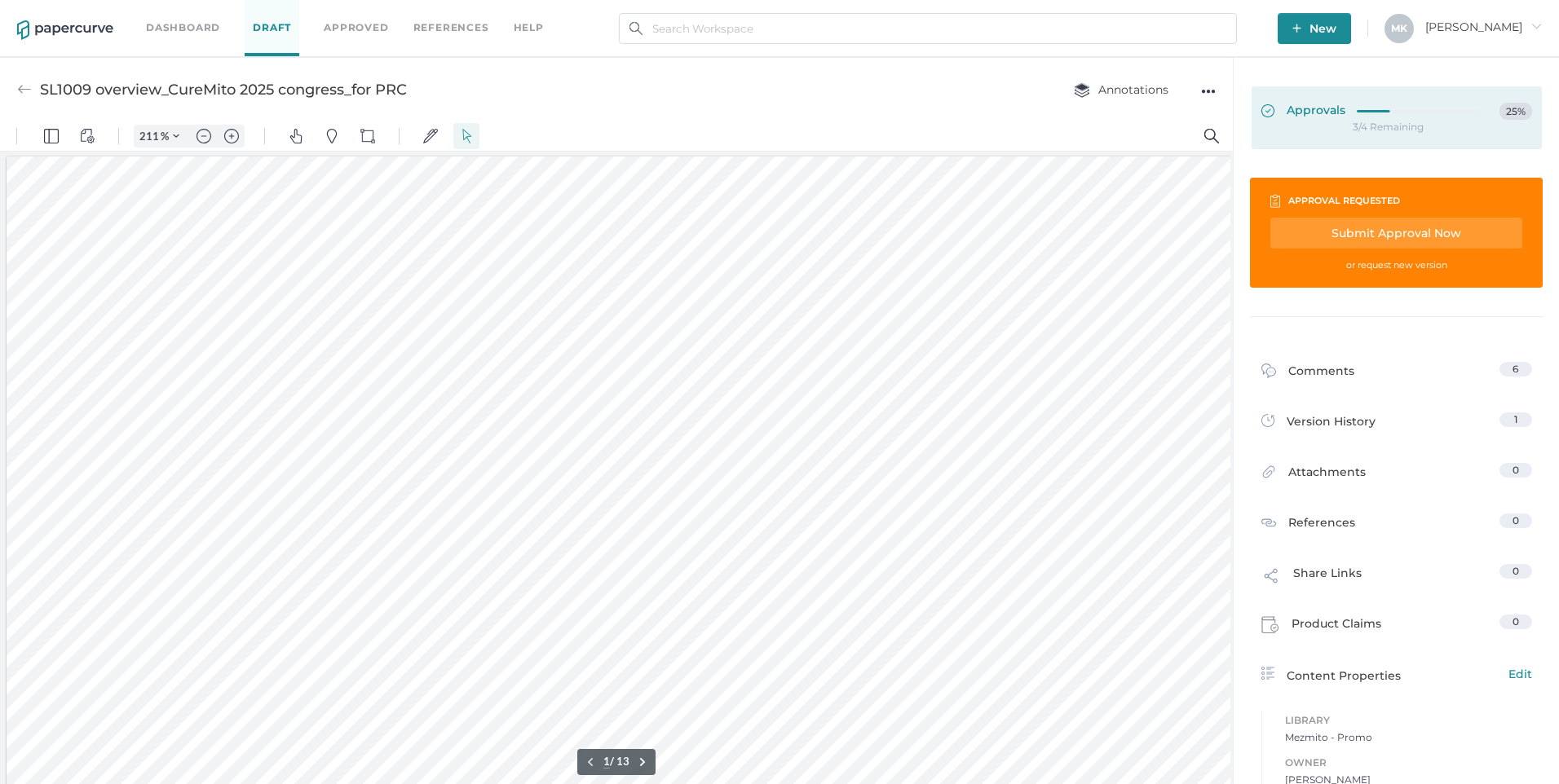
click at [1306, 105] on span "Approvals" at bounding box center [1303, 111] width 84 height 18
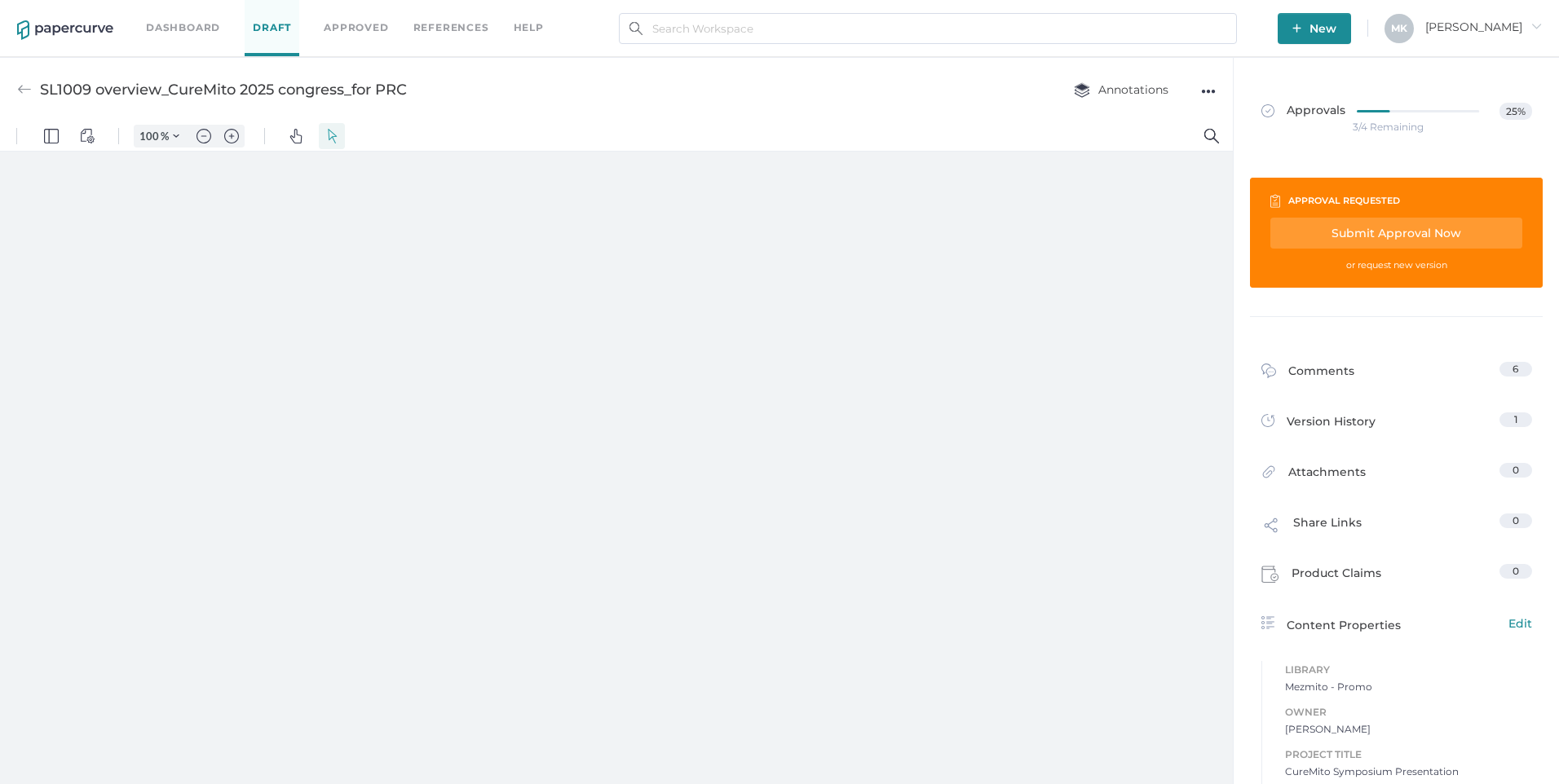
type input "211"
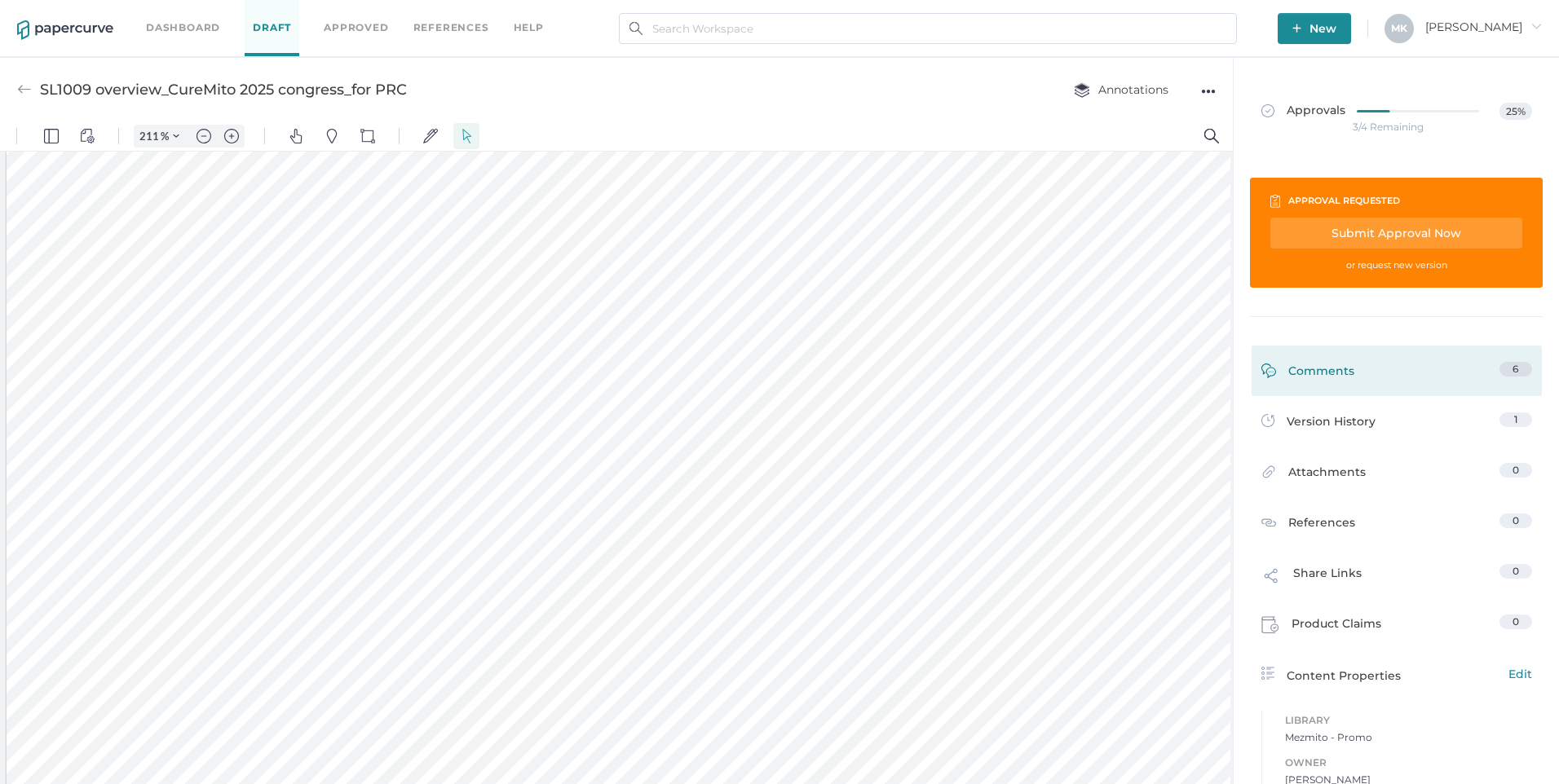
click at [1306, 366] on div "Comments" at bounding box center [1308, 375] width 93 height 25
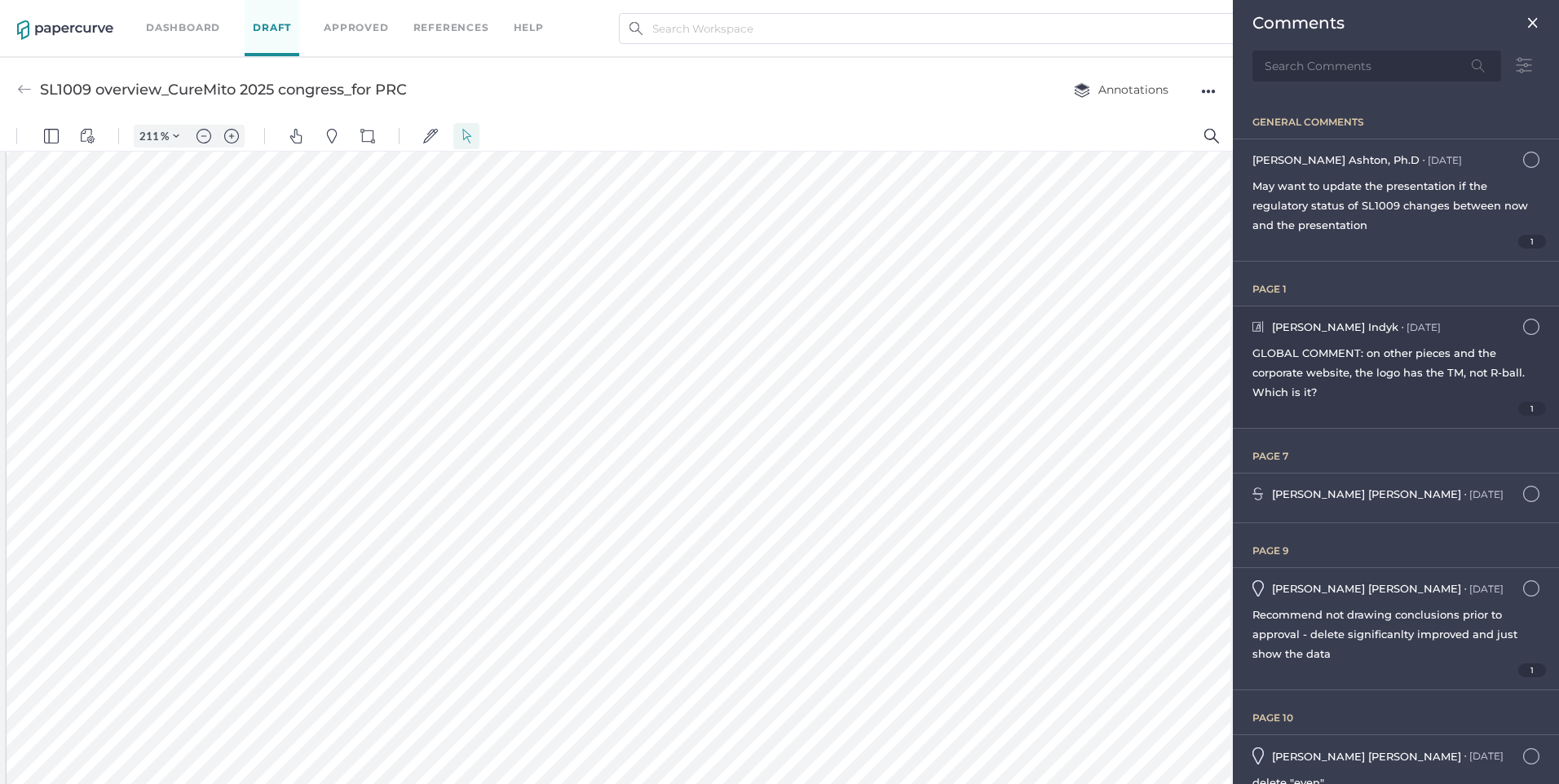
scroll to position [8, 0]
click at [1283, 164] on span "Kyle Ashton, Ph.D" at bounding box center [1336, 160] width 167 height 13
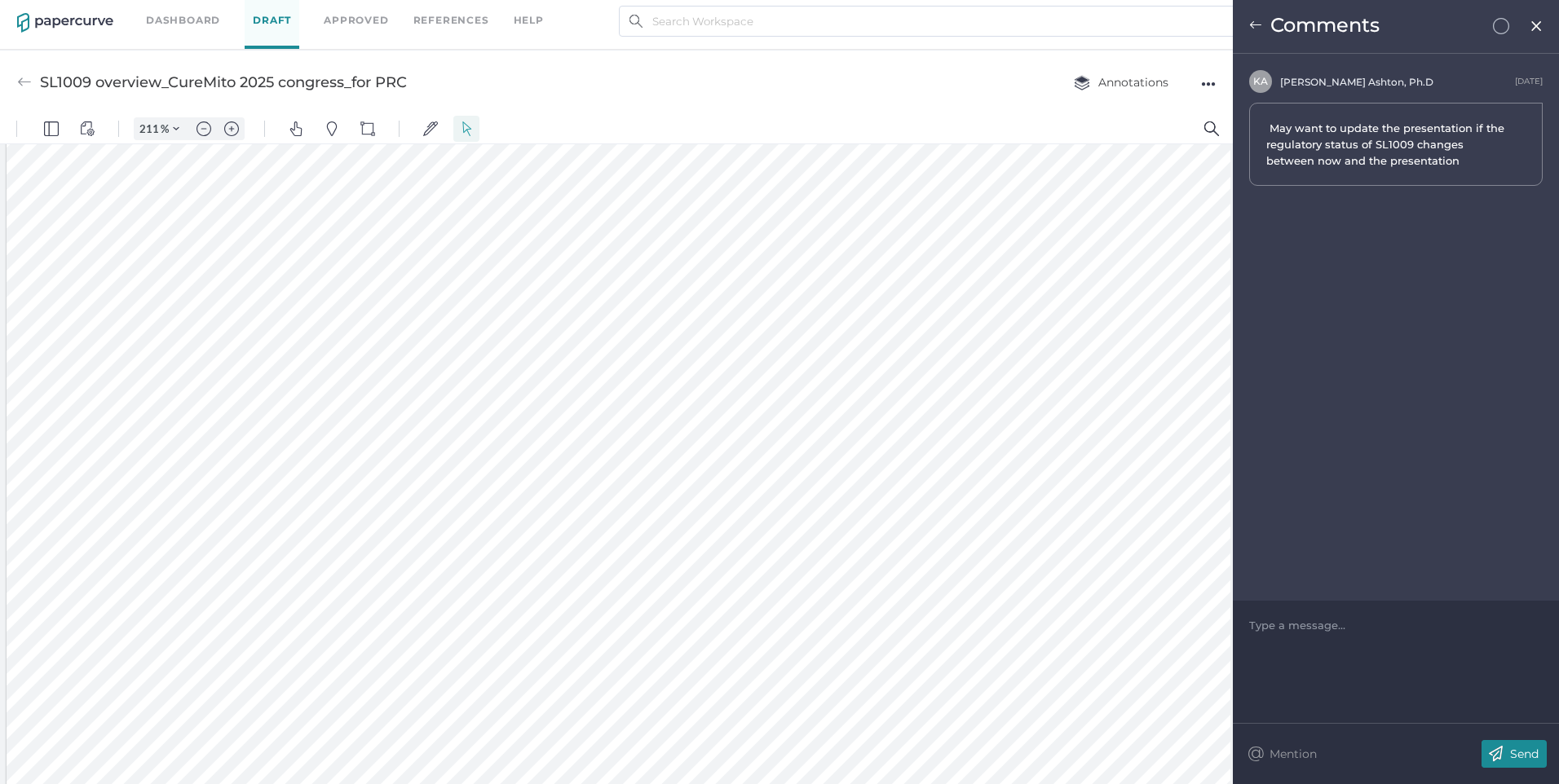
click at [1253, 22] on img at bounding box center [1256, 26] width 13 height 13
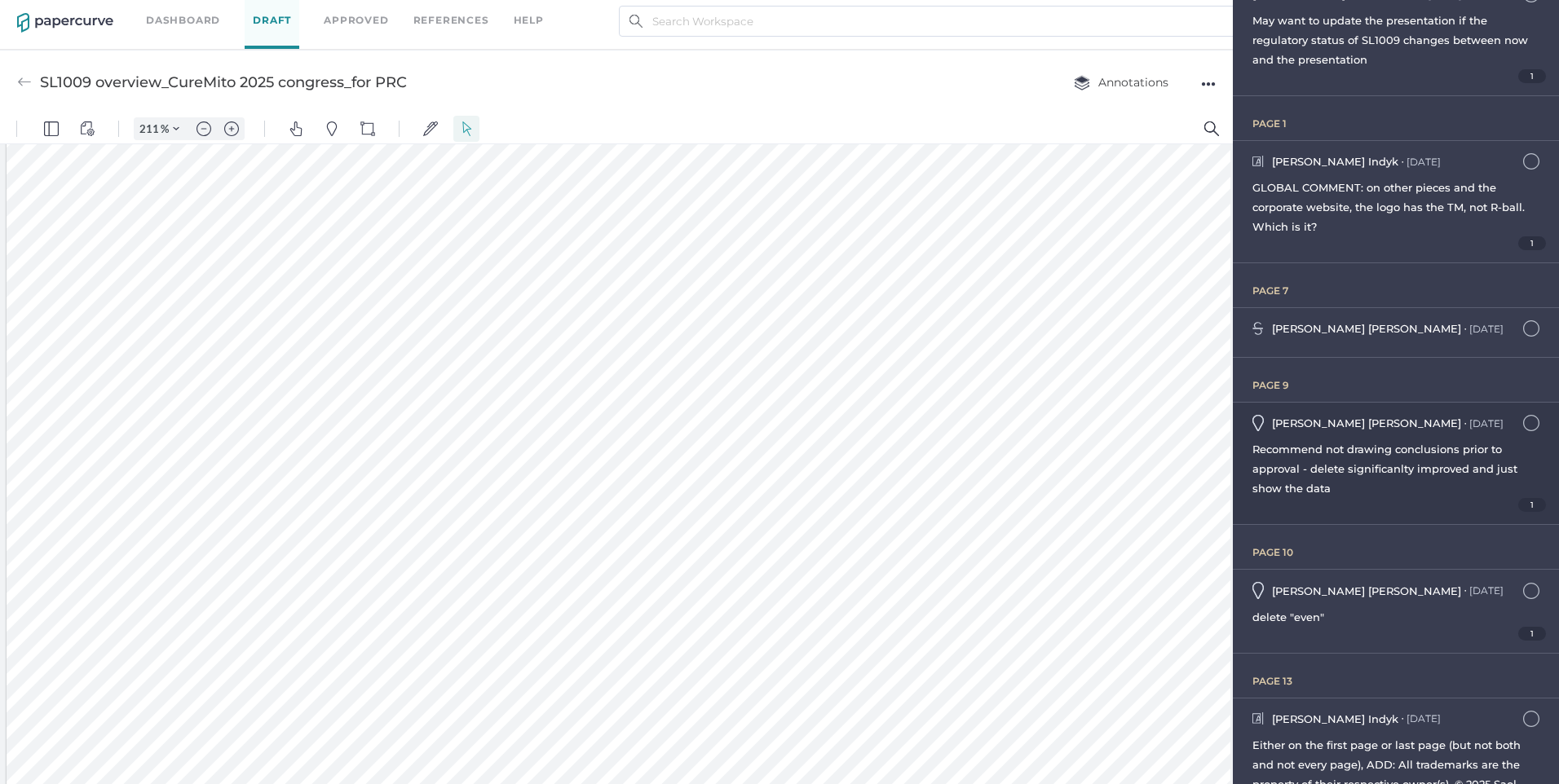
scroll to position [202, 0]
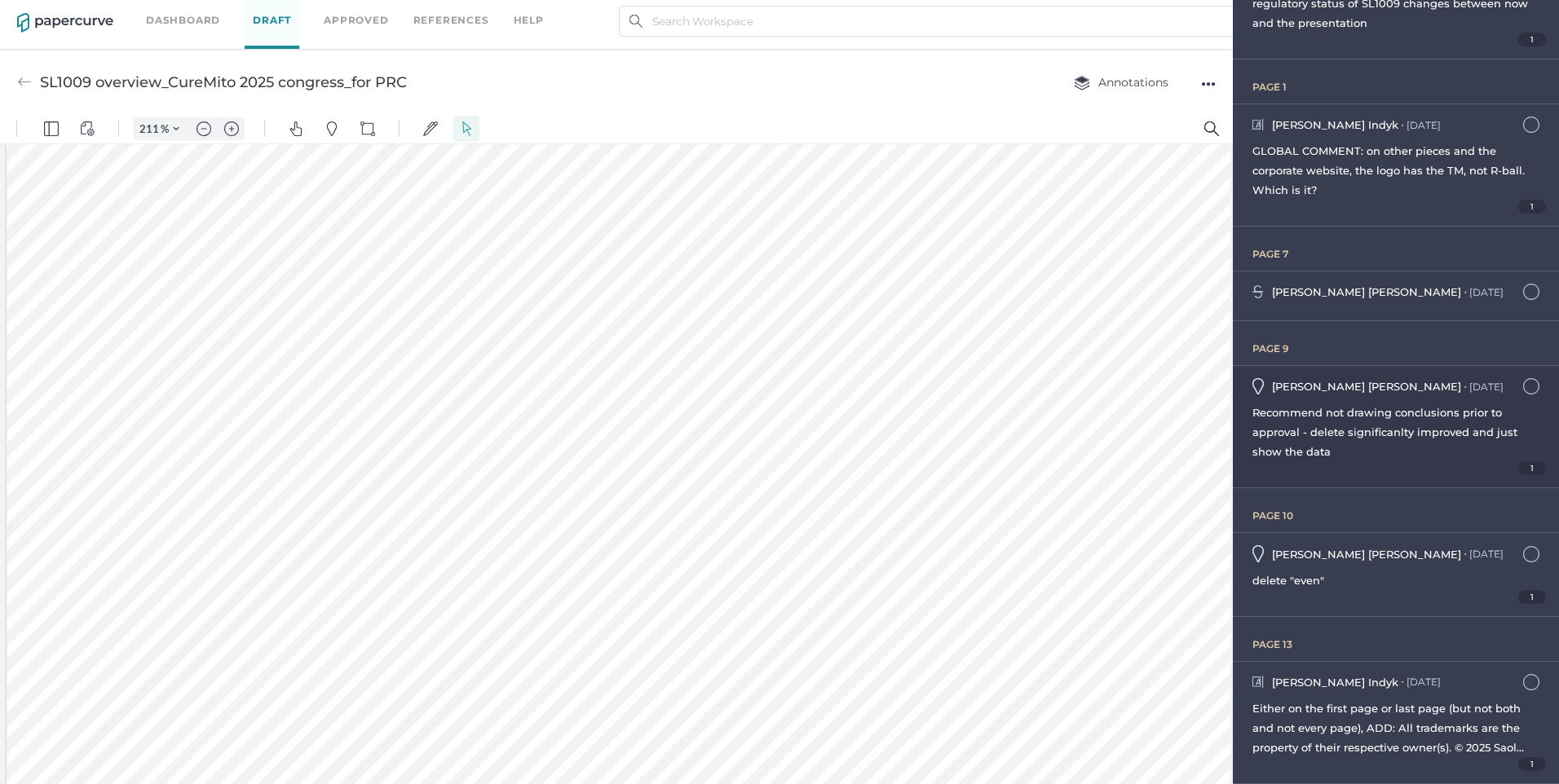
click at [1409, 449] on div "Recommend not drawing conclusions prior to approval - delete significanlty impr…" at bounding box center [1396, 431] width 287 height 59
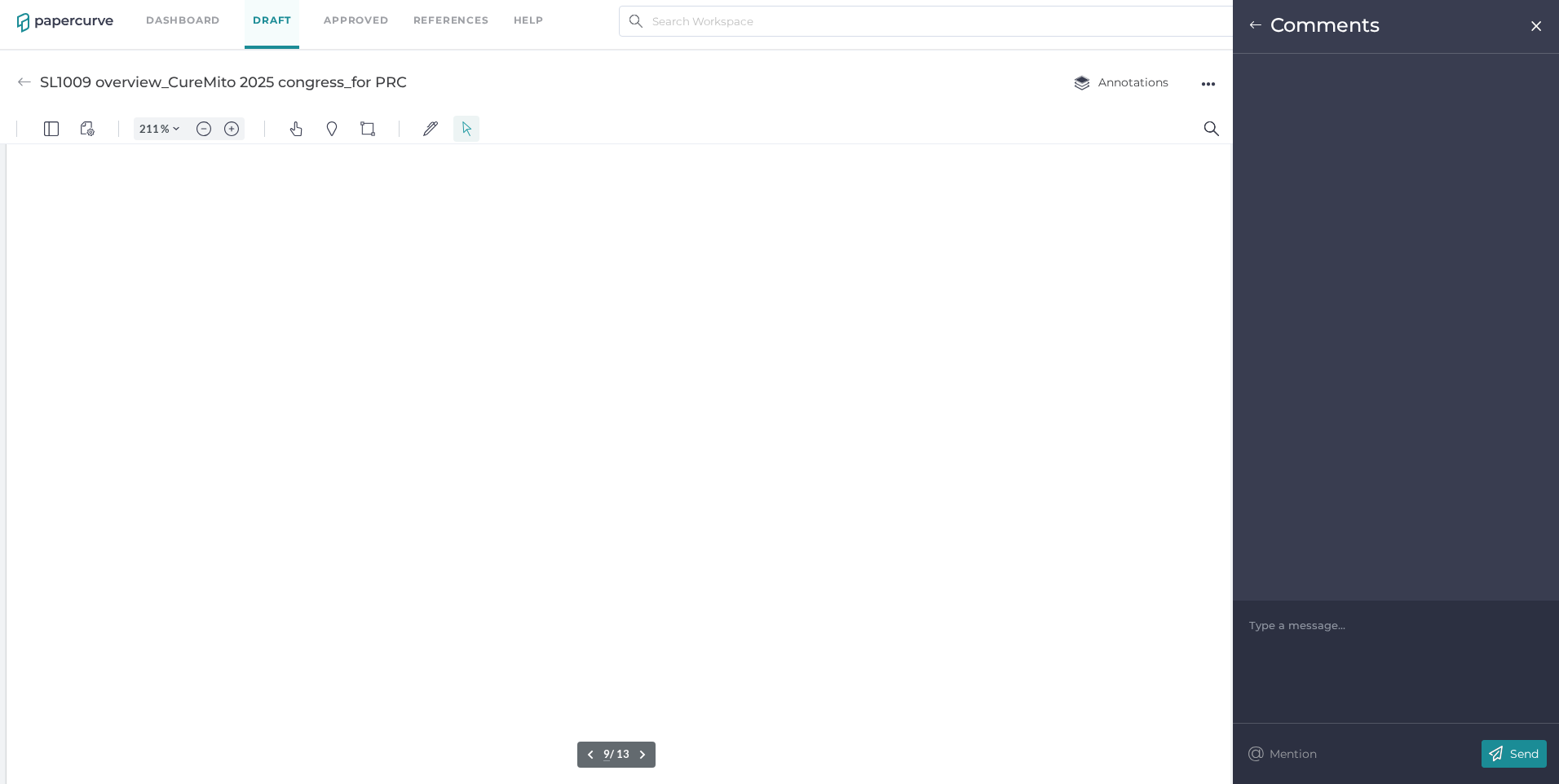
scroll to position [7570, 0]
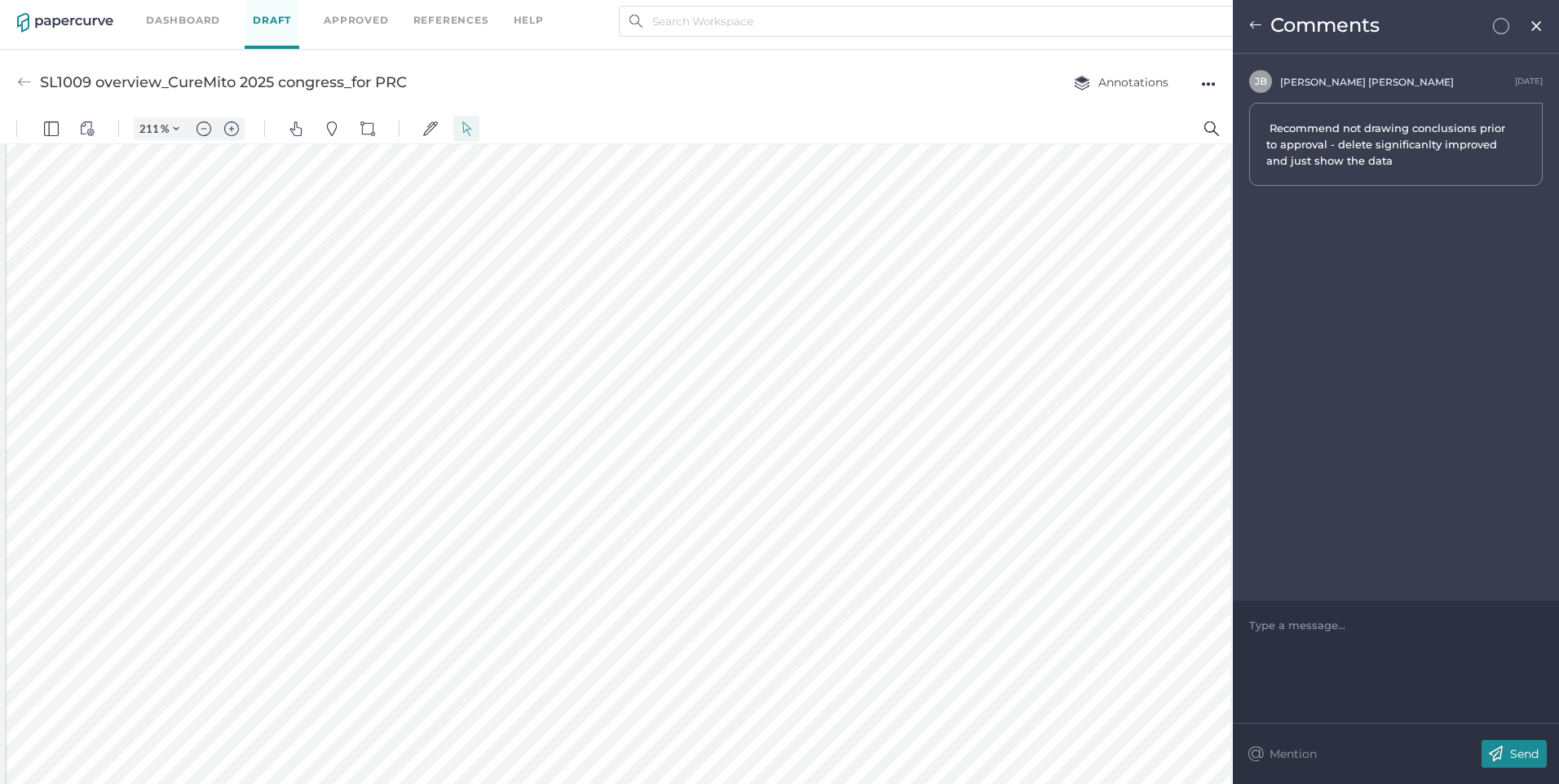
click at [1255, 22] on img at bounding box center [1256, 26] width 13 height 13
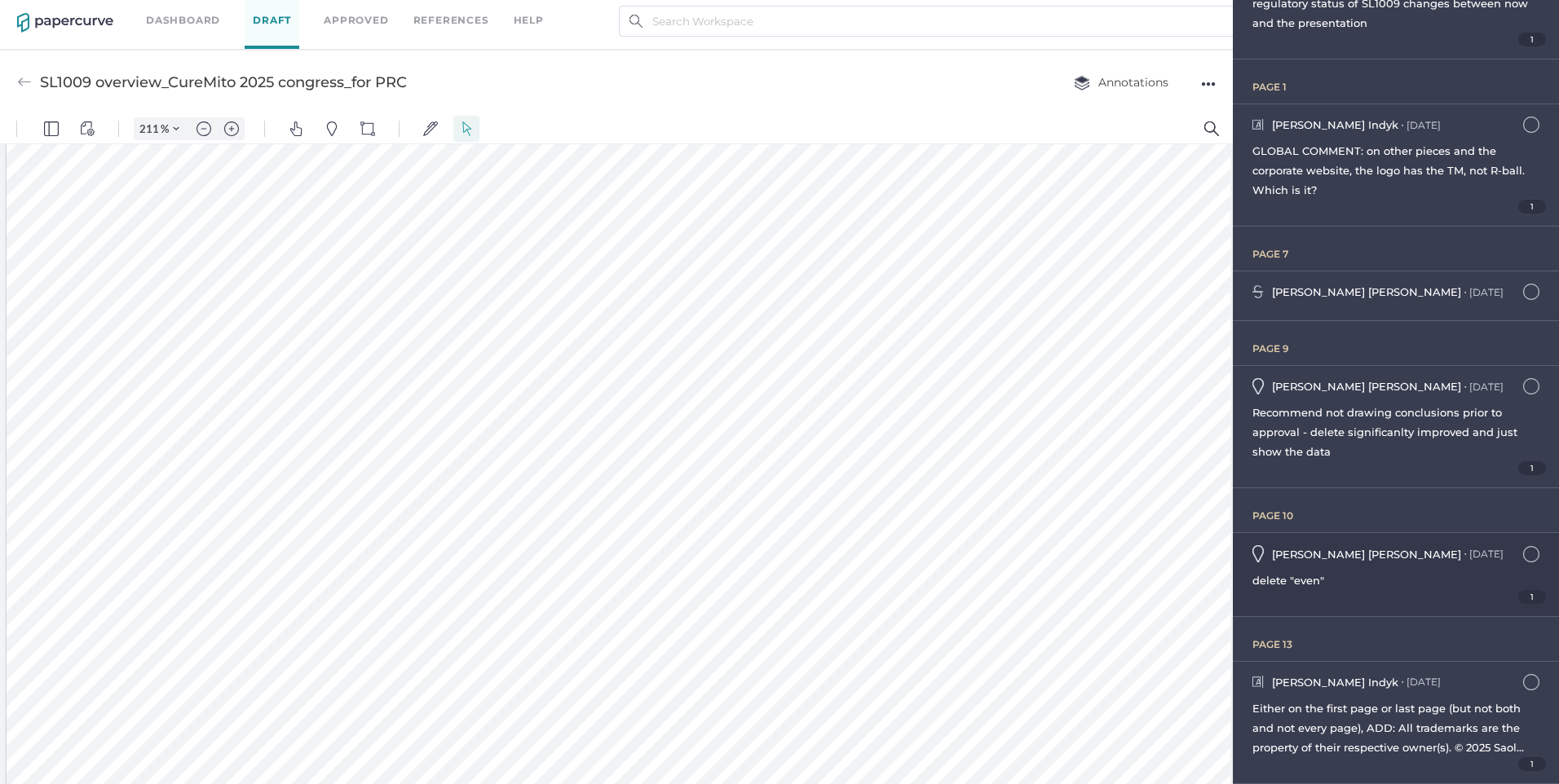
click at [1352, 573] on div "delete "even"" at bounding box center [1396, 580] width 287 height 19
click at [1348, 567] on div "Julie Brideau ● Aug 20 August 20, 2025 at 8:36am delete "even" 1" at bounding box center [1396, 575] width 326 height 83
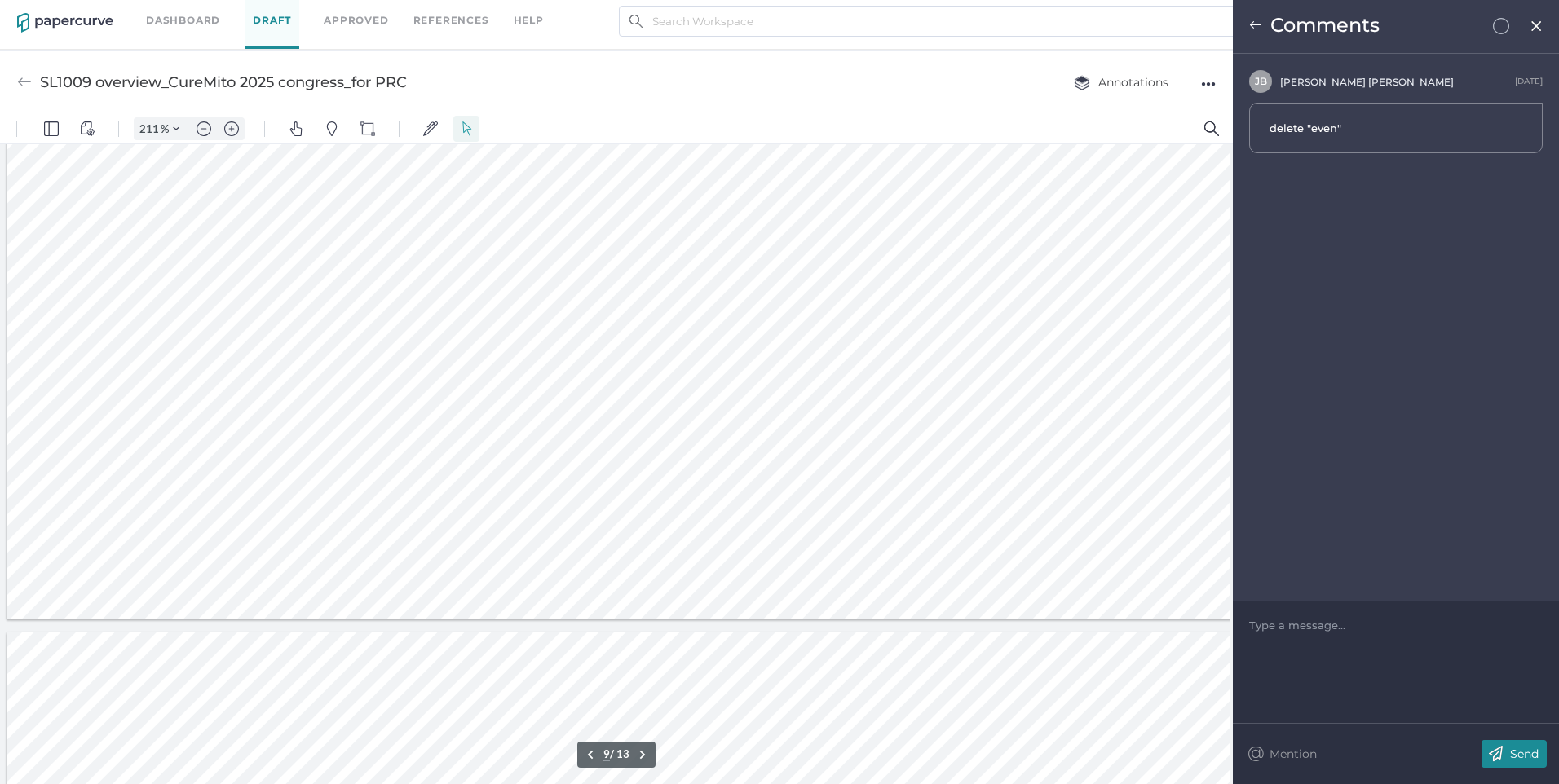
scroll to position [7651, 0]
click at [1256, 18] on div "Comments" at bounding box center [1396, 27] width 326 height 54
click at [1257, 22] on img at bounding box center [1256, 26] width 13 height 13
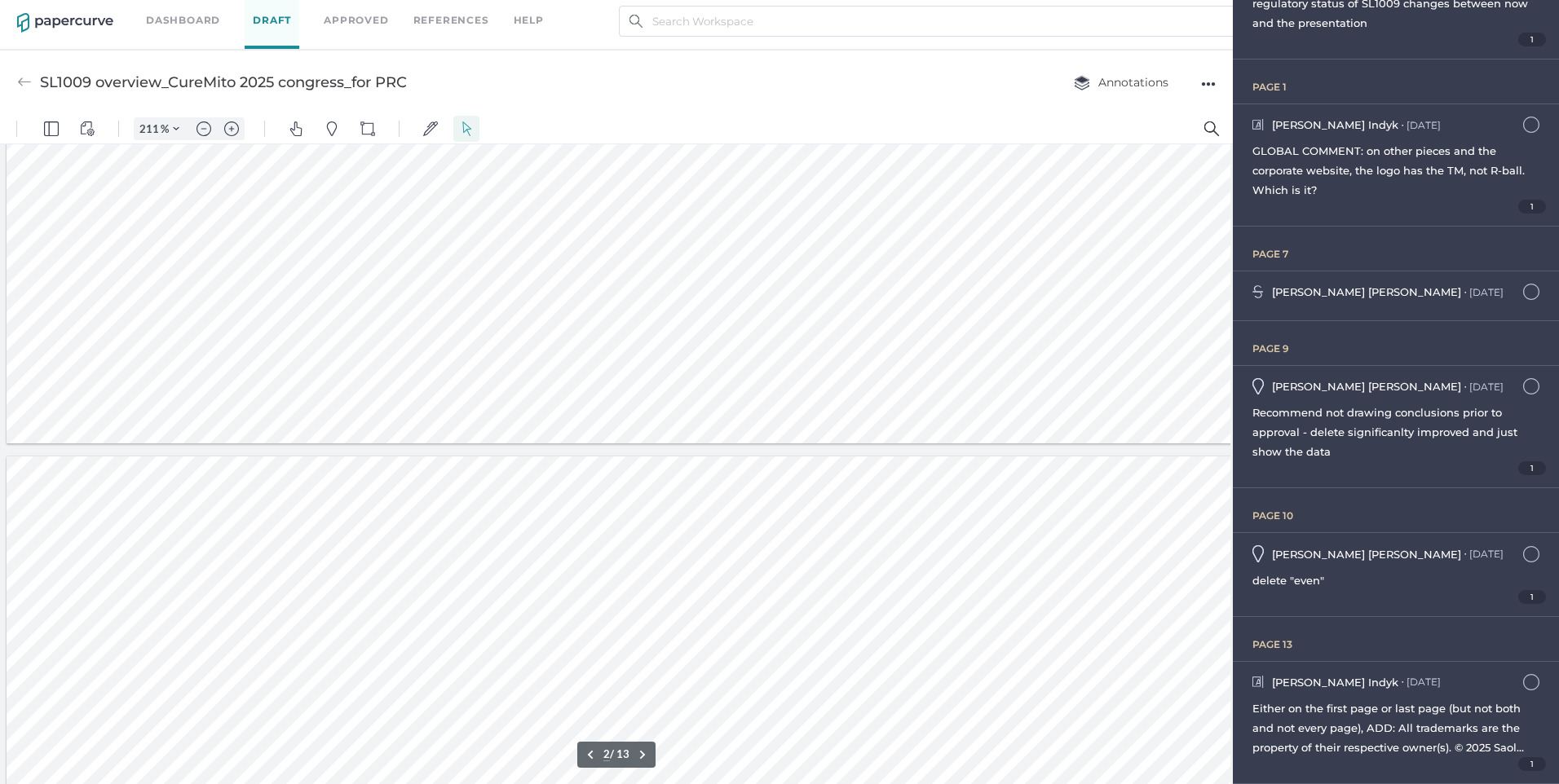
type input "1"
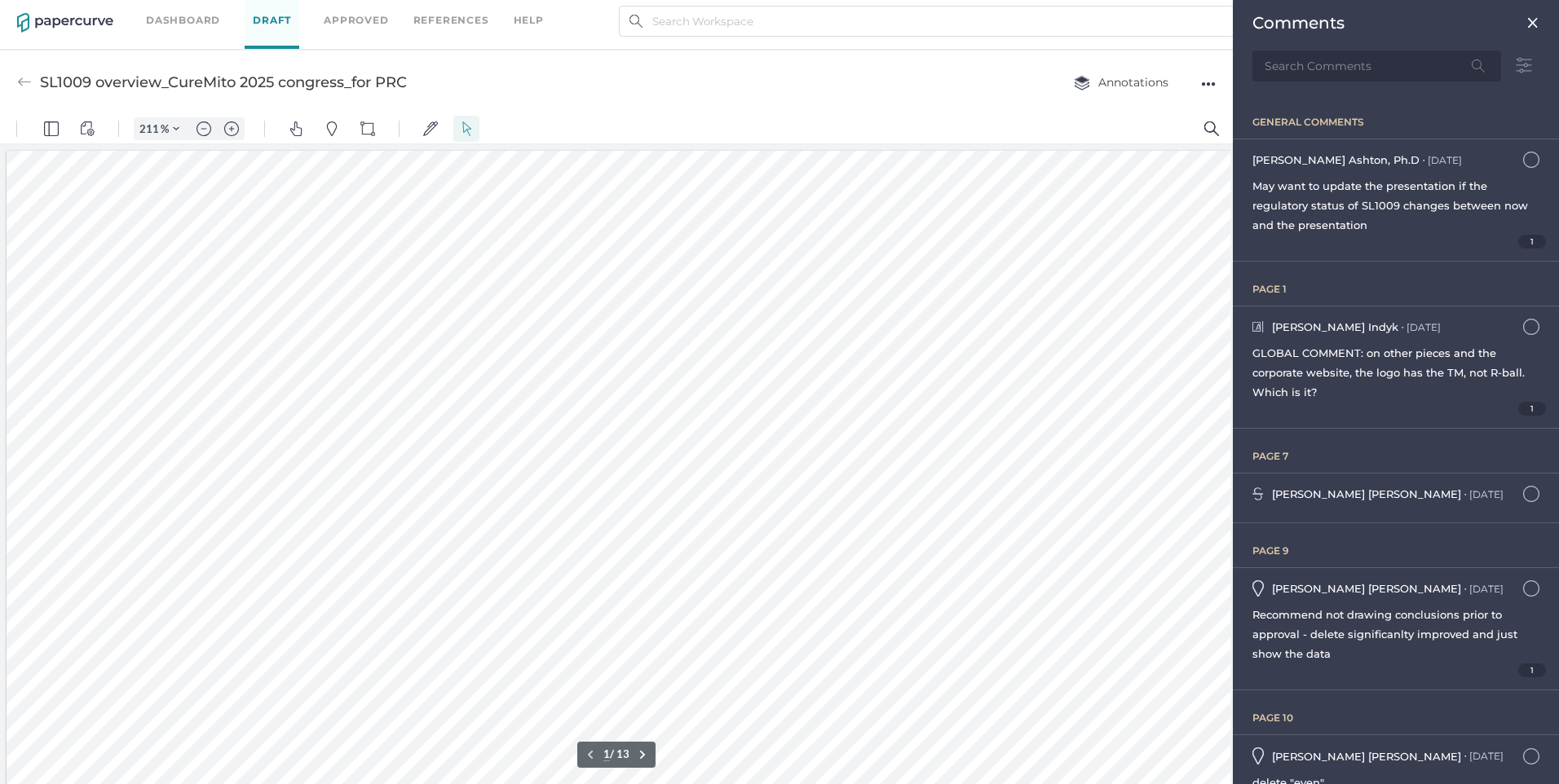
click at [1526, 19] on img at bounding box center [1533, 23] width 13 height 13
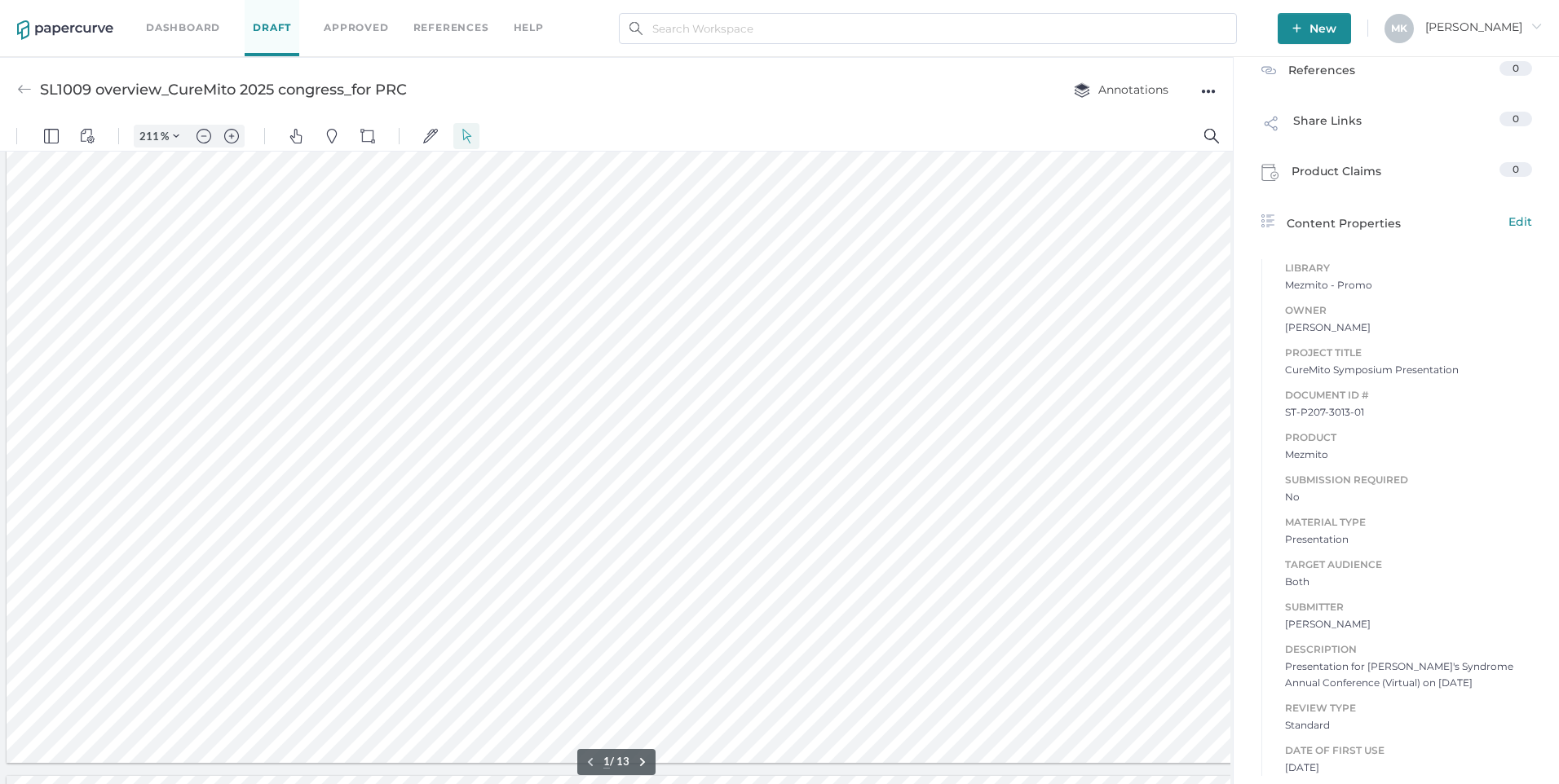
scroll to position [326, 0]
click at [1159, 697] on div at bounding box center [831, 295] width 1649 height 927
drag, startPoint x: 678, startPoint y: 774, endPoint x: 1041, endPoint y: 772, distance: 363.0
click at [1160, 704] on div at bounding box center [831, 295] width 1649 height 927
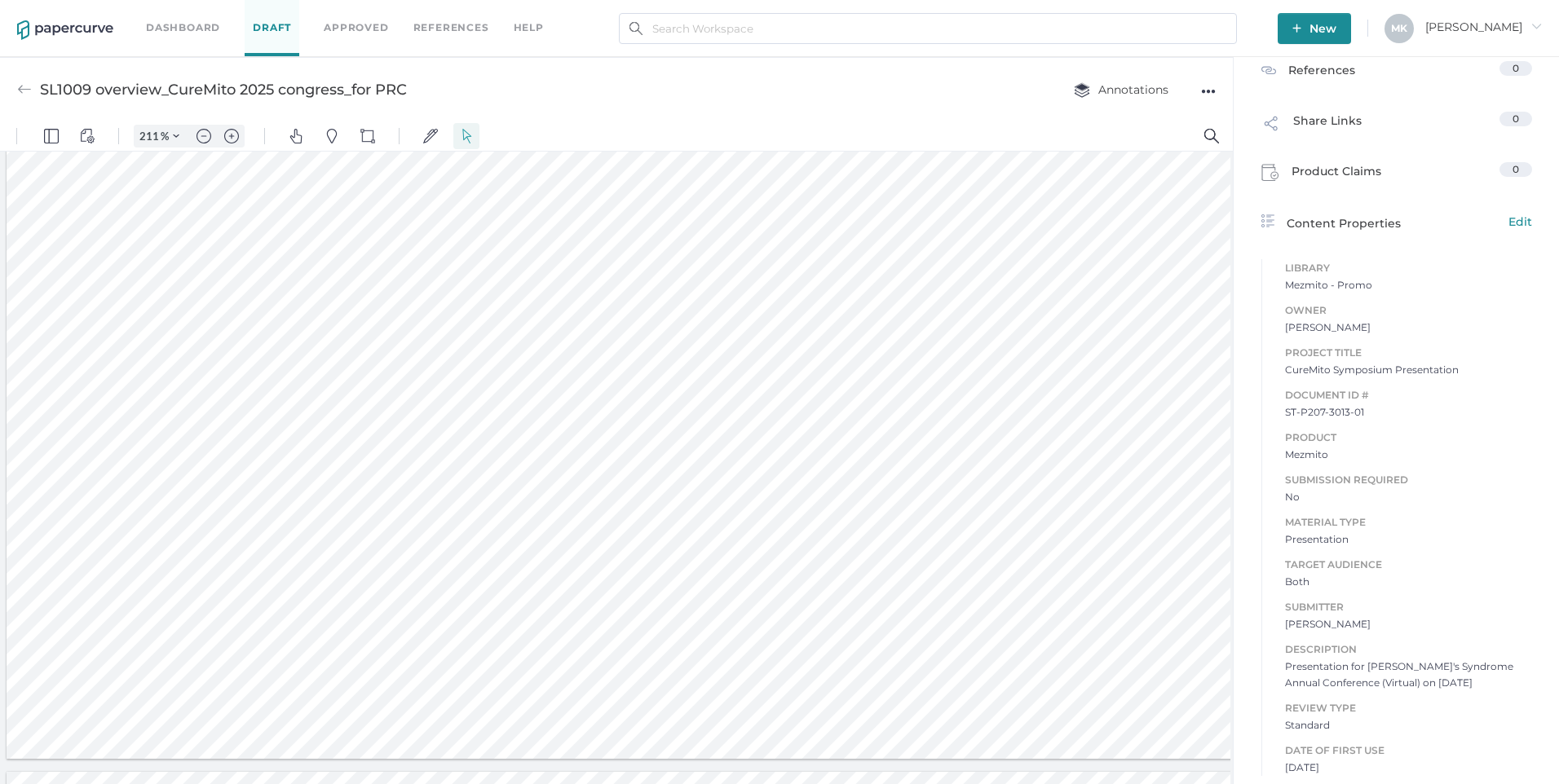
click at [1160, 704] on div at bounding box center [831, 295] width 1649 height 927
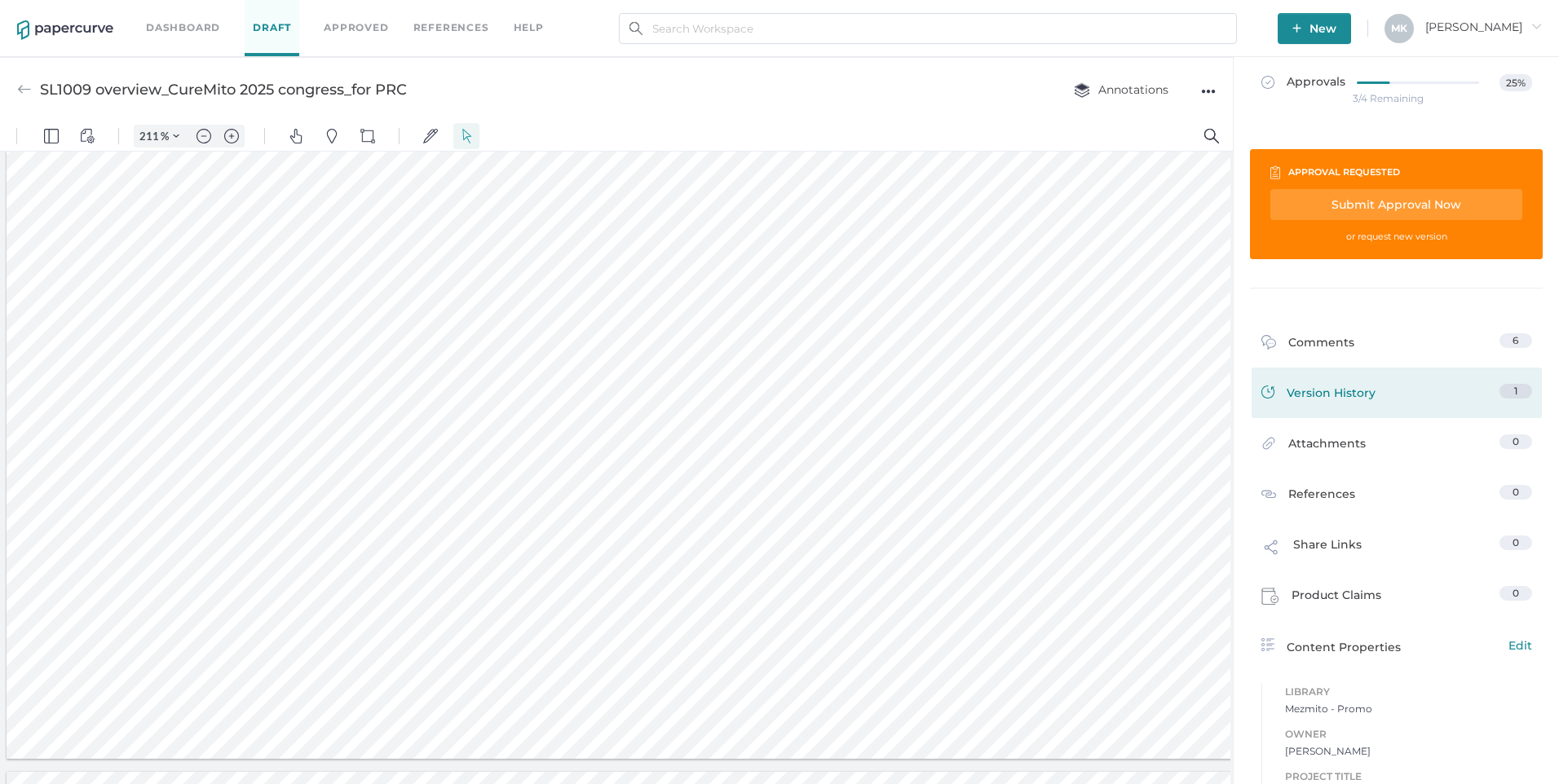
scroll to position [0, 0]
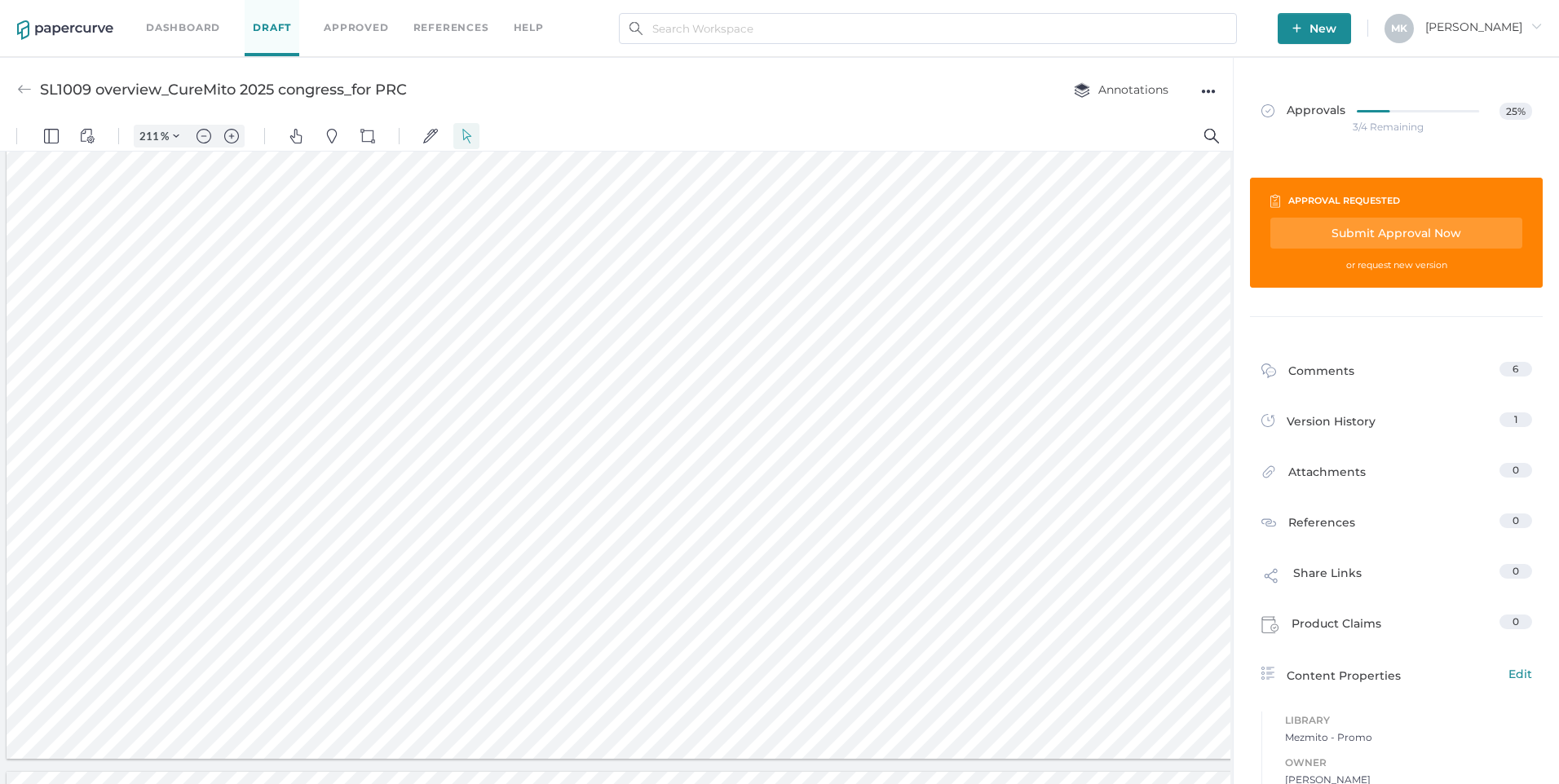
click at [1213, 93] on div "●●●" at bounding box center [1208, 91] width 14 height 23
click at [1135, 124] on span "Download" at bounding box center [1144, 121] width 112 height 30
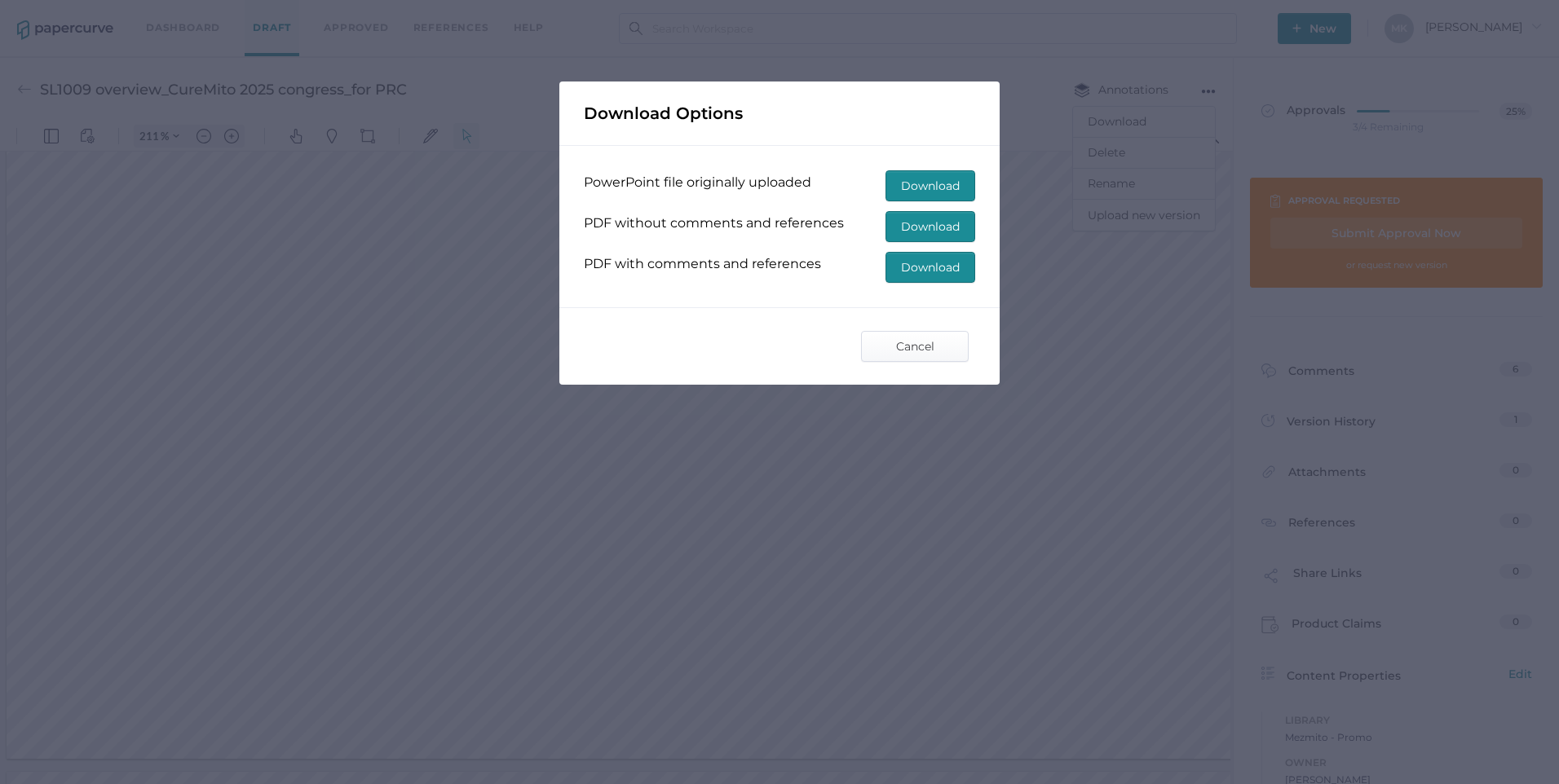
click at [936, 224] on span "Download" at bounding box center [930, 227] width 59 height 30
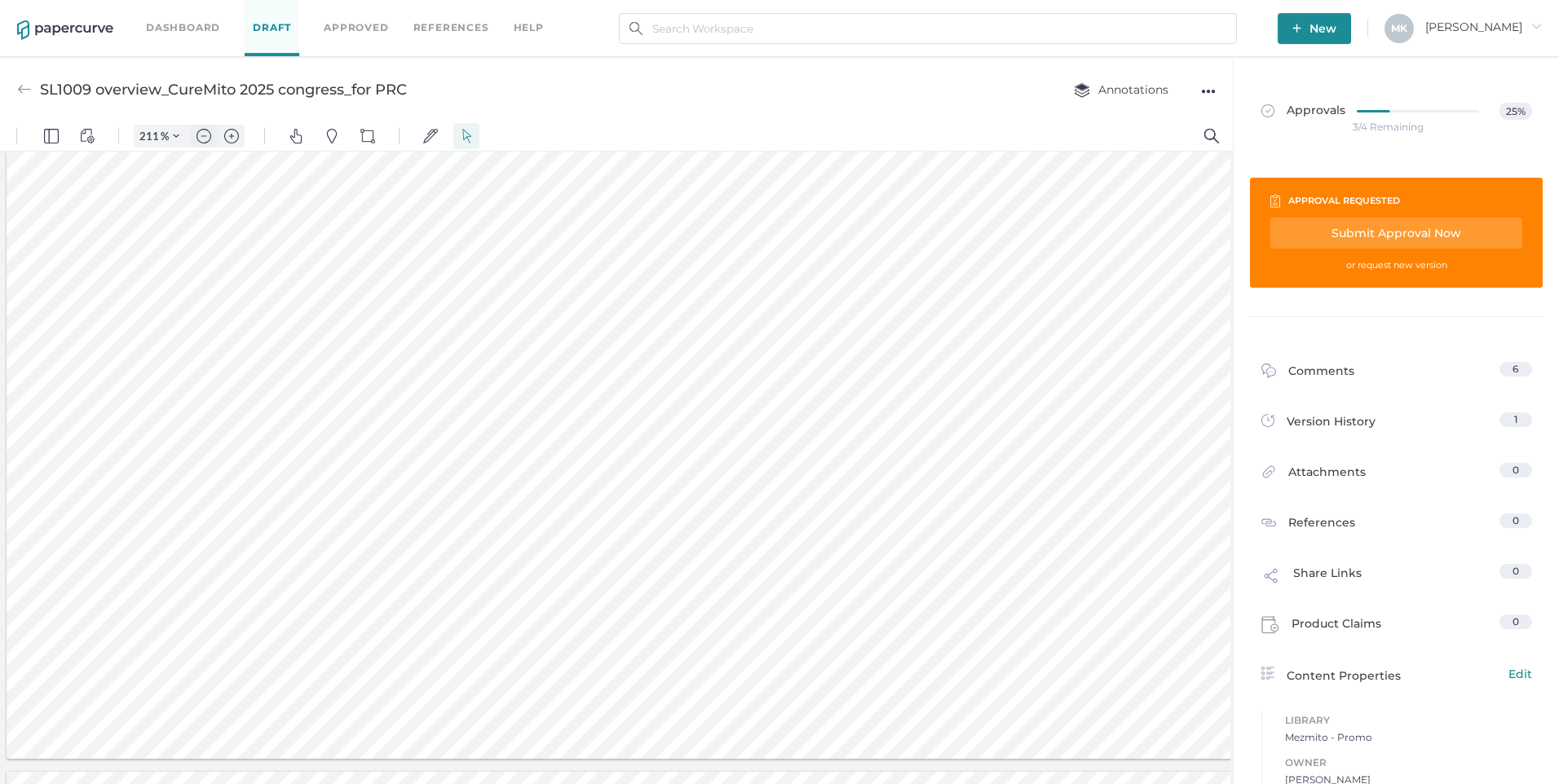
click at [206, 135] on img "Zoom out" at bounding box center [203, 135] width 14 height 14
type input "161"
type input "6"
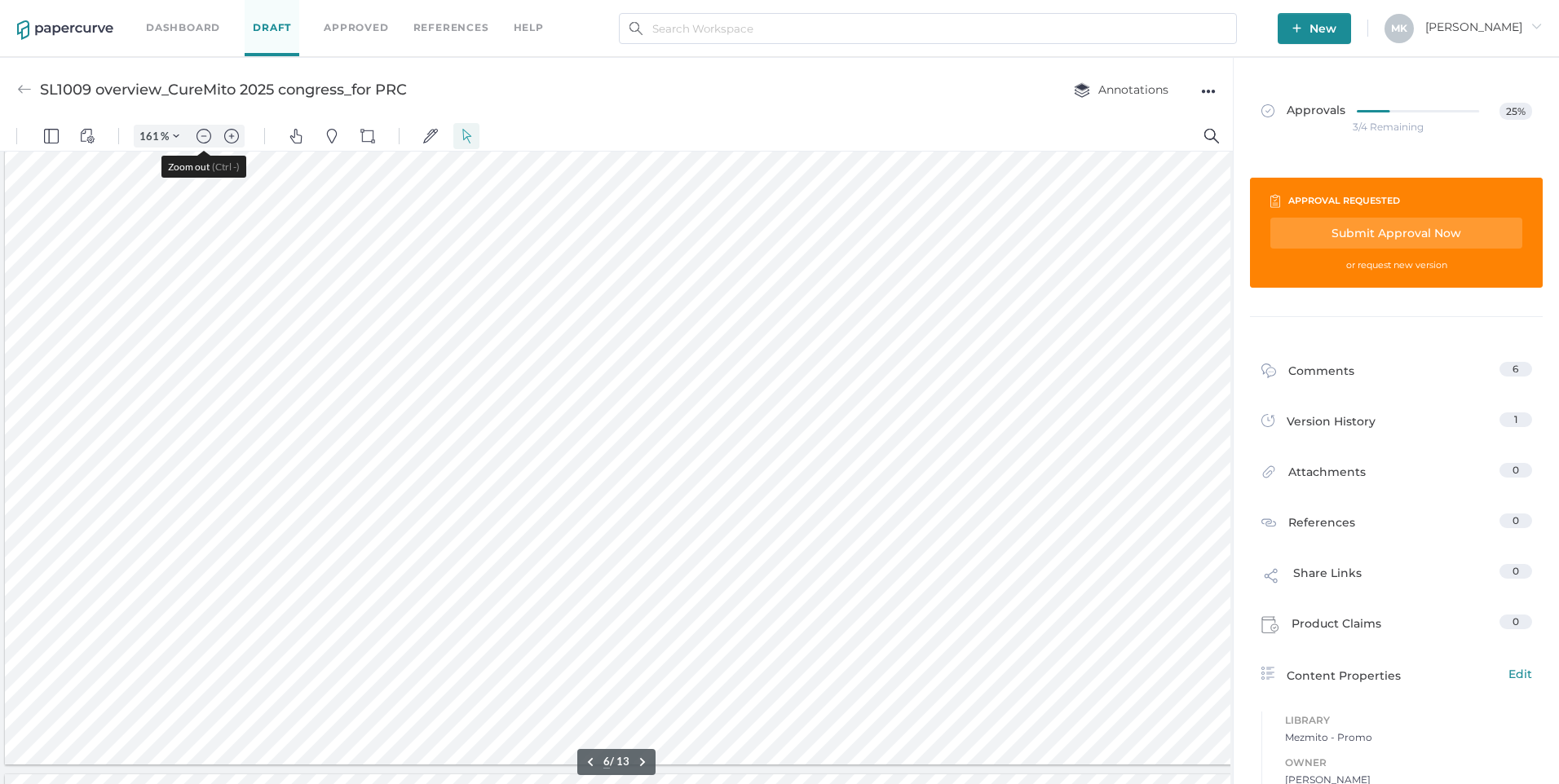
drag, startPoint x: 326, startPoint y: 135, endPoint x: 345, endPoint y: 241, distance: 107.7
click at [326, 135] on img "Pins" at bounding box center [332, 135] width 14 height 14
click at [349, 625] on div at bounding box center [633, 453] width 1257 height 707
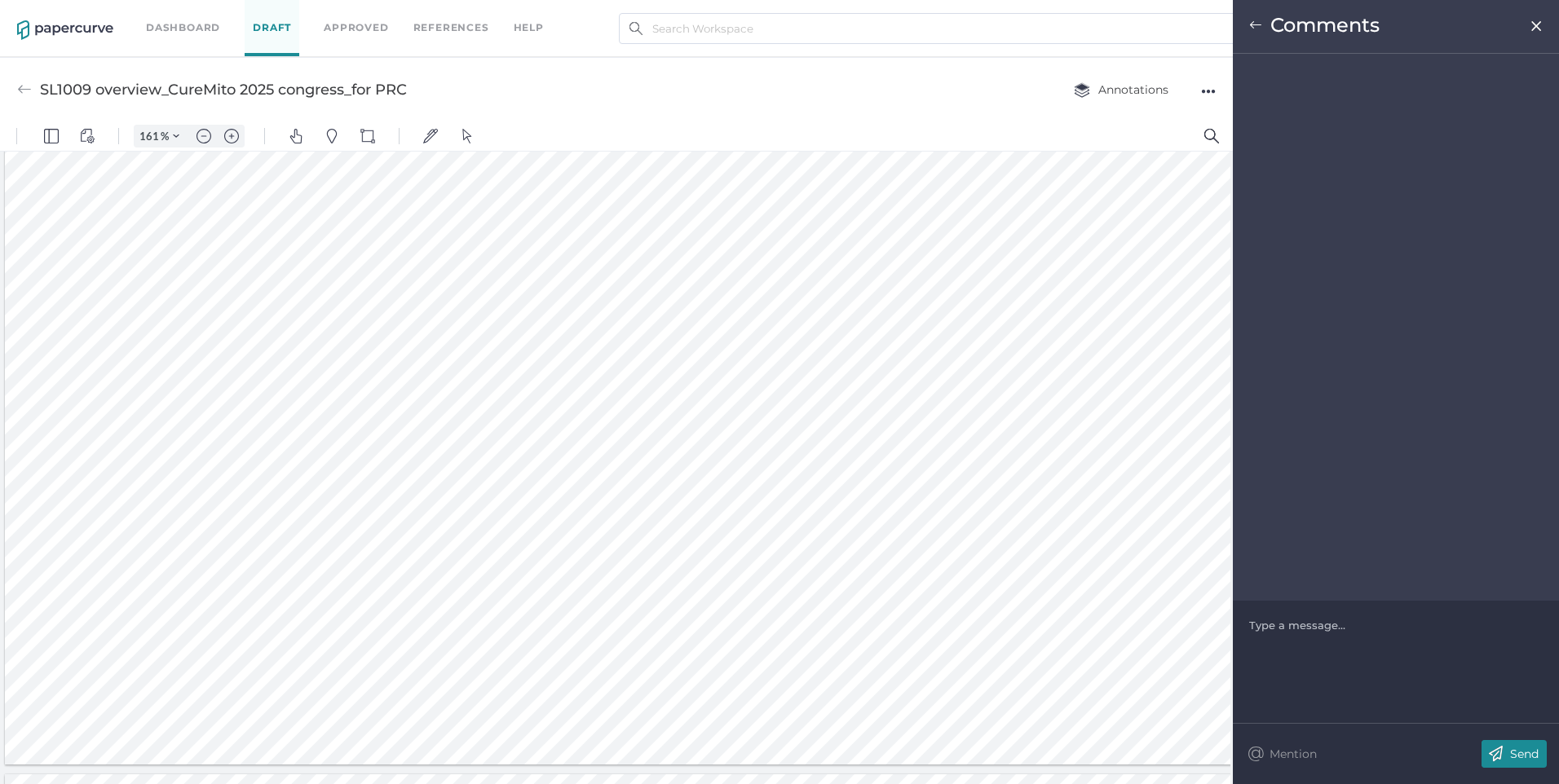
click at [1294, 620] on div at bounding box center [1397, 625] width 293 height 16
click at [1502, 760] on img at bounding box center [1497, 753] width 29 height 28
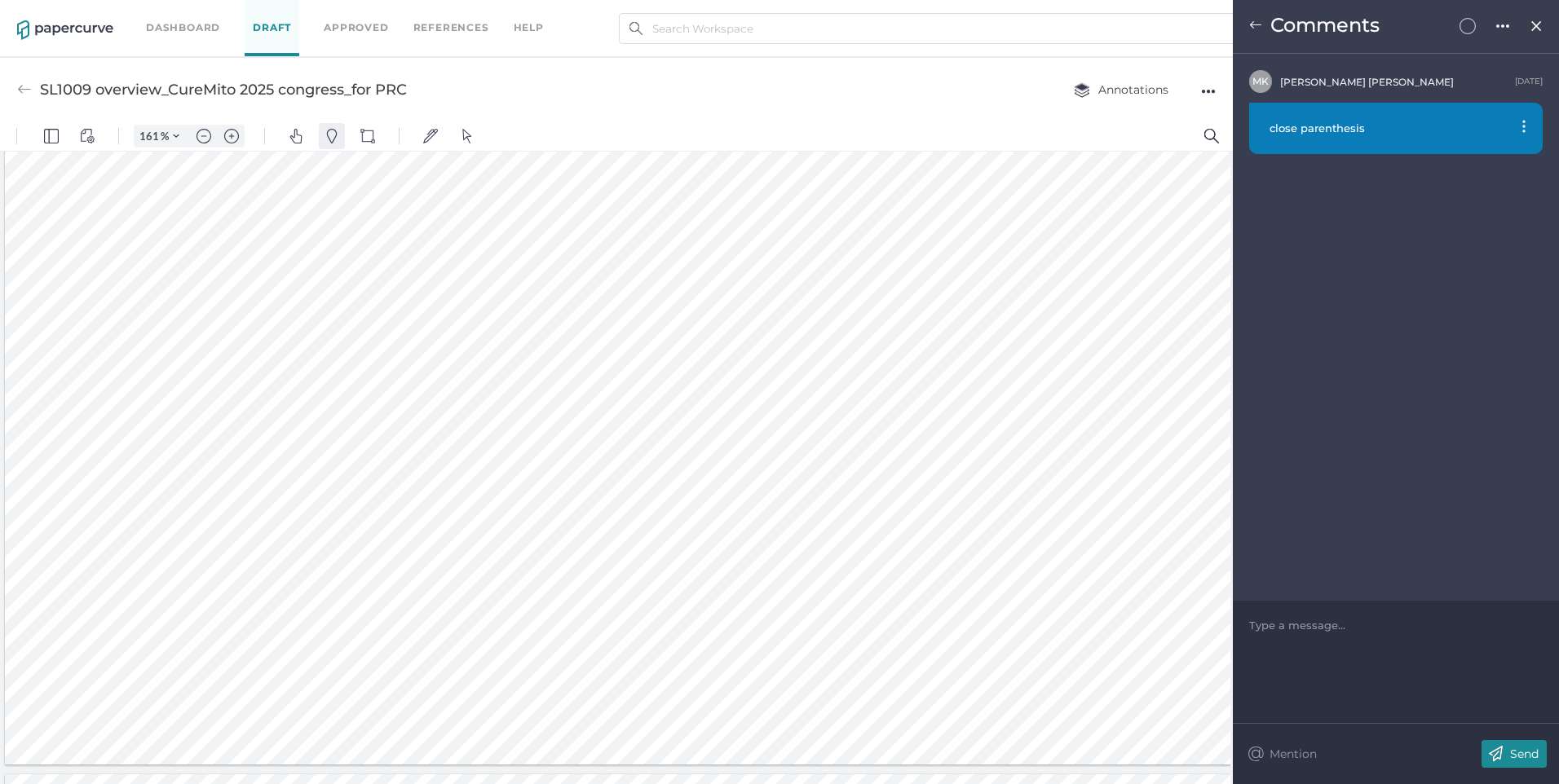
click at [328, 137] on img "Pins" at bounding box center [332, 135] width 14 height 14
click at [1094, 310] on div at bounding box center [633, 453] width 1257 height 707
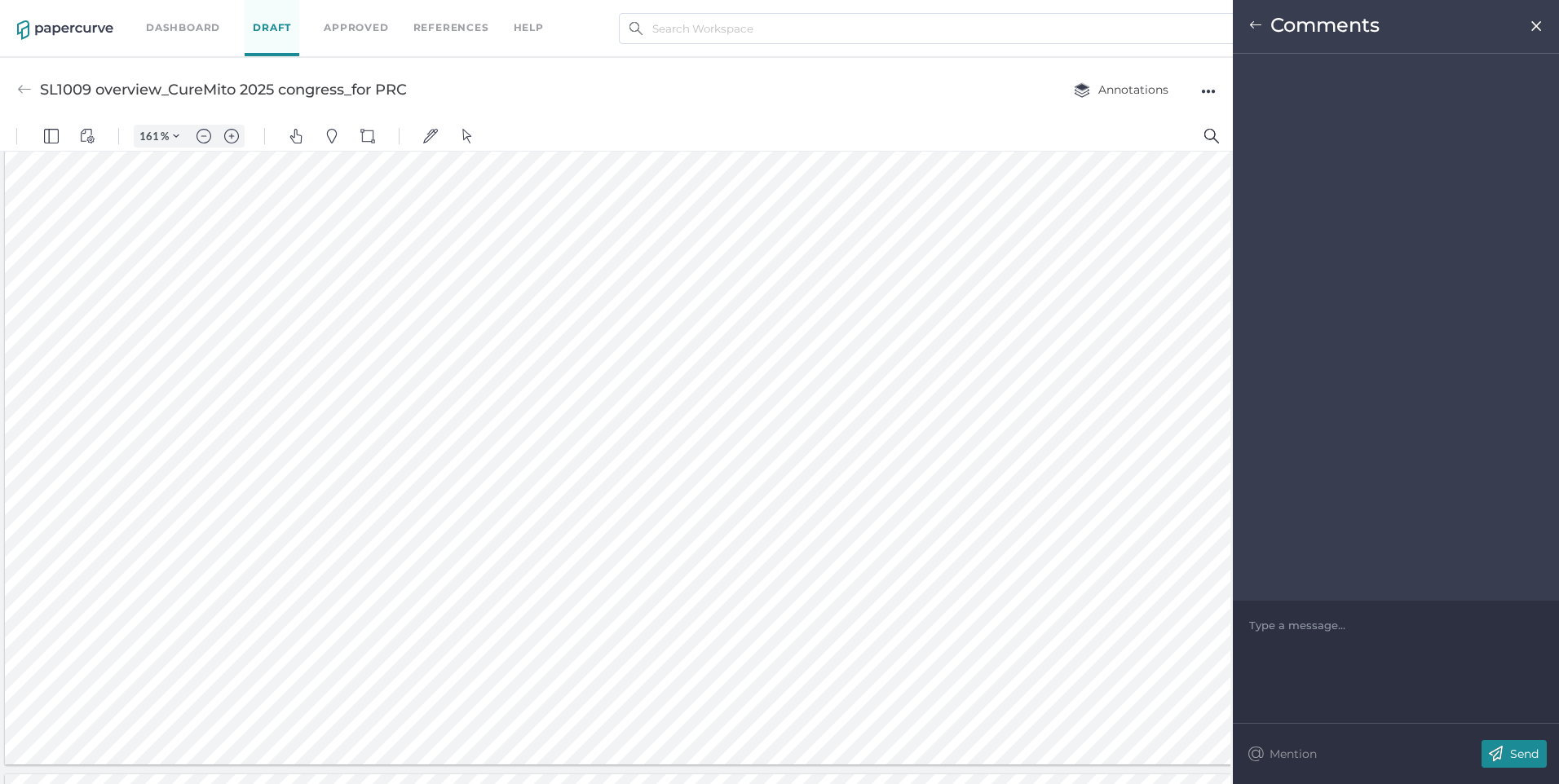
click at [1324, 632] on div at bounding box center [1397, 625] width 293 height 16
click at [1512, 750] on p "Send" at bounding box center [1524, 753] width 29 height 14
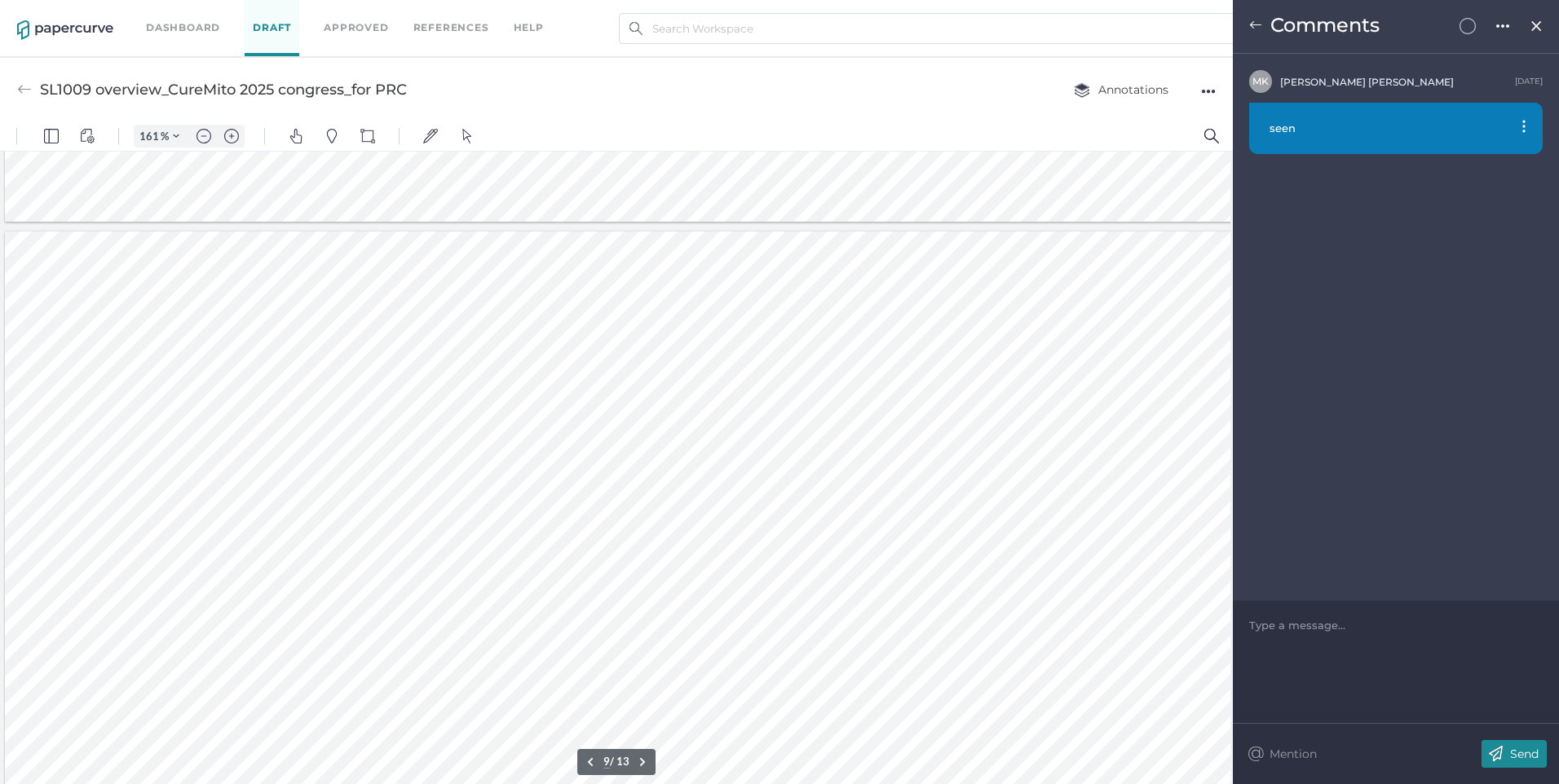
scroll to position [5720, 0]
click at [1250, 20] on img at bounding box center [1256, 26] width 13 height 13
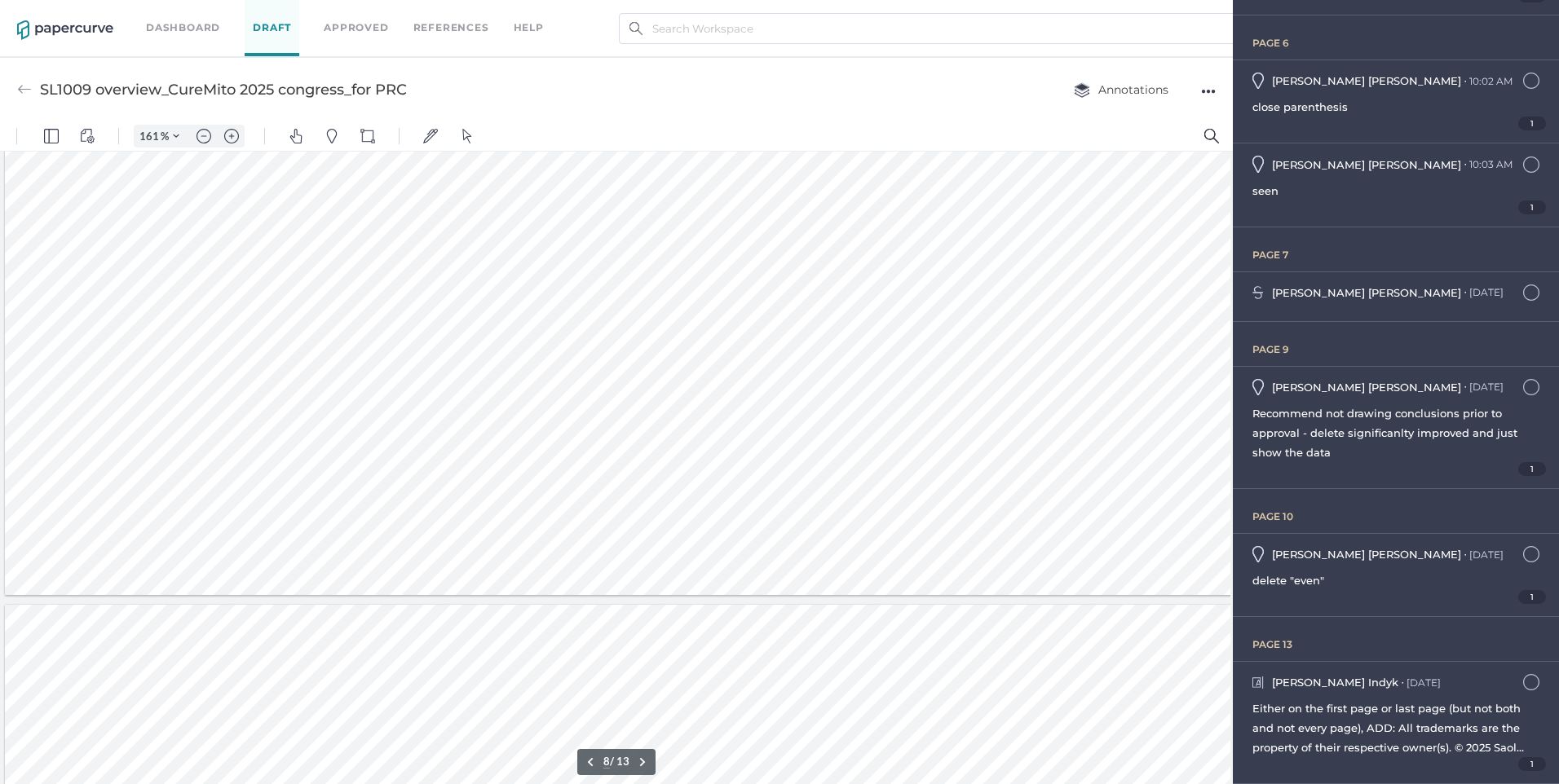
scroll to position [5067, 0]
type input "10"
click at [330, 137] on img "Pins" at bounding box center [332, 135] width 14 height 14
click at [1000, 326] on div at bounding box center [633, 547] width 1257 height 707
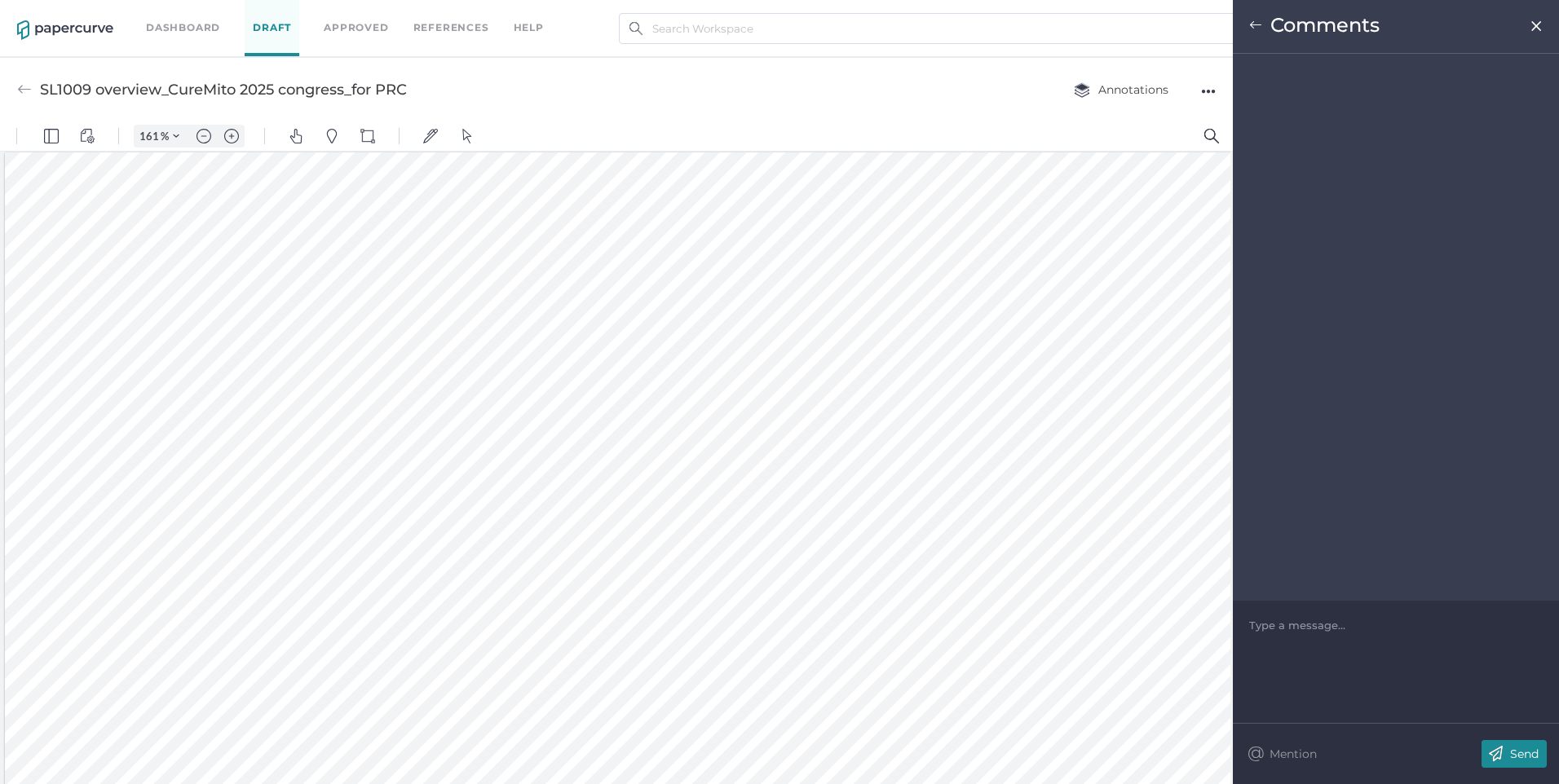
click at [1282, 631] on div "Type a message..." at bounding box center [1396, 625] width 293 height 49
click at [1287, 629] on div at bounding box center [1397, 625] width 293 height 16
click at [1533, 746] on div "Send" at bounding box center [1515, 753] width 65 height 28
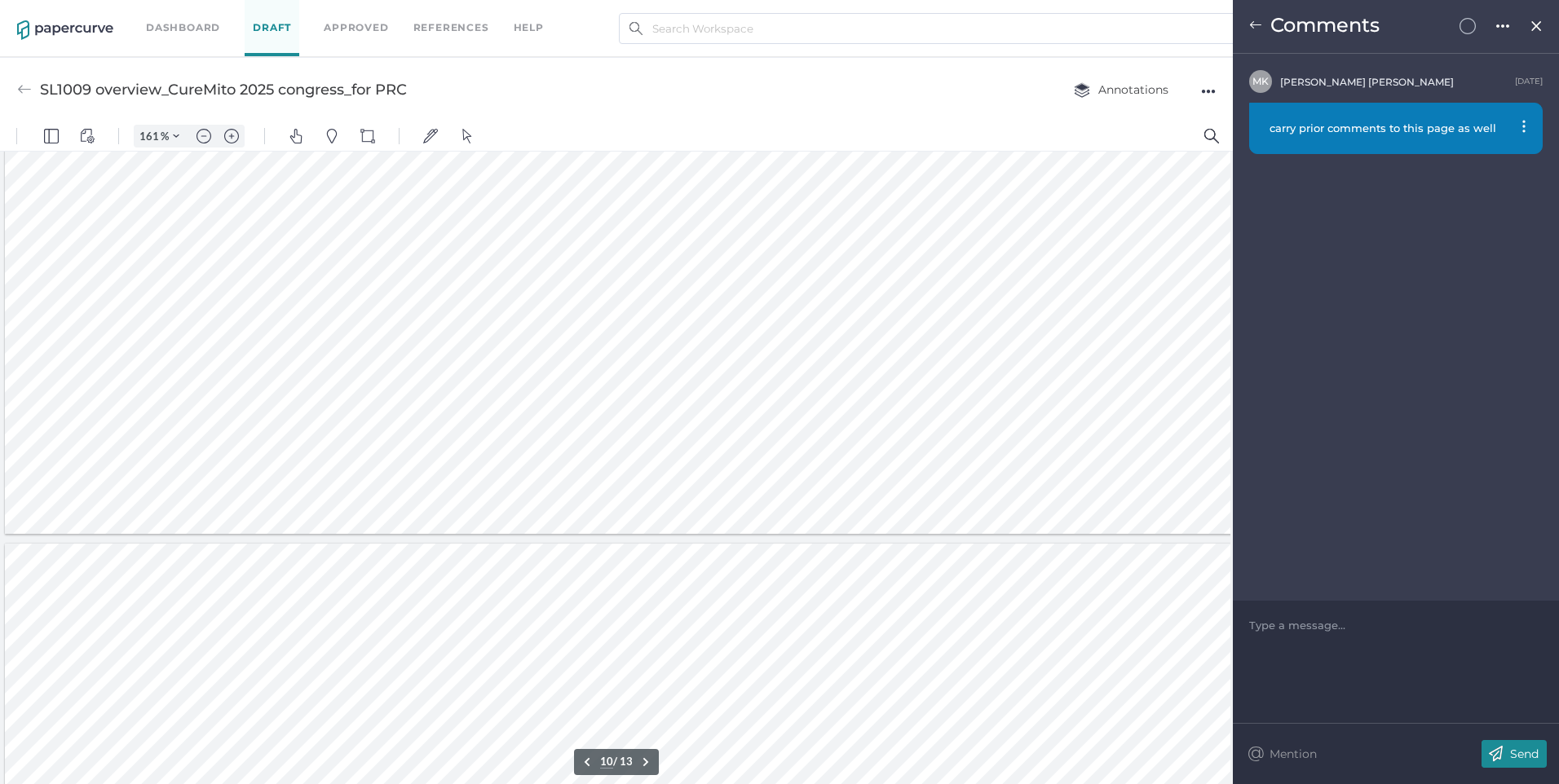
type input "11"
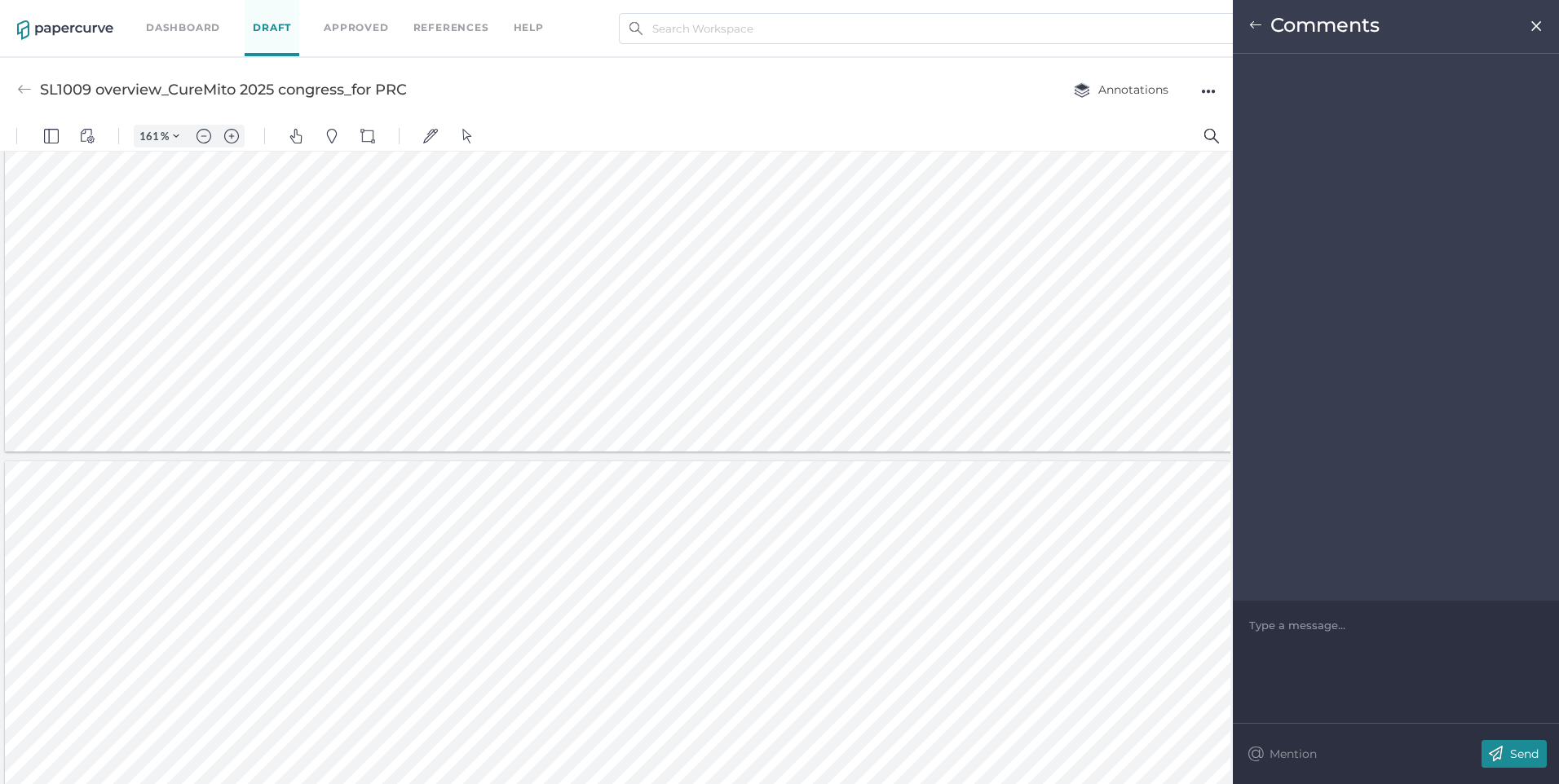
click at [1256, 24] on img at bounding box center [1256, 26] width 13 height 13
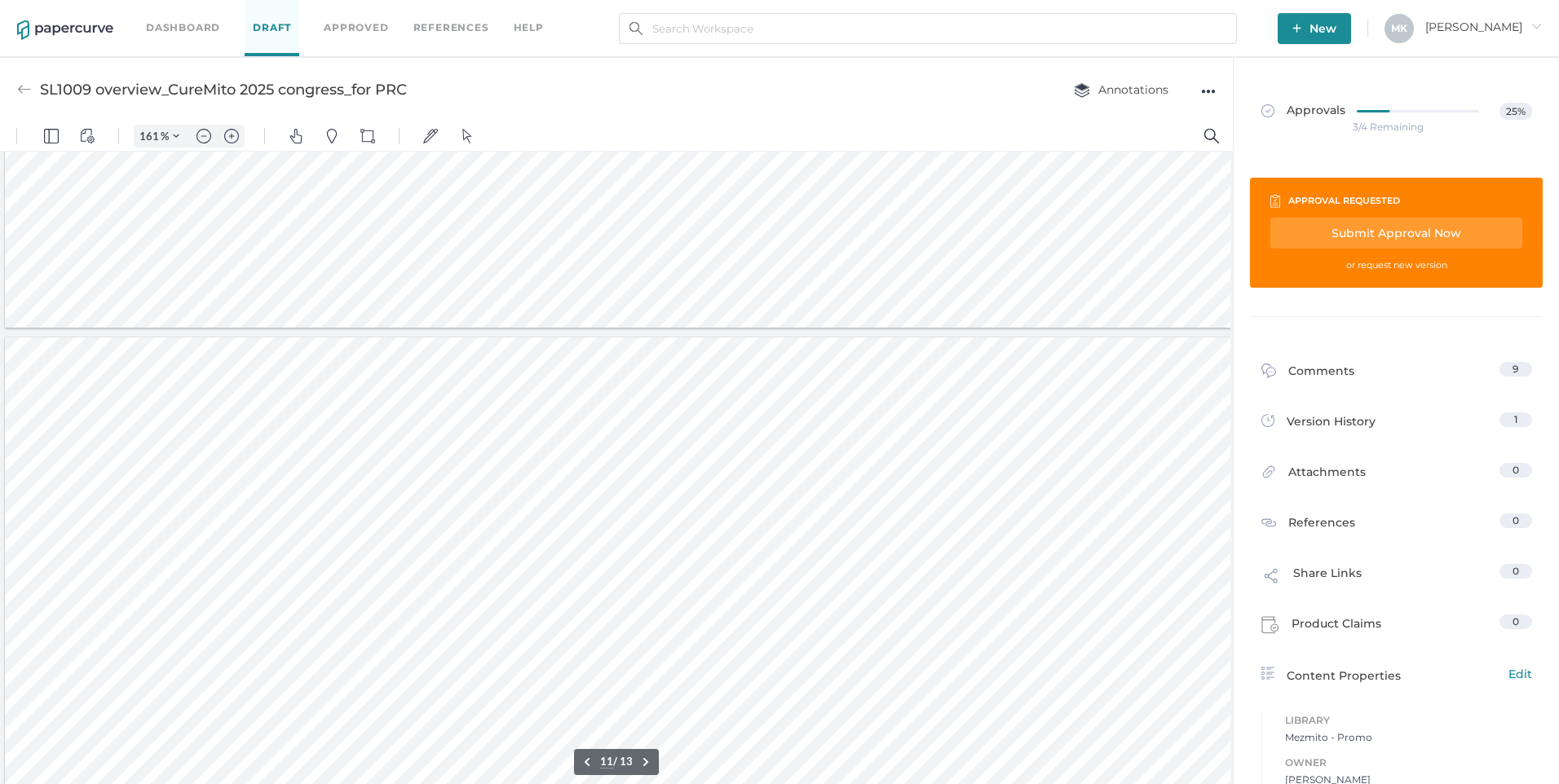
scroll to position [7023, 0]
click at [203, 132] on img "Zoom out" at bounding box center [203, 135] width 14 height 14
click at [228, 130] on img "Zoom in" at bounding box center [231, 135] width 14 height 14
type input "161"
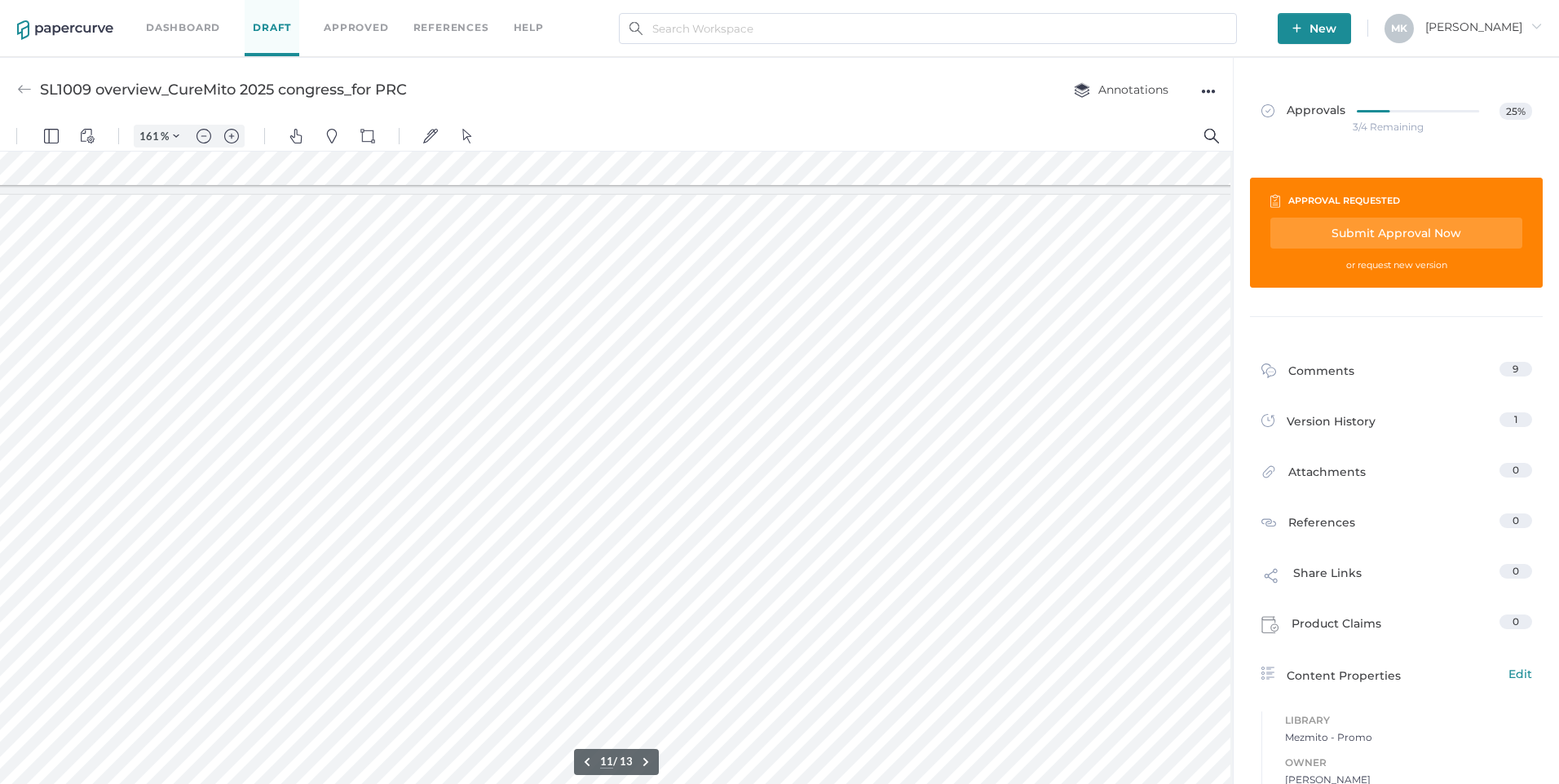
scroll to position [7188, 23]
click at [520, 261] on div at bounding box center [610, 488] width 1257 height 707
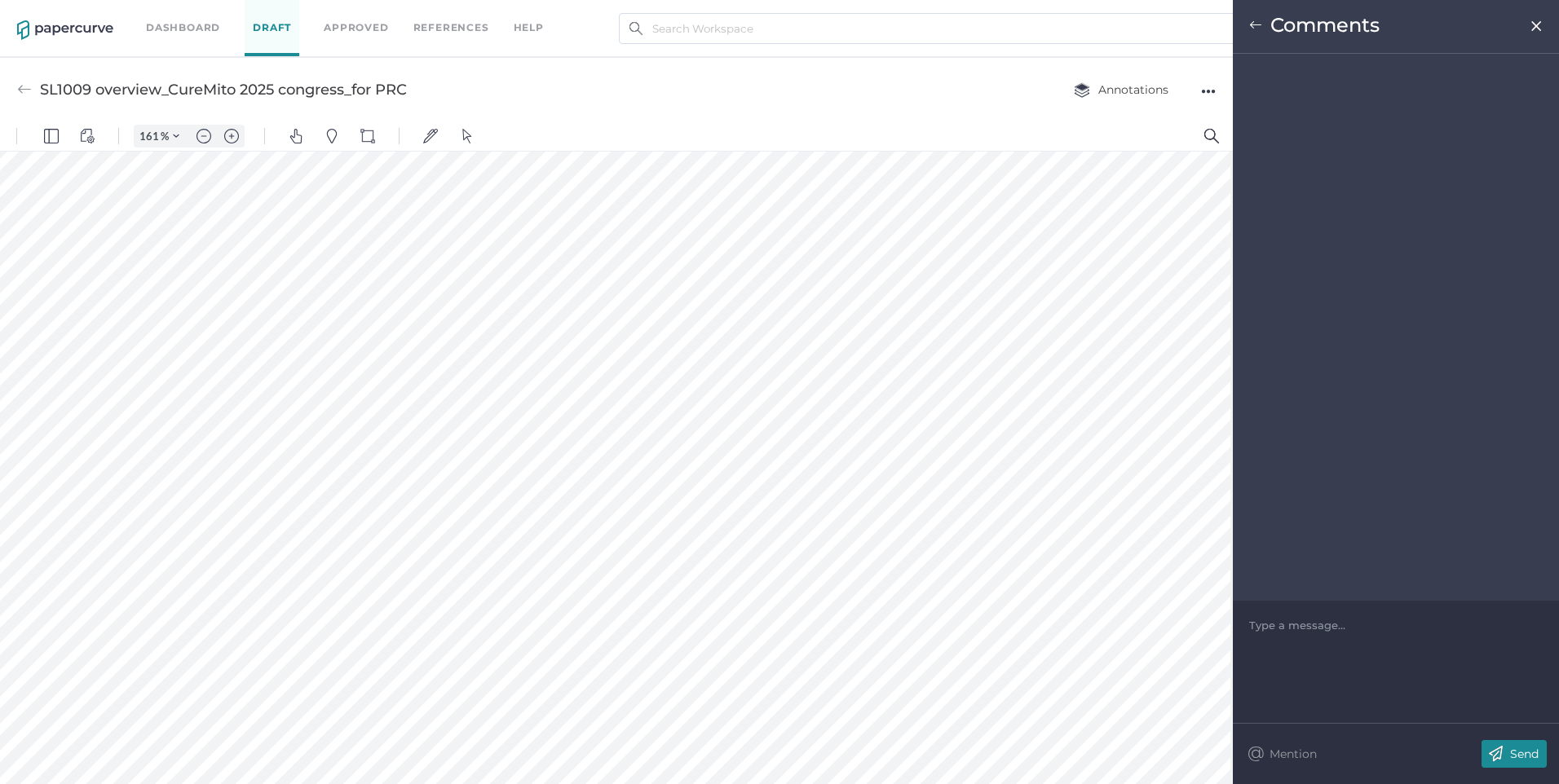
click at [1254, 25] on img at bounding box center [1256, 26] width 13 height 13
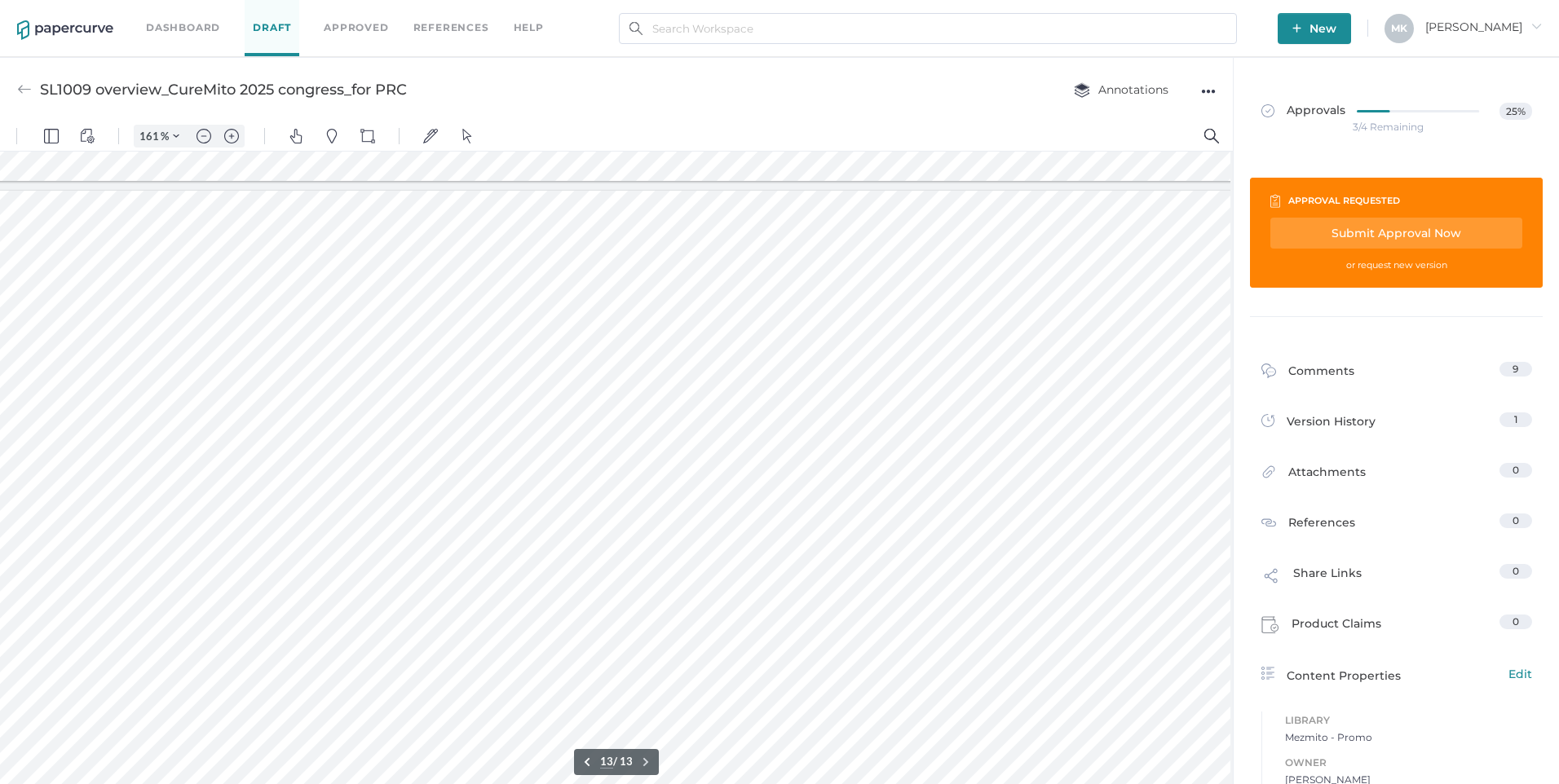
scroll to position [8573, 23]
click at [618, 436] on div at bounding box center [610, 535] width 1257 height 707
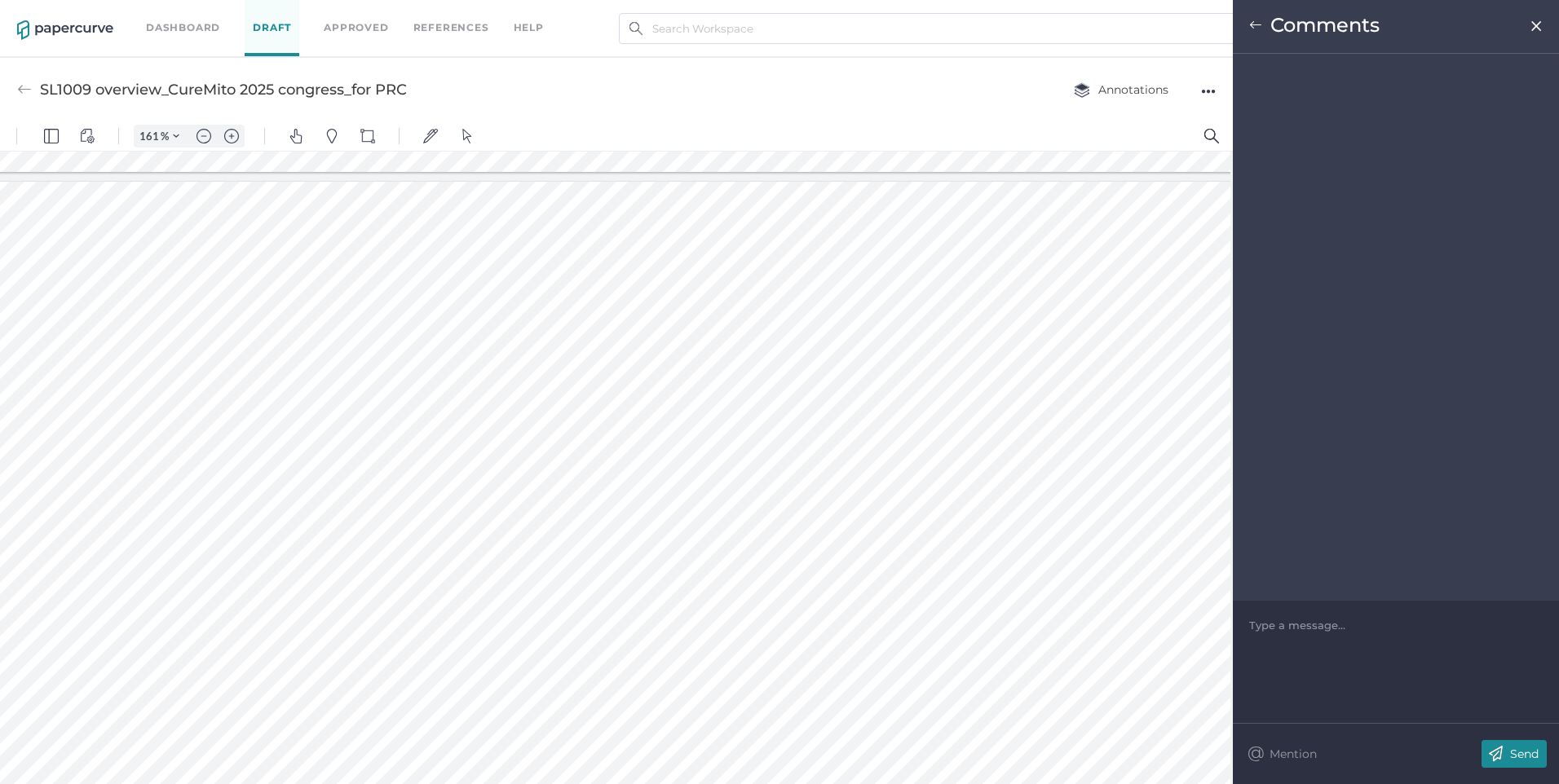
click at [1250, 25] on img at bounding box center [1256, 26] width 13 height 13
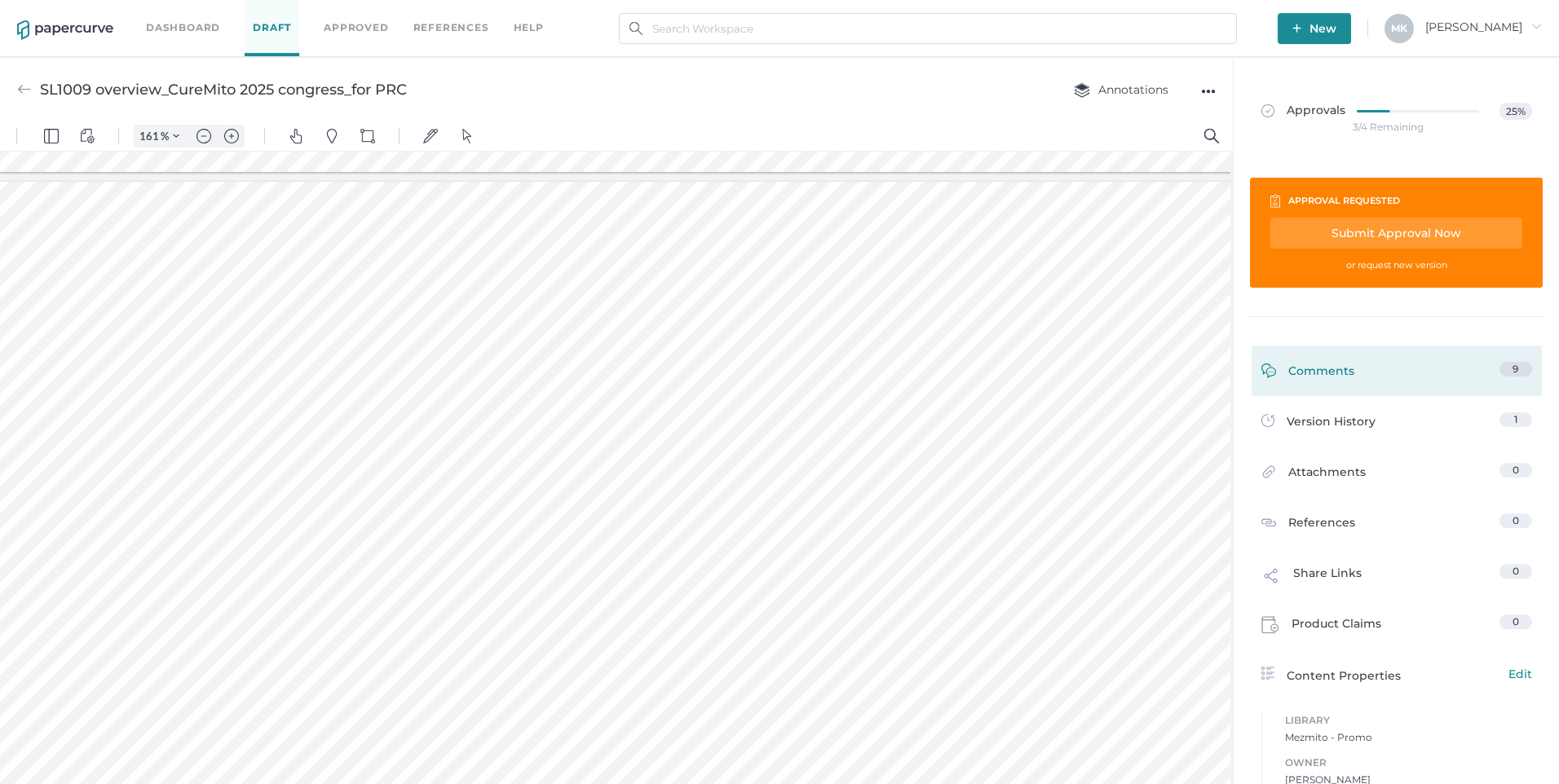
click at [1343, 380] on div "Comments" at bounding box center [1308, 375] width 93 height 25
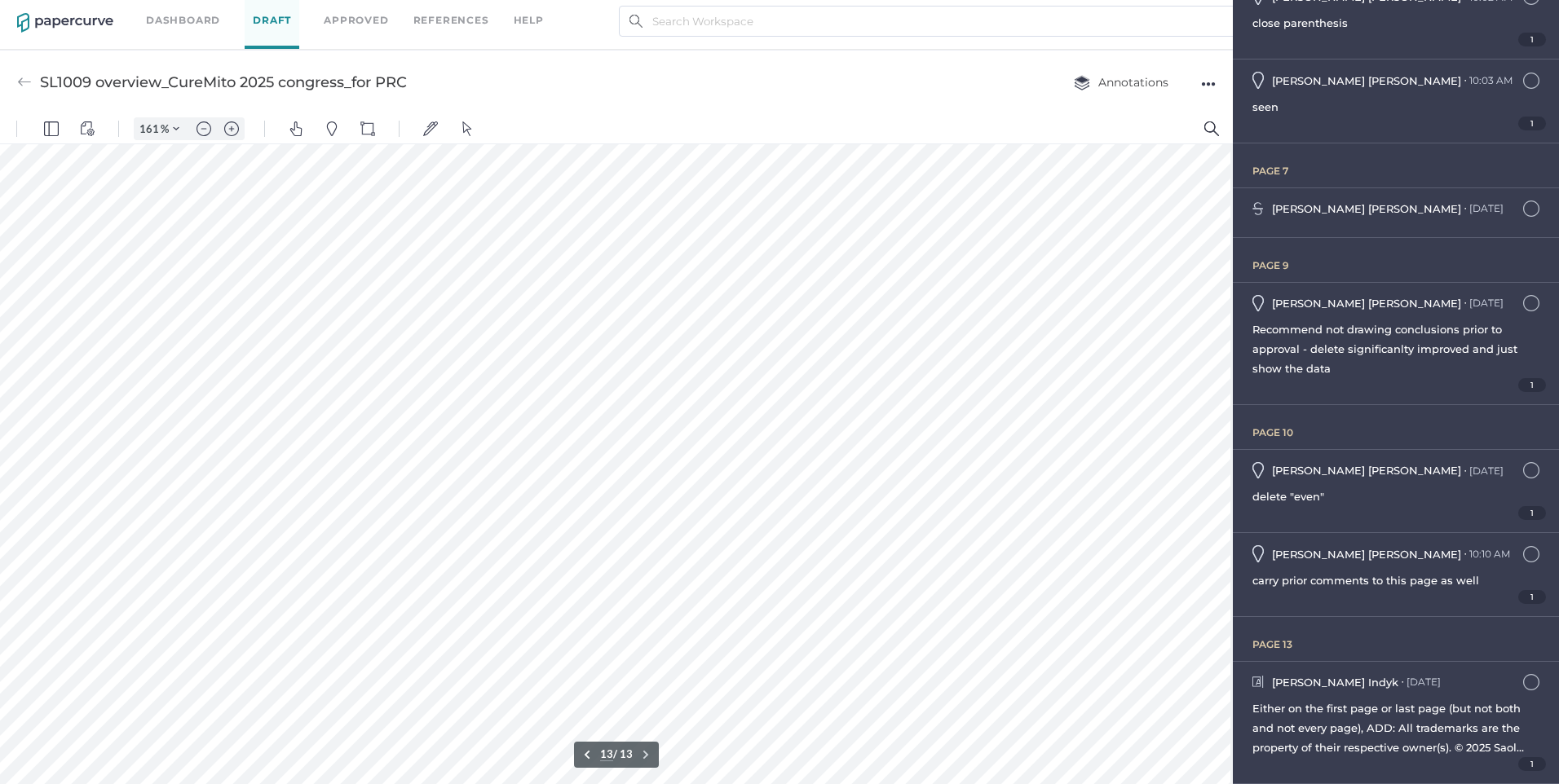
scroll to position [8681, 23]
type input "10"
click at [208, 23] on link "Dashboard" at bounding box center [183, 20] width 74 height 18
